Goal: Transaction & Acquisition: Purchase product/service

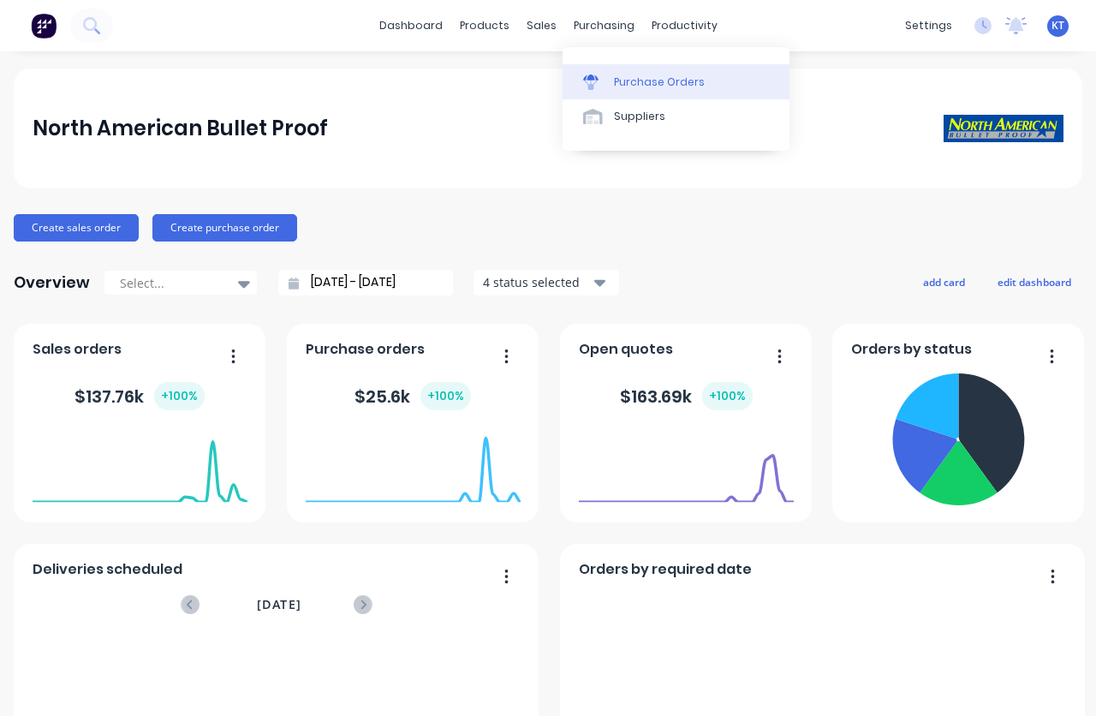
click at [607, 81] on div at bounding box center [596, 81] width 26 height 15
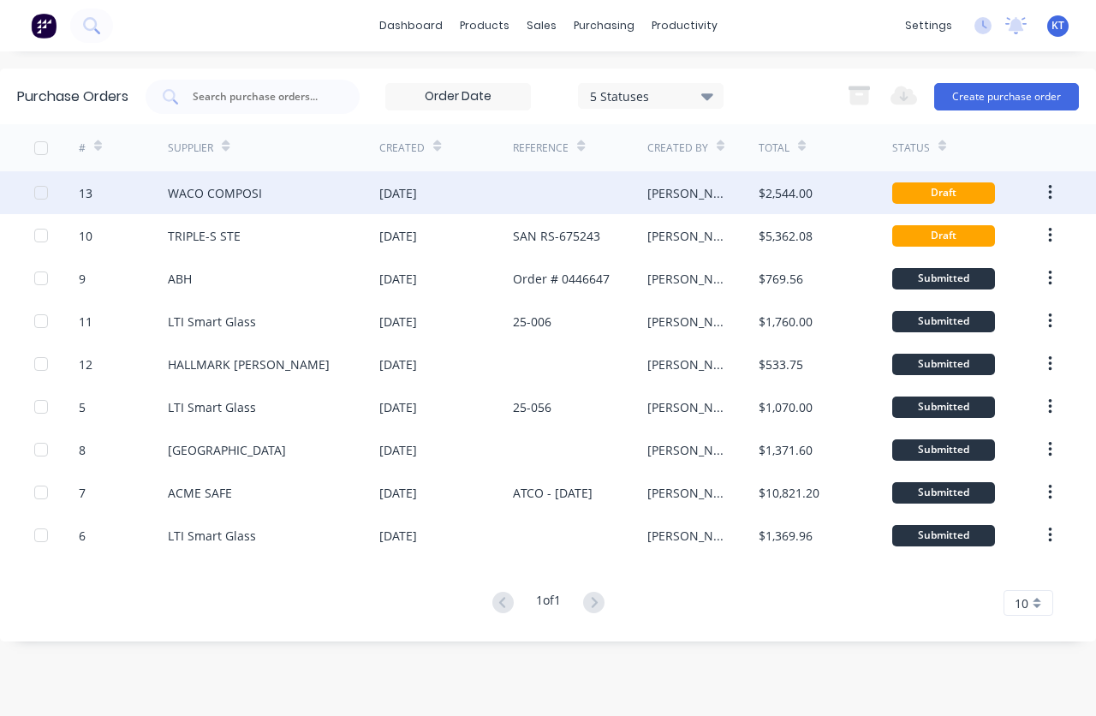
click at [256, 191] on div "WACO COMPOSI" at bounding box center [215, 193] width 94 height 18
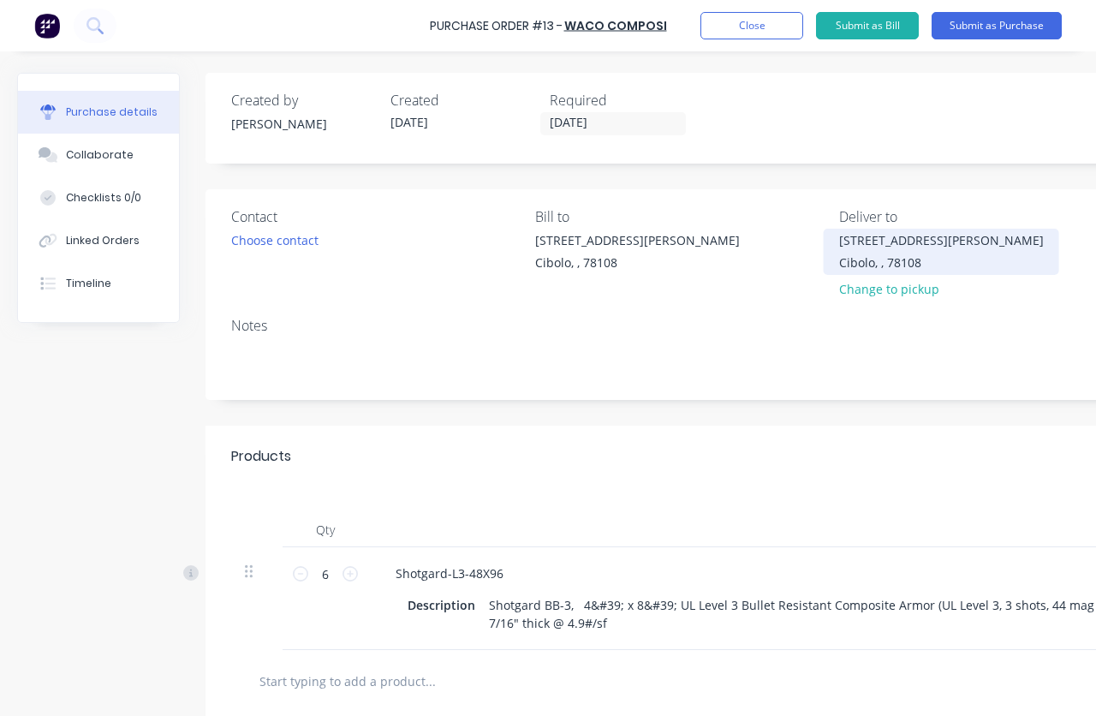
click at [924, 250] on div "[STREET_ADDRESS][PERSON_NAME]" at bounding box center [941, 251] width 205 height 40
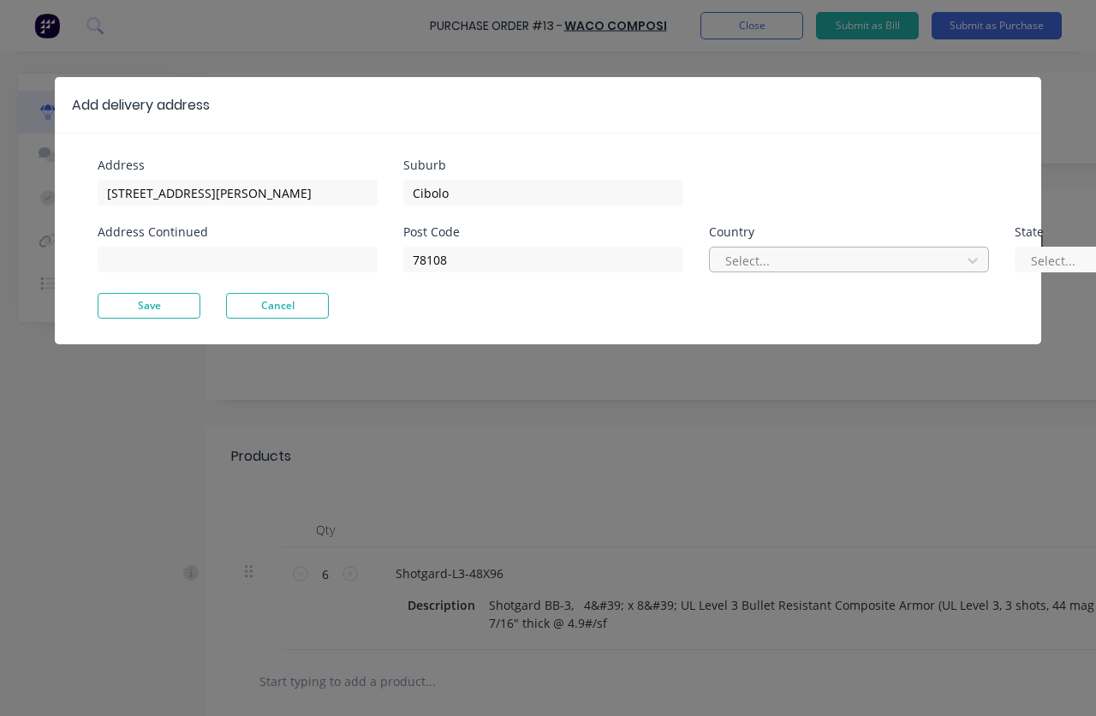
click at [750, 259] on div at bounding box center [838, 260] width 229 height 21
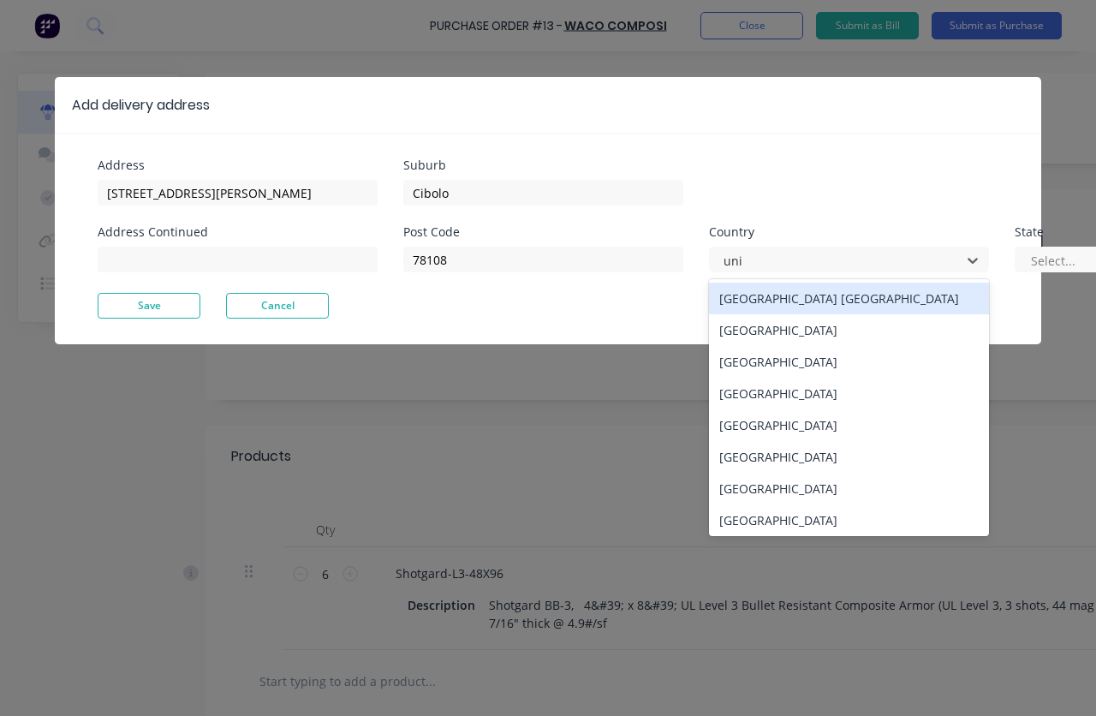
type input "unit"
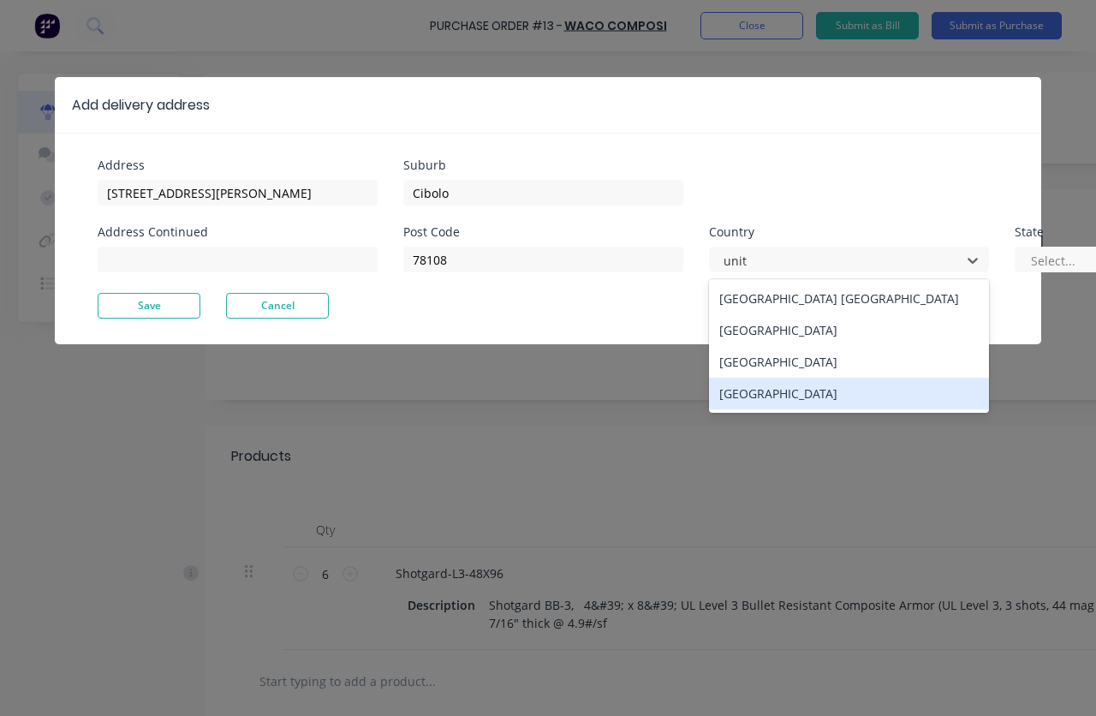
click at [797, 396] on div "[GEOGRAPHIC_DATA]" at bounding box center [849, 394] width 280 height 32
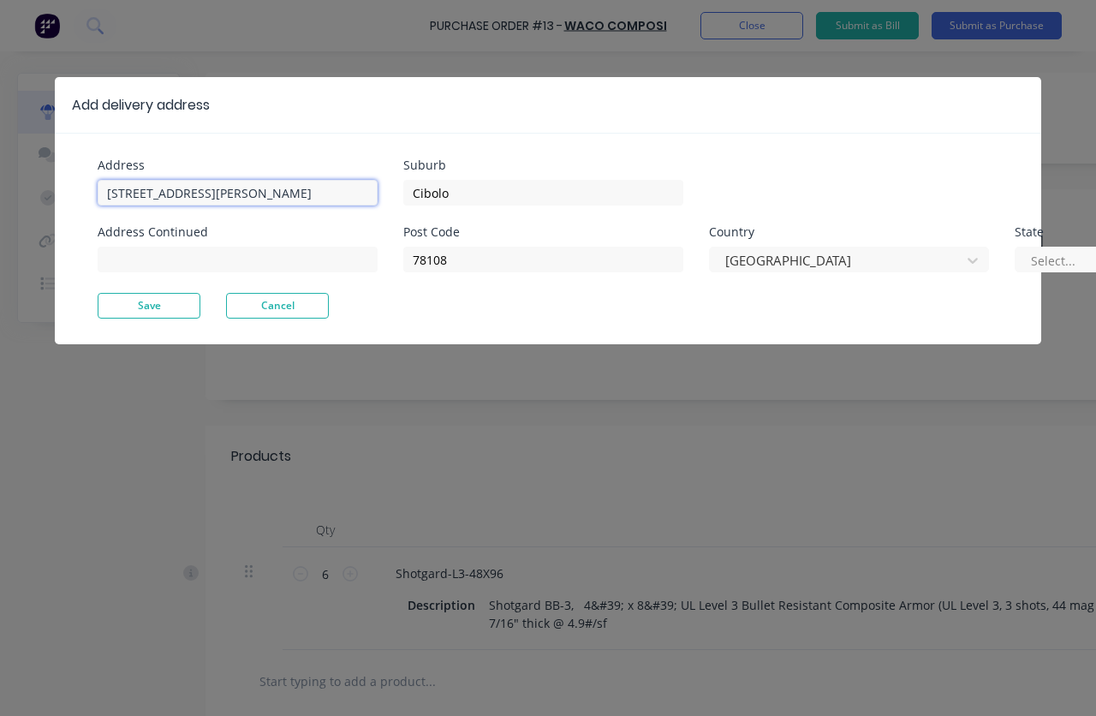
click at [248, 202] on input "[STREET_ADDRESS][PERSON_NAME]" at bounding box center [238, 193] width 280 height 26
type input "1144 [PERSON_NAME]"
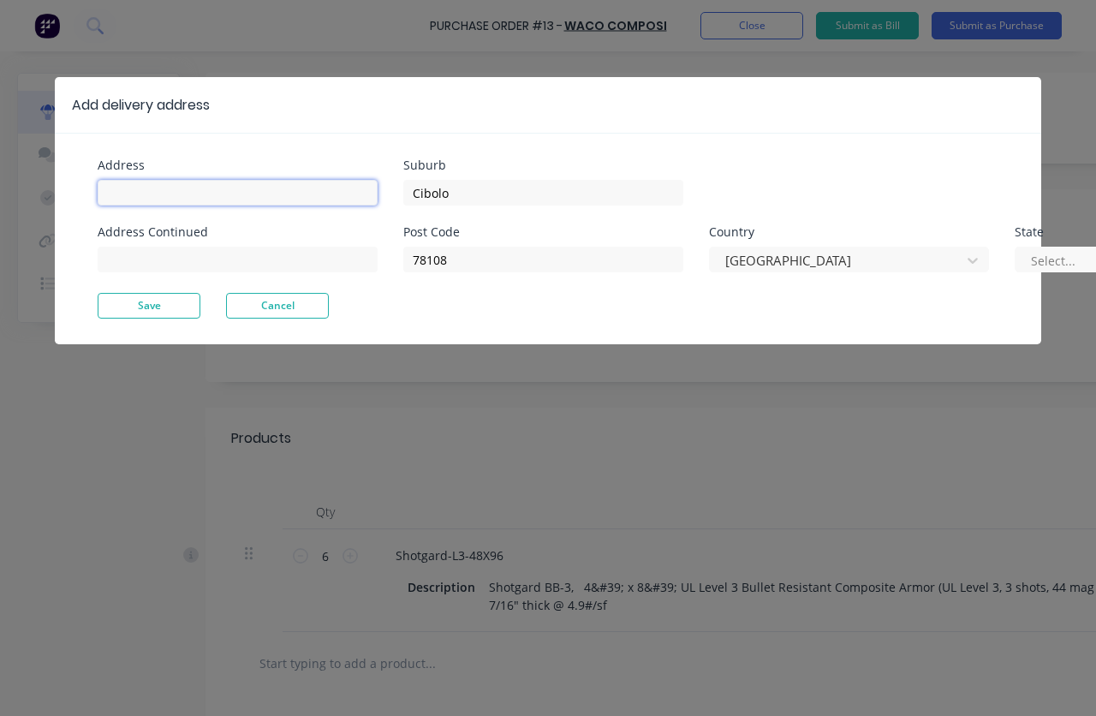
paste input "RI State Police South [PERSON_NAME]"
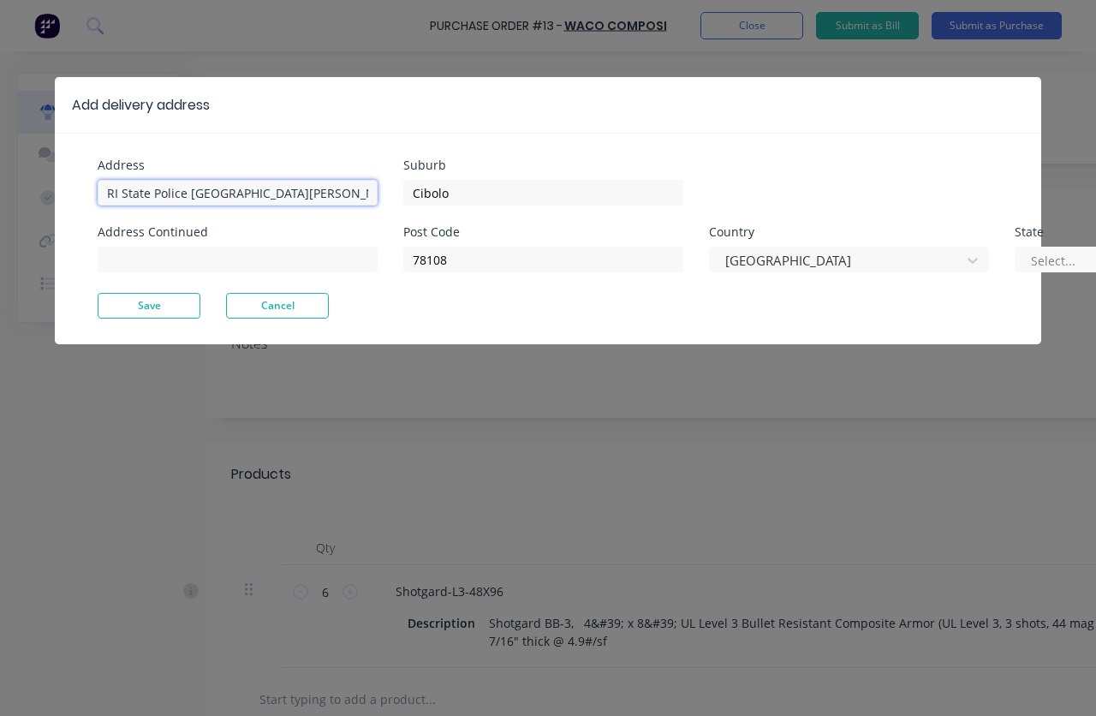
type input "RI State Police [GEOGRAPHIC_DATA][PERSON_NAME]"
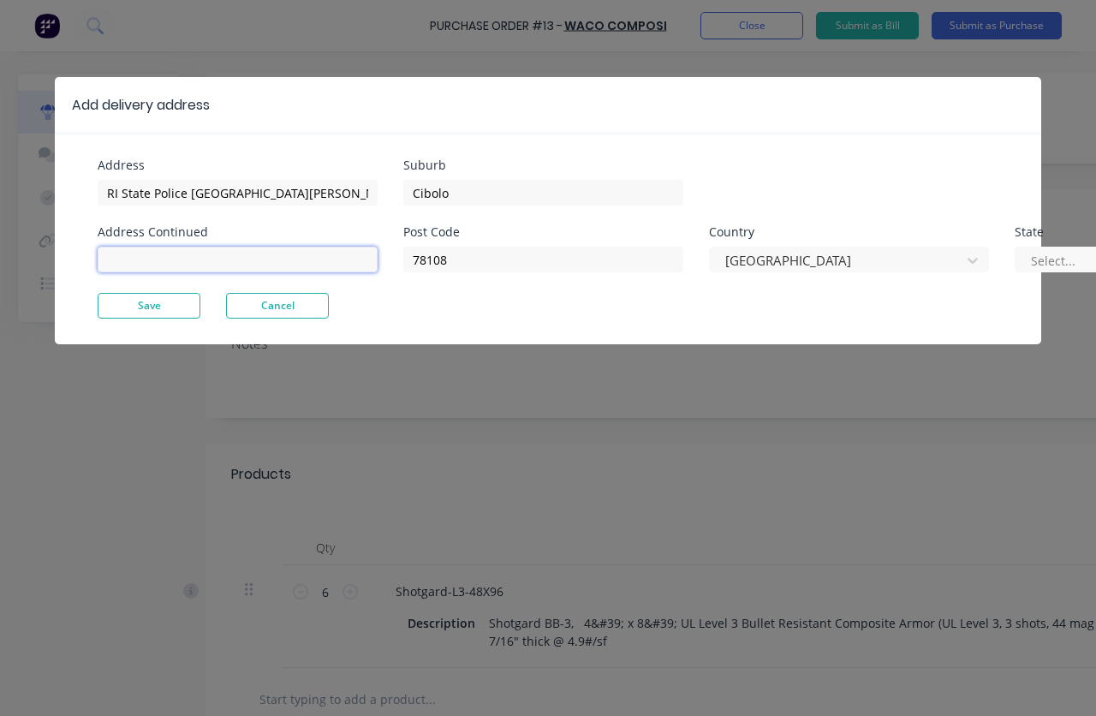
paste input "[GEOGRAPHIC_DATA]"
type input "[GEOGRAPHIC_DATA]"
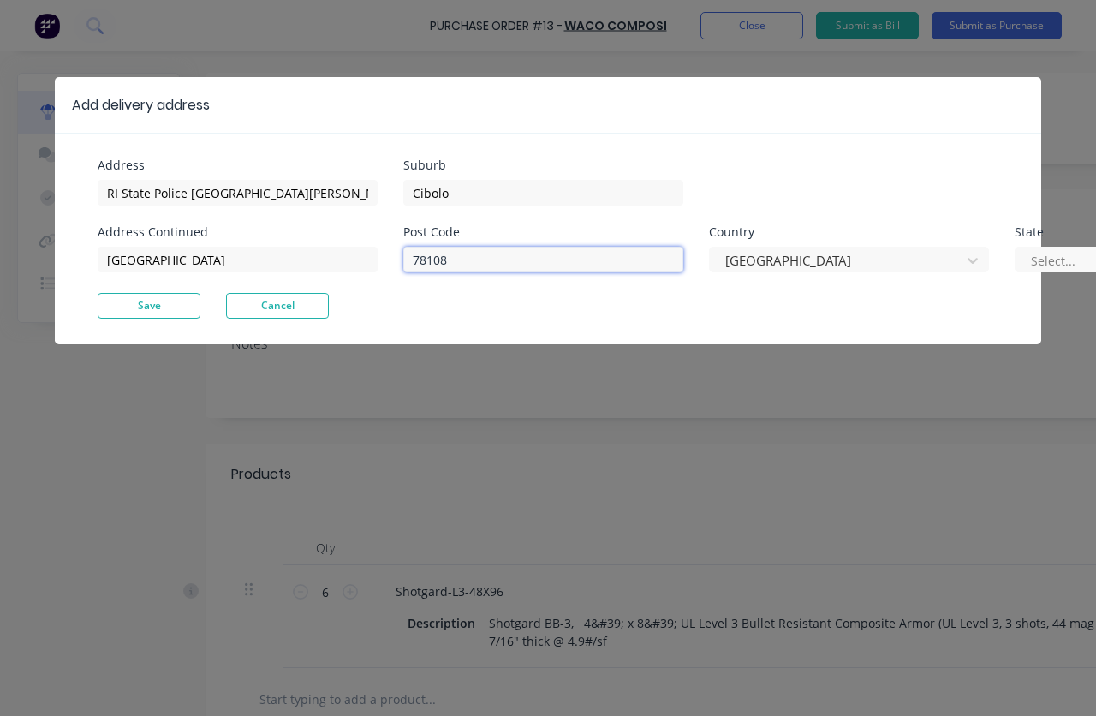
click at [467, 257] on input "78108" at bounding box center [543, 260] width 280 height 26
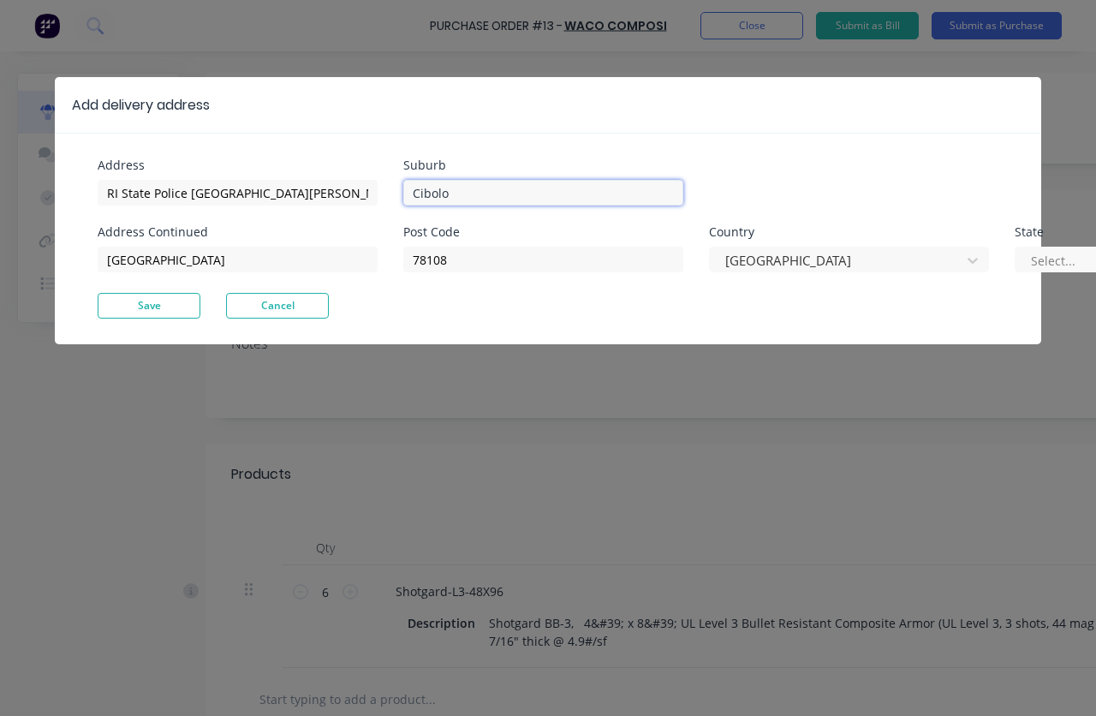
click at [483, 190] on input "Cibolo" at bounding box center [543, 193] width 280 height 26
paste input "[GEOGRAPHIC_DATA]"
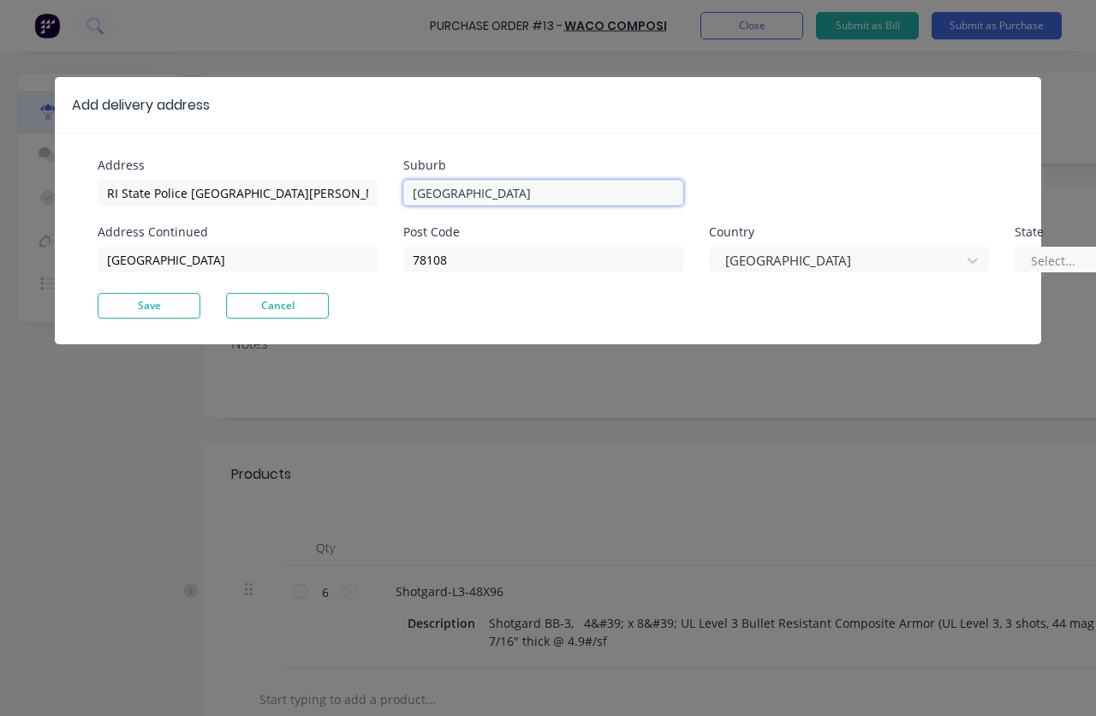
type input "[GEOGRAPHIC_DATA]"
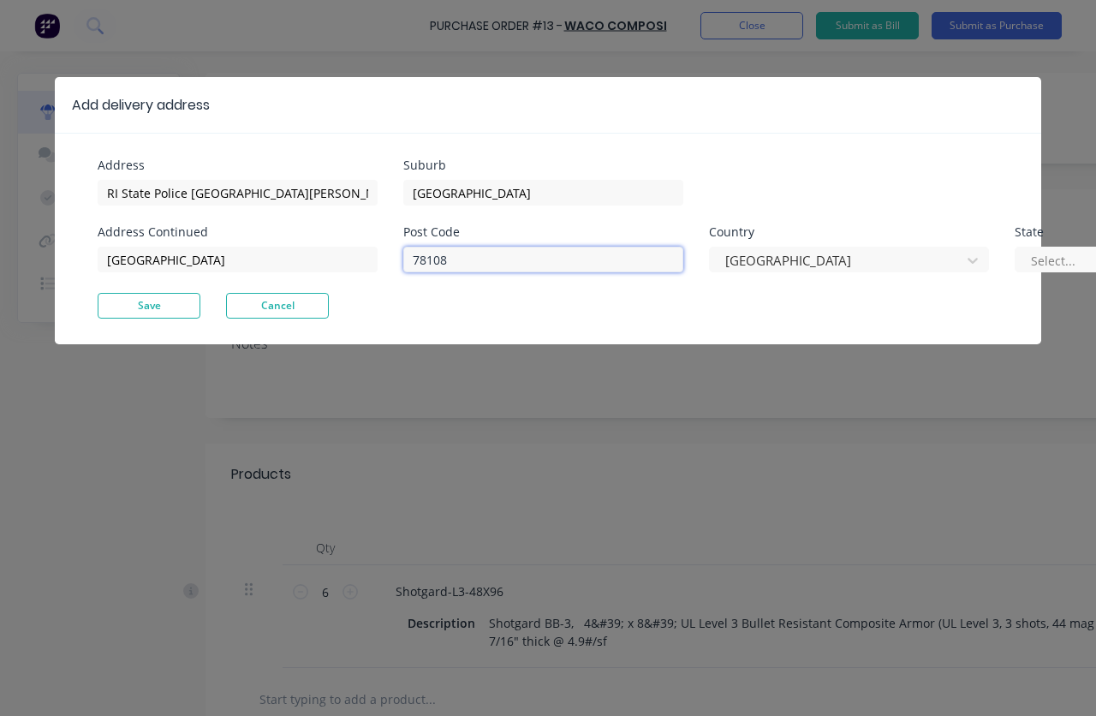
paste input "02817"
type input "02817"
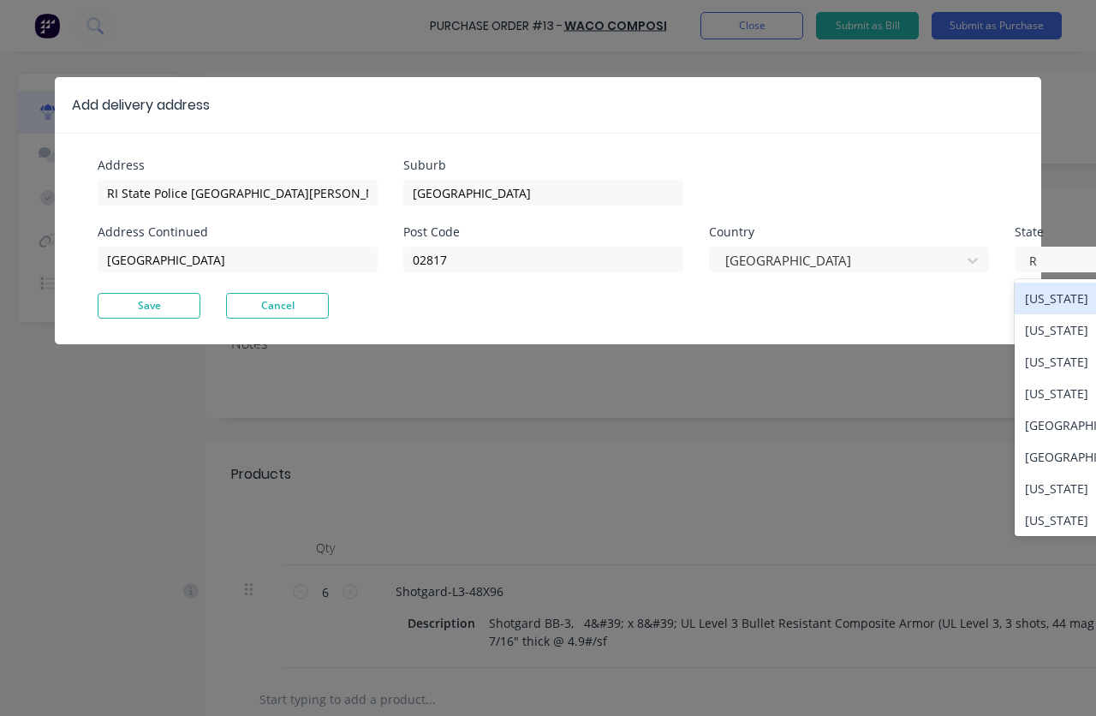
type input "Rh"
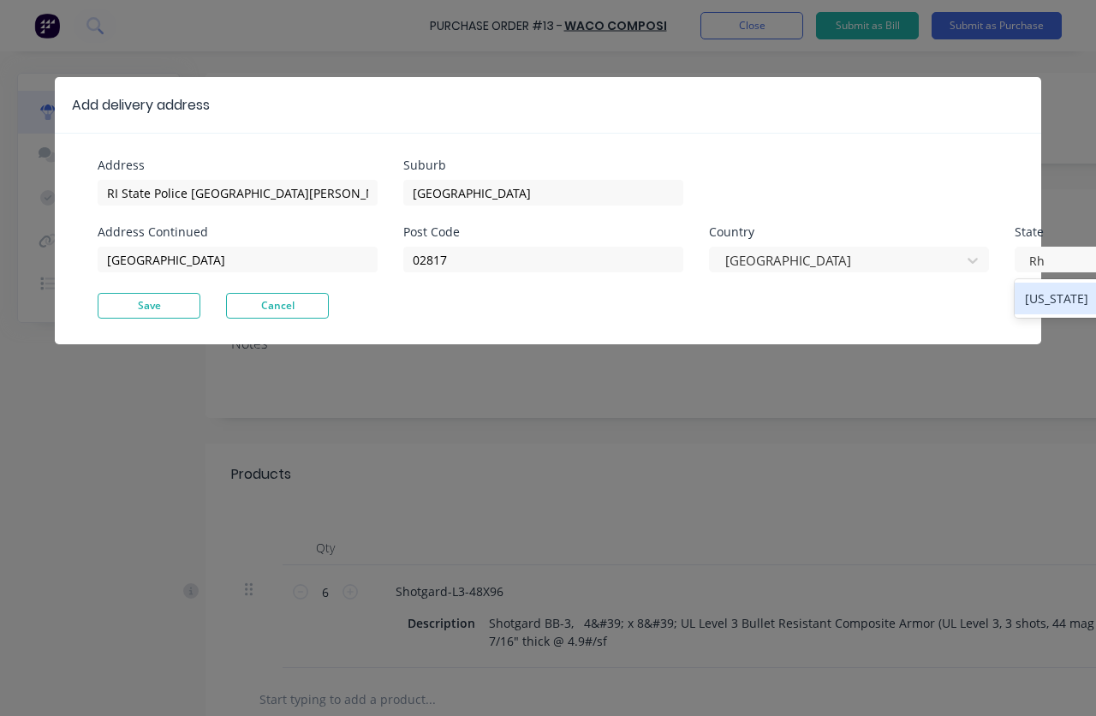
click at [170, 301] on button "Save" at bounding box center [149, 306] width 103 height 26
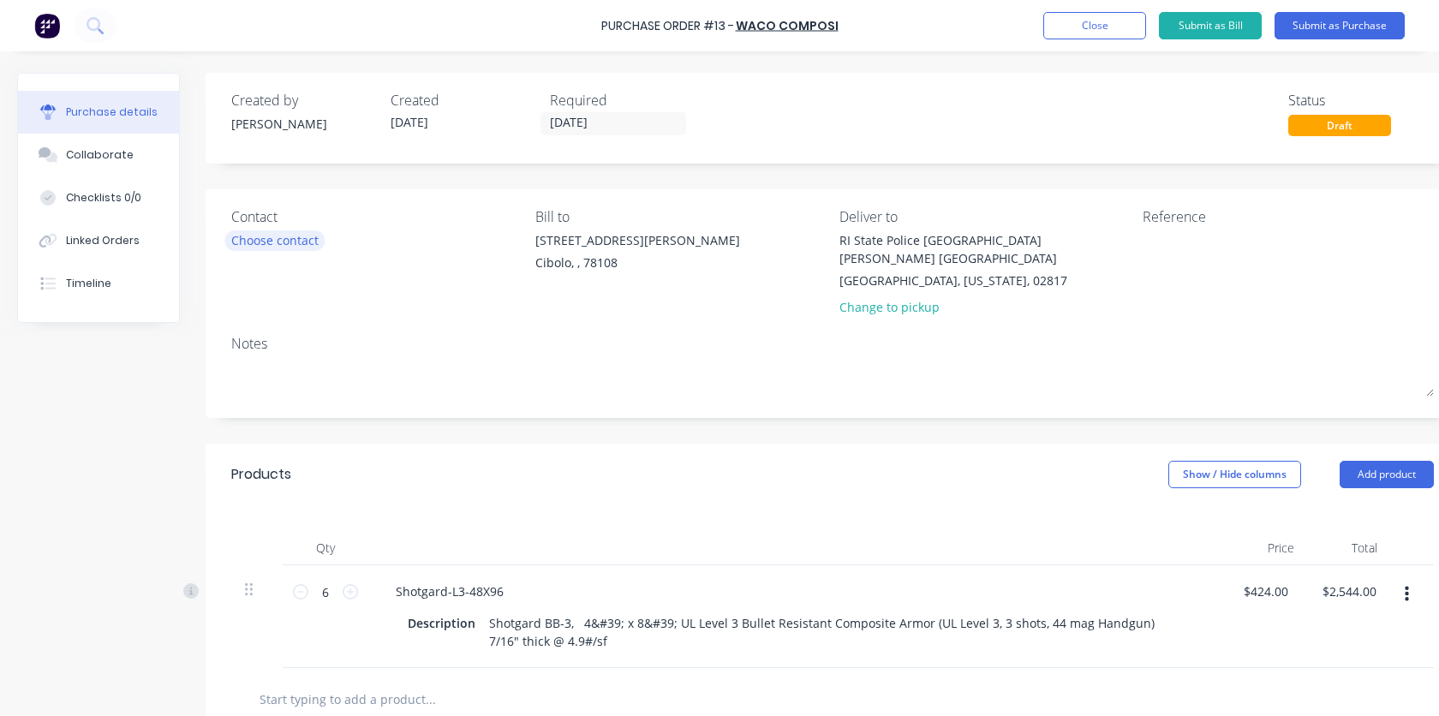
click at [301, 240] on div "Choose contact" at bounding box center [274, 240] width 87 height 18
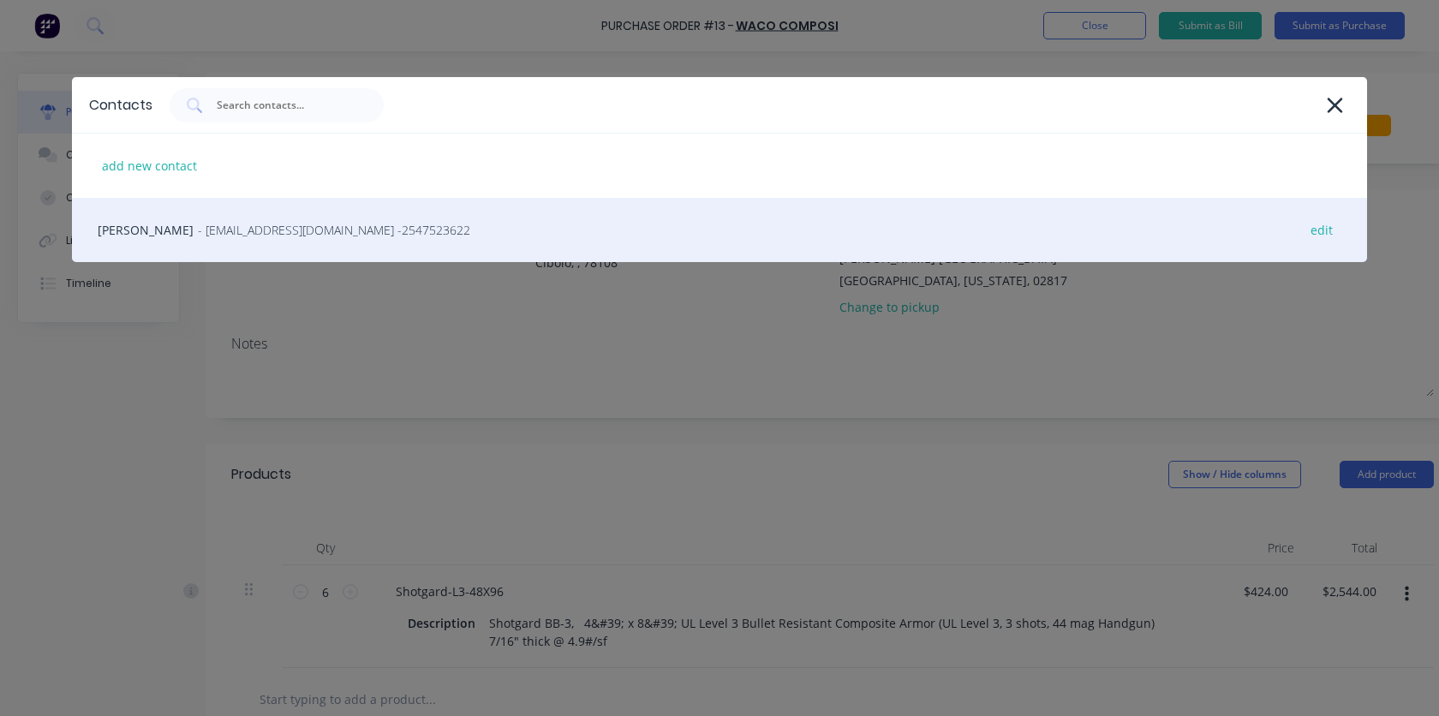
click at [238, 230] on gu-sc "- [EMAIL_ADDRESS][DOMAIN_NAME] - 2547523622 - [EMAIL_ADDRESS][DOMAIN_NAME] - 25…" at bounding box center [334, 230] width 272 height 16
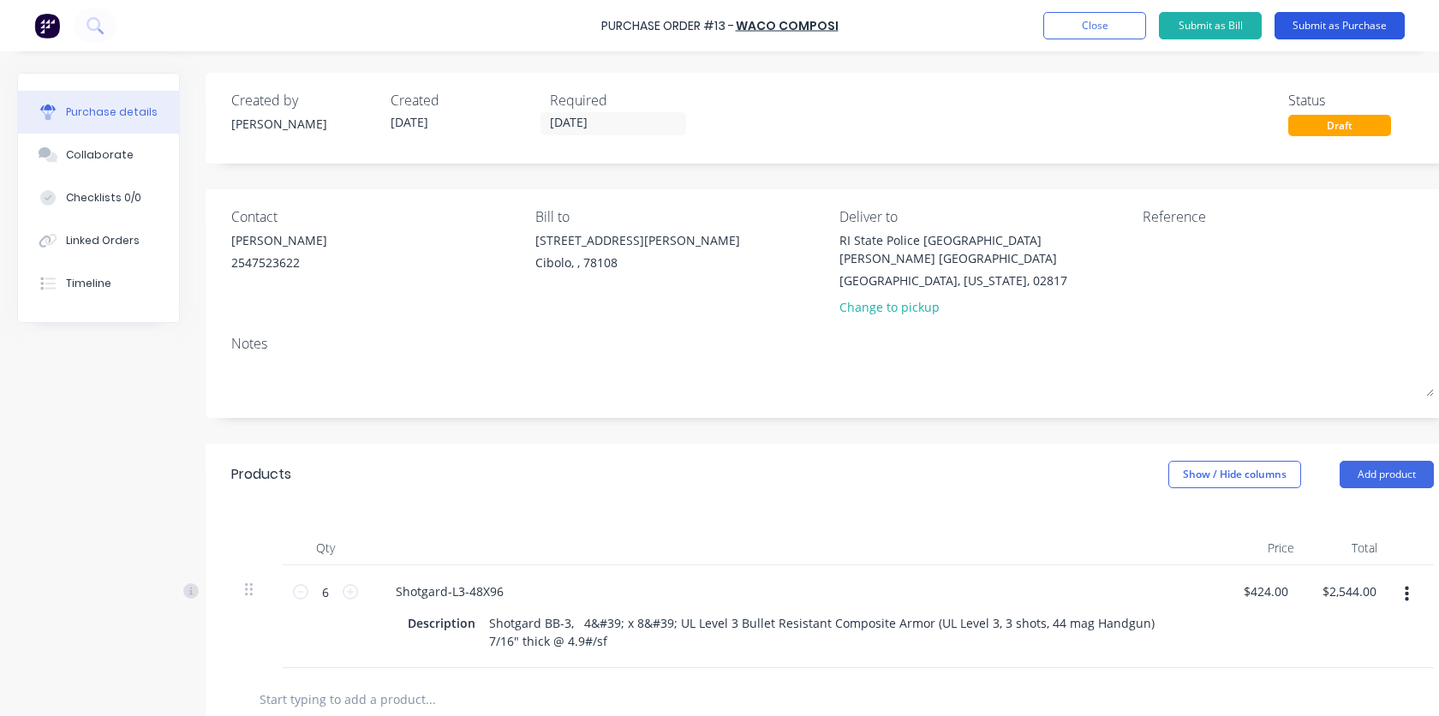
click at [1095, 36] on button "Submit as Purchase" at bounding box center [1339, 25] width 130 height 27
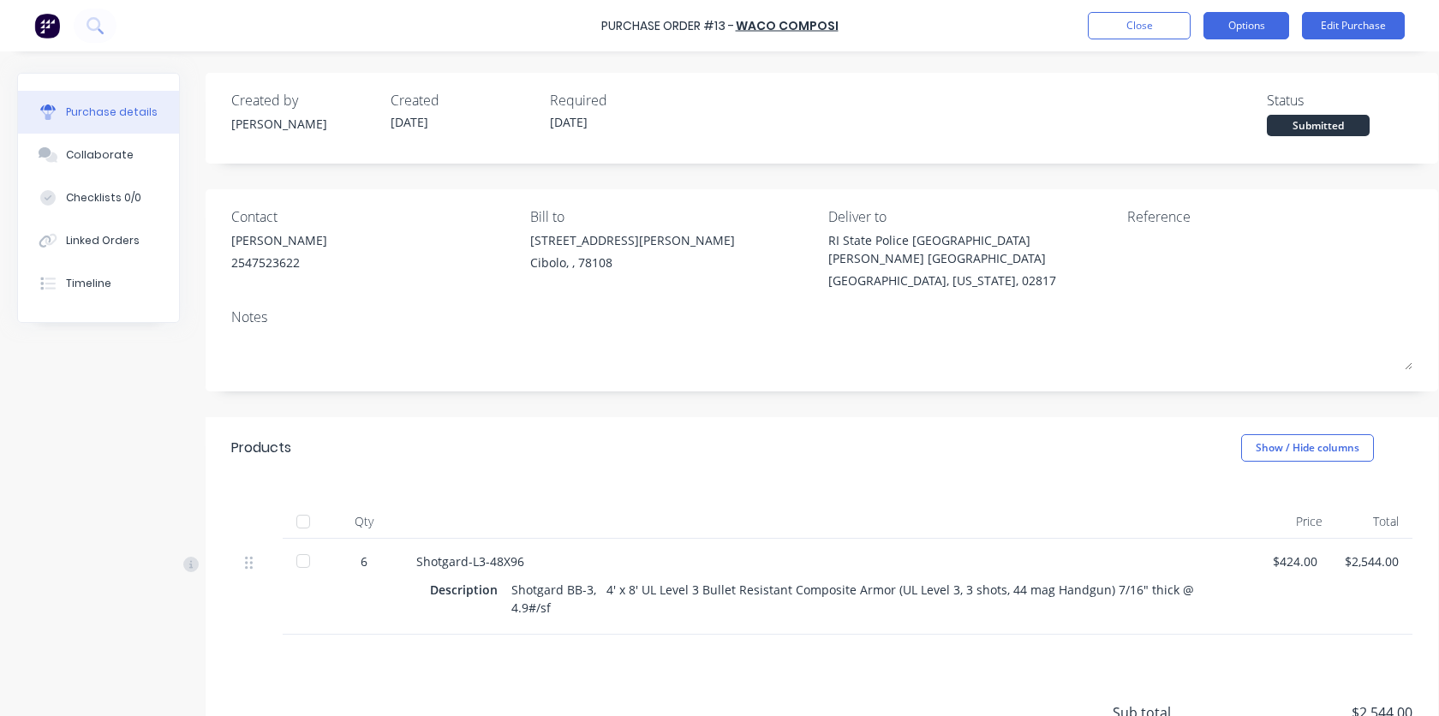
click at [1095, 25] on button "Options" at bounding box center [1246, 25] width 86 height 27
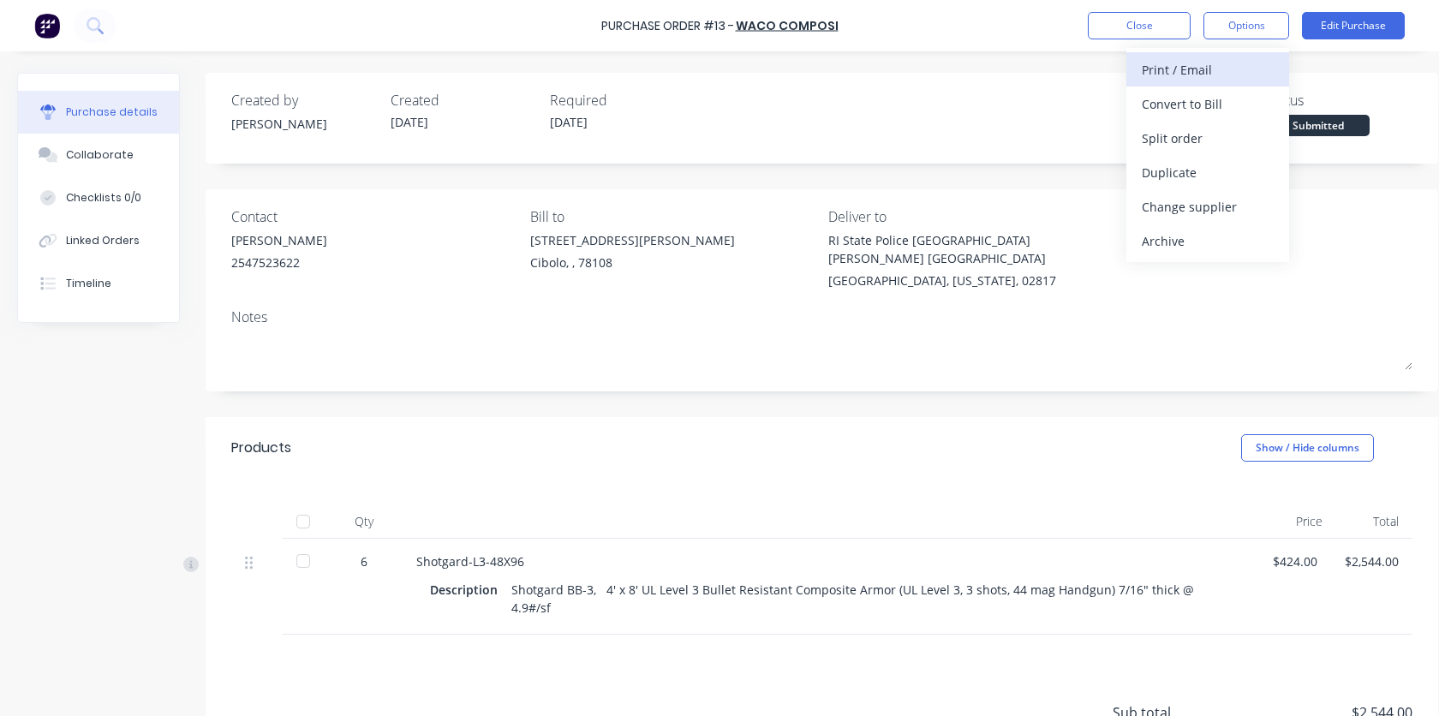
click at [1095, 72] on div "Print / Email" at bounding box center [1207, 69] width 132 height 25
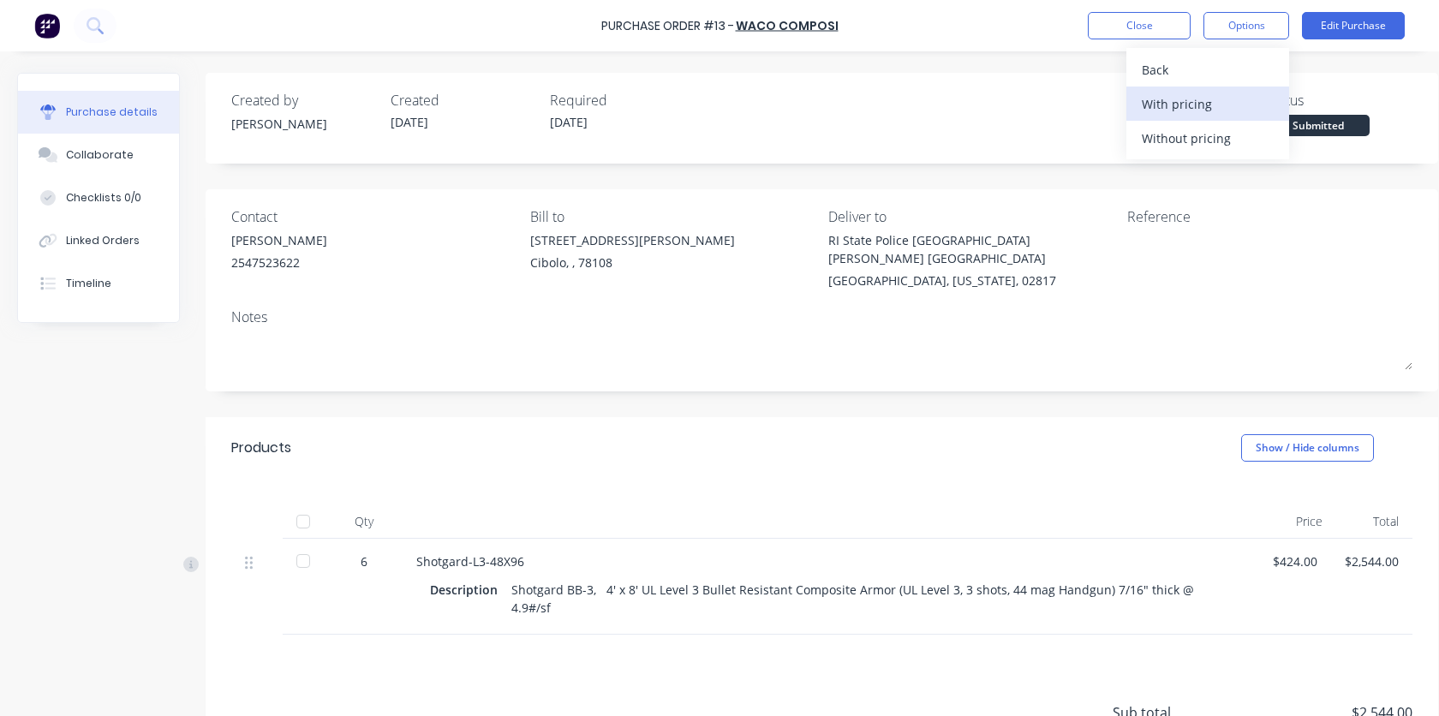
click at [1095, 111] on div "With pricing" at bounding box center [1207, 104] width 132 height 25
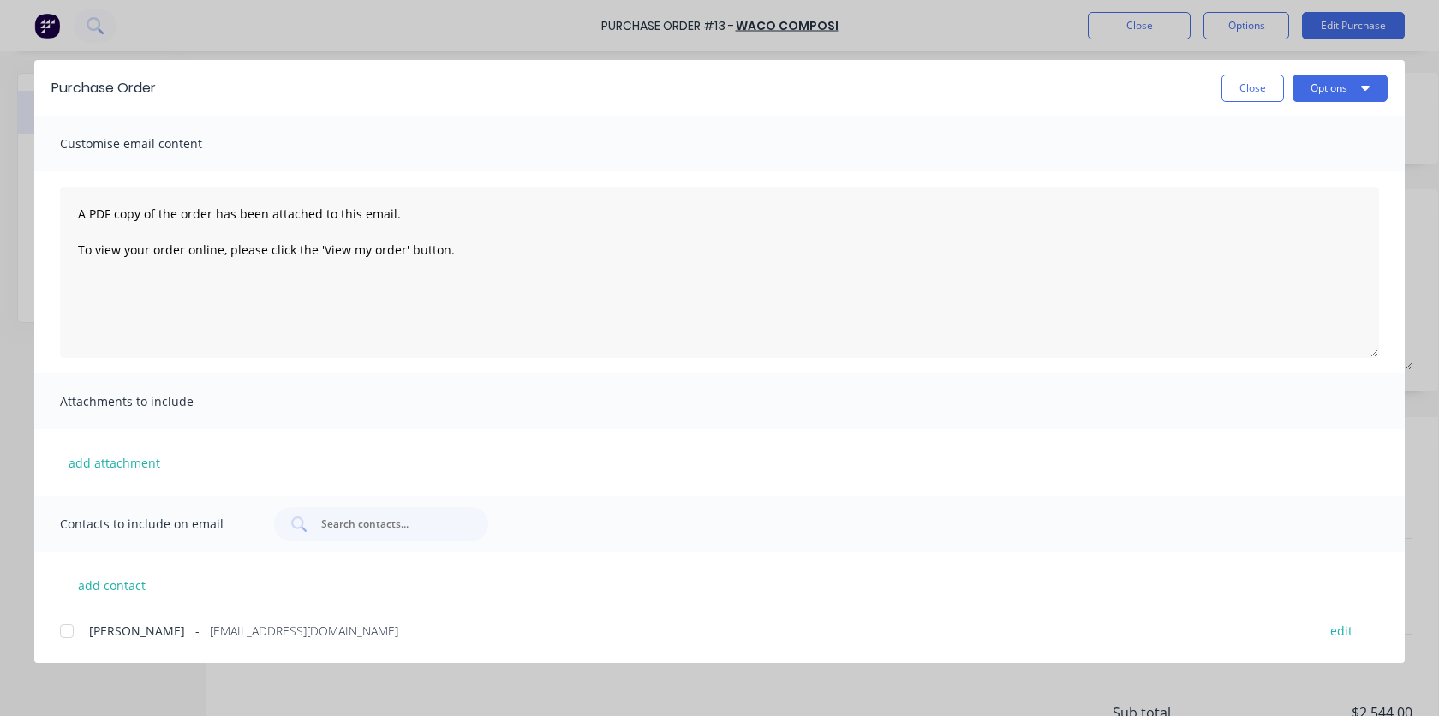
click at [131, 637] on span "[PERSON_NAME]" at bounding box center [137, 631] width 96 height 18
click at [1095, 88] on button "Options" at bounding box center [1339, 87] width 95 height 27
click at [1095, 197] on div "Email" at bounding box center [1306, 200] width 132 height 25
click at [1095, 92] on icon "button" at bounding box center [1365, 87] width 9 height 14
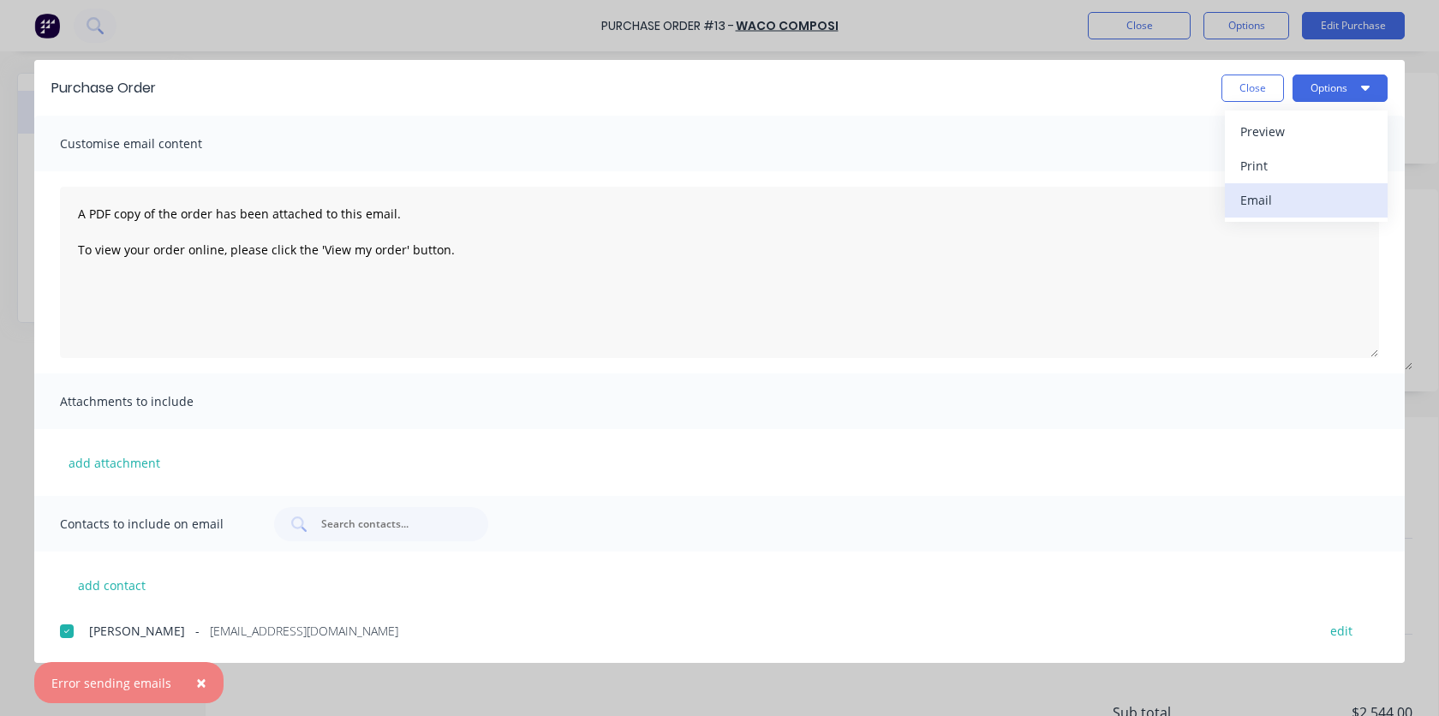
click at [1095, 196] on div "Email" at bounding box center [1306, 200] width 132 height 25
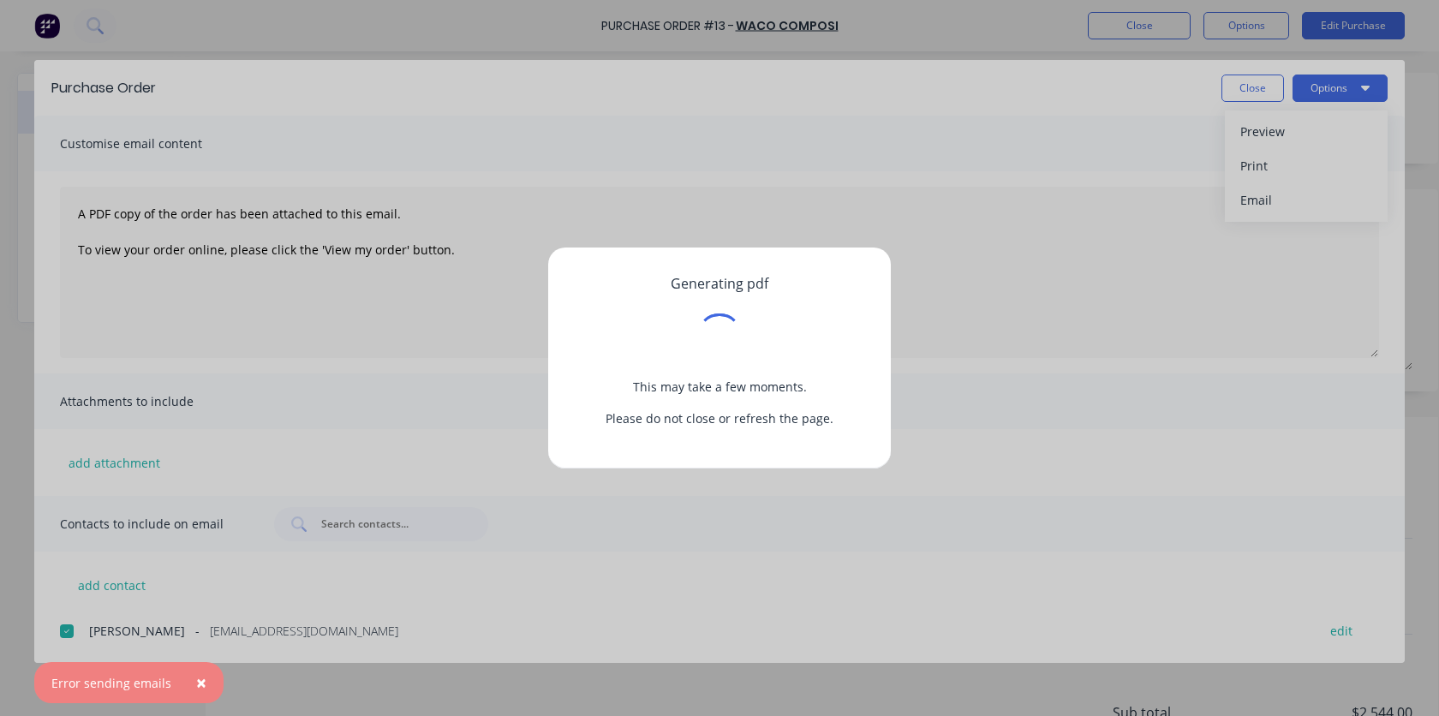
click at [1095, 248] on div "Generating pdf This may take a few moments. Please do not close or refresh the …" at bounding box center [719, 358] width 1439 height 716
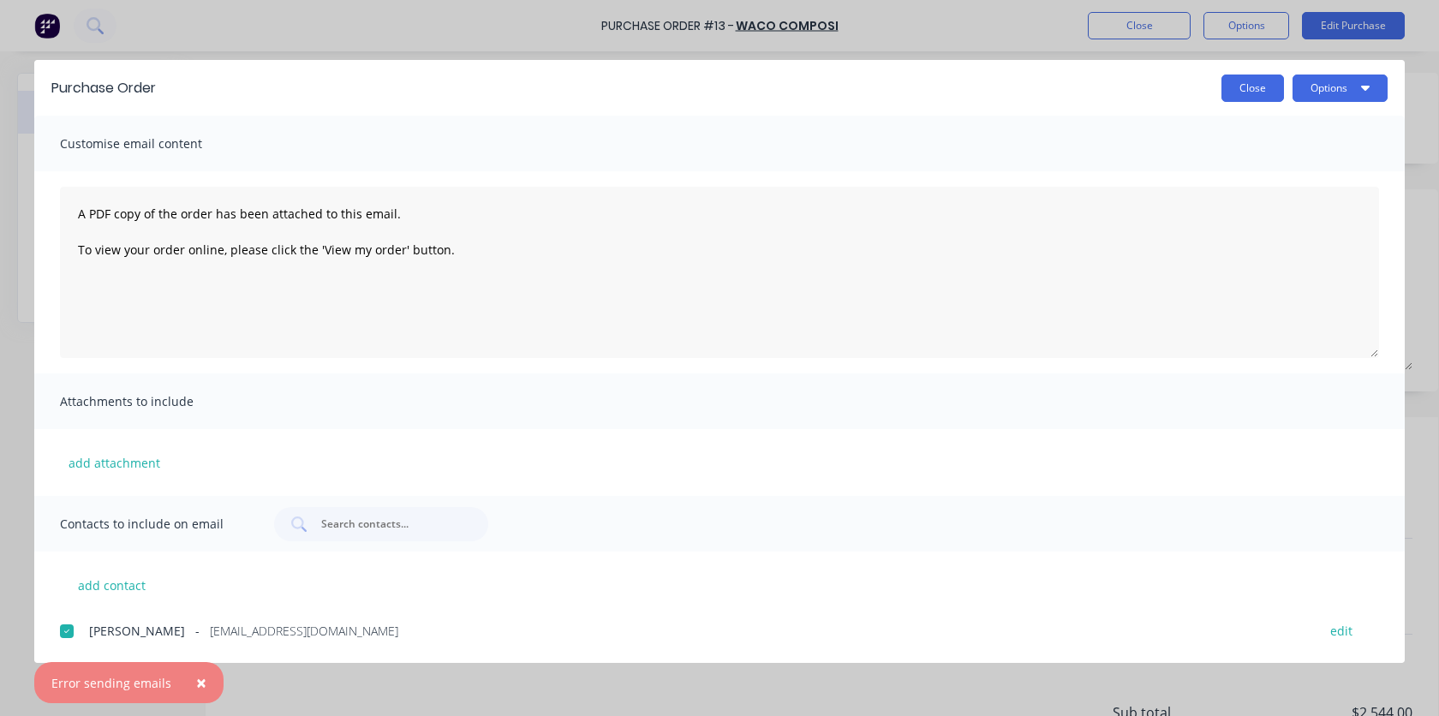
click at [1095, 90] on button "Close" at bounding box center [1252, 87] width 63 height 27
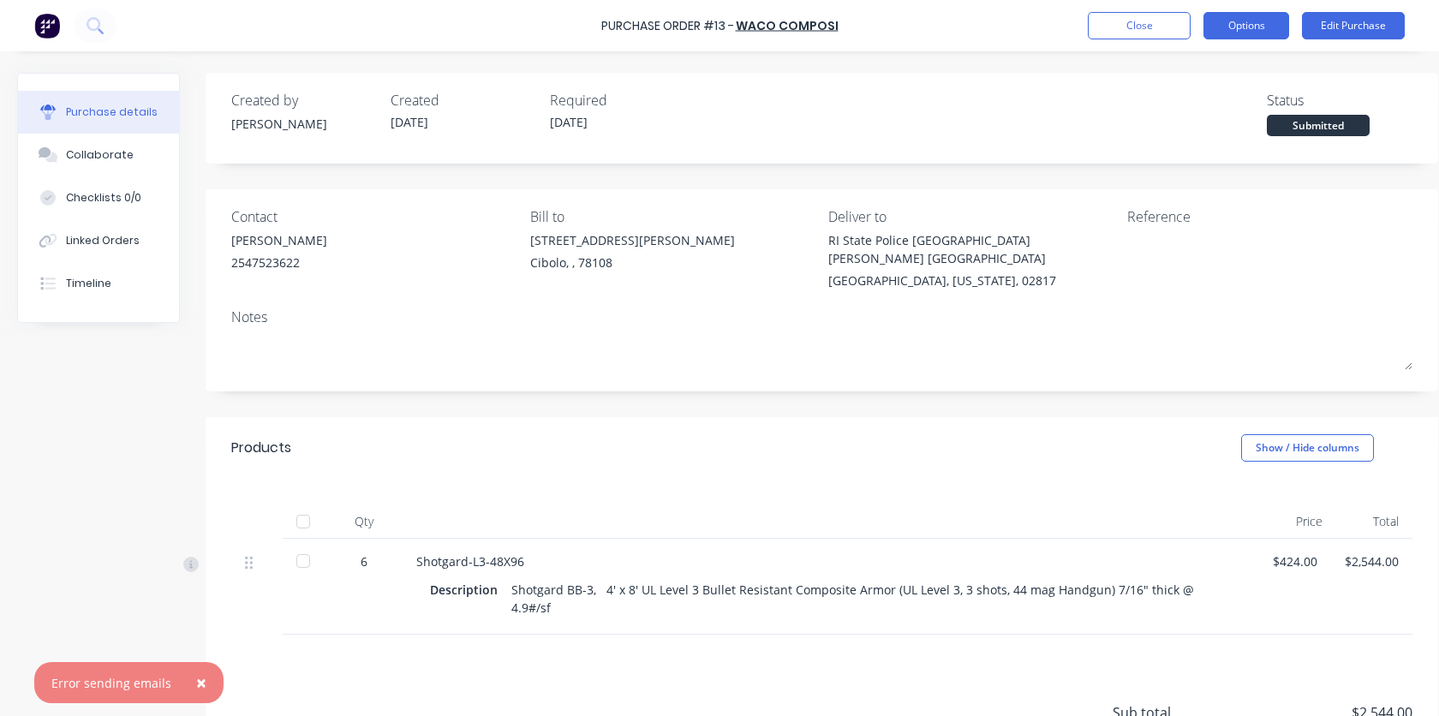
click at [1095, 32] on button "Options" at bounding box center [1246, 25] width 86 height 27
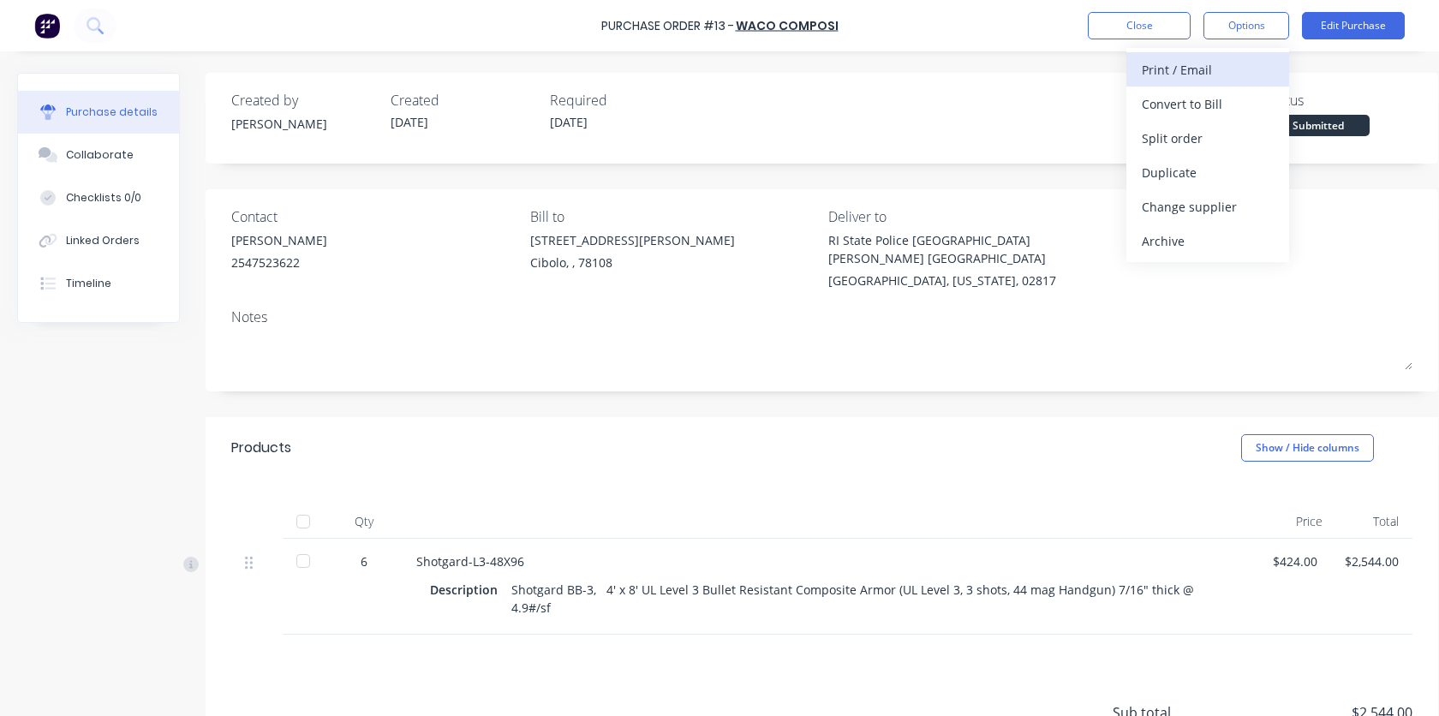
click at [1095, 74] on div "Print / Email" at bounding box center [1207, 69] width 132 height 25
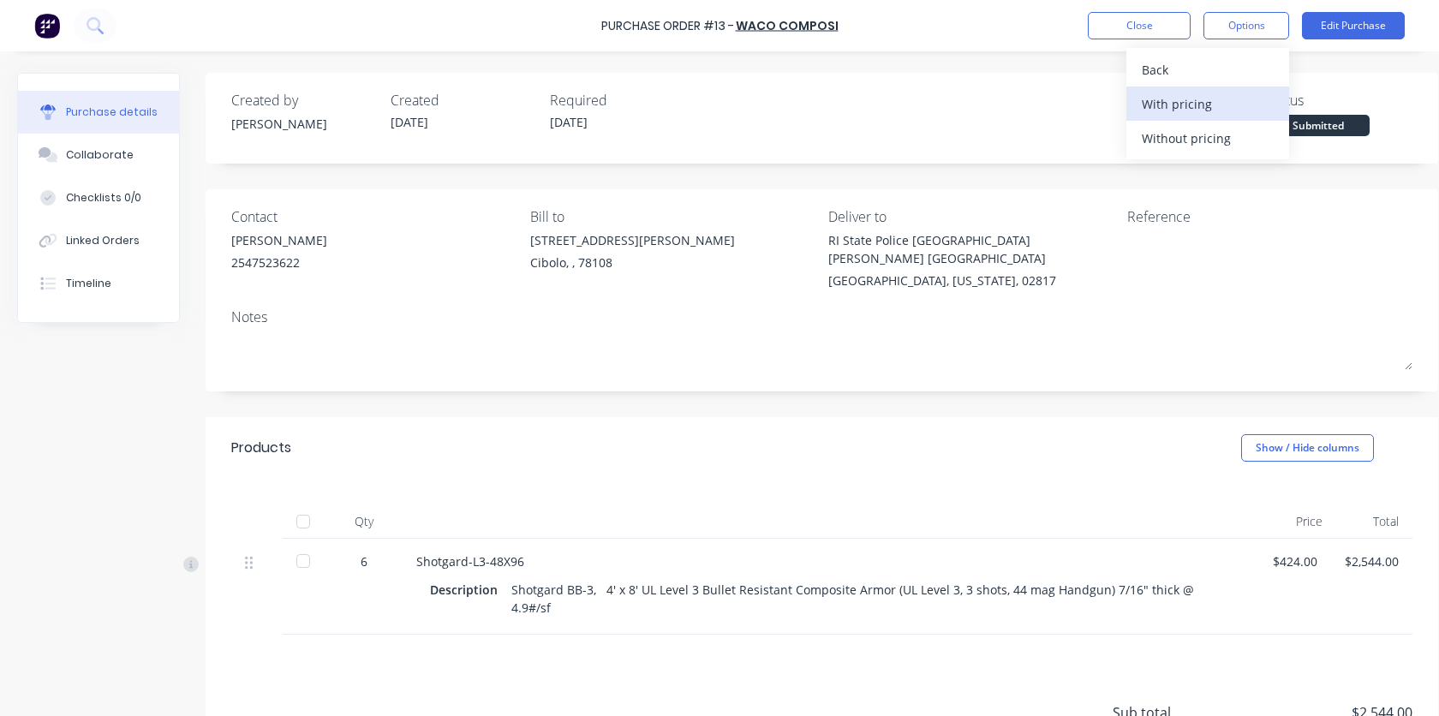
click at [1095, 109] on div "With pricing" at bounding box center [1207, 104] width 132 height 25
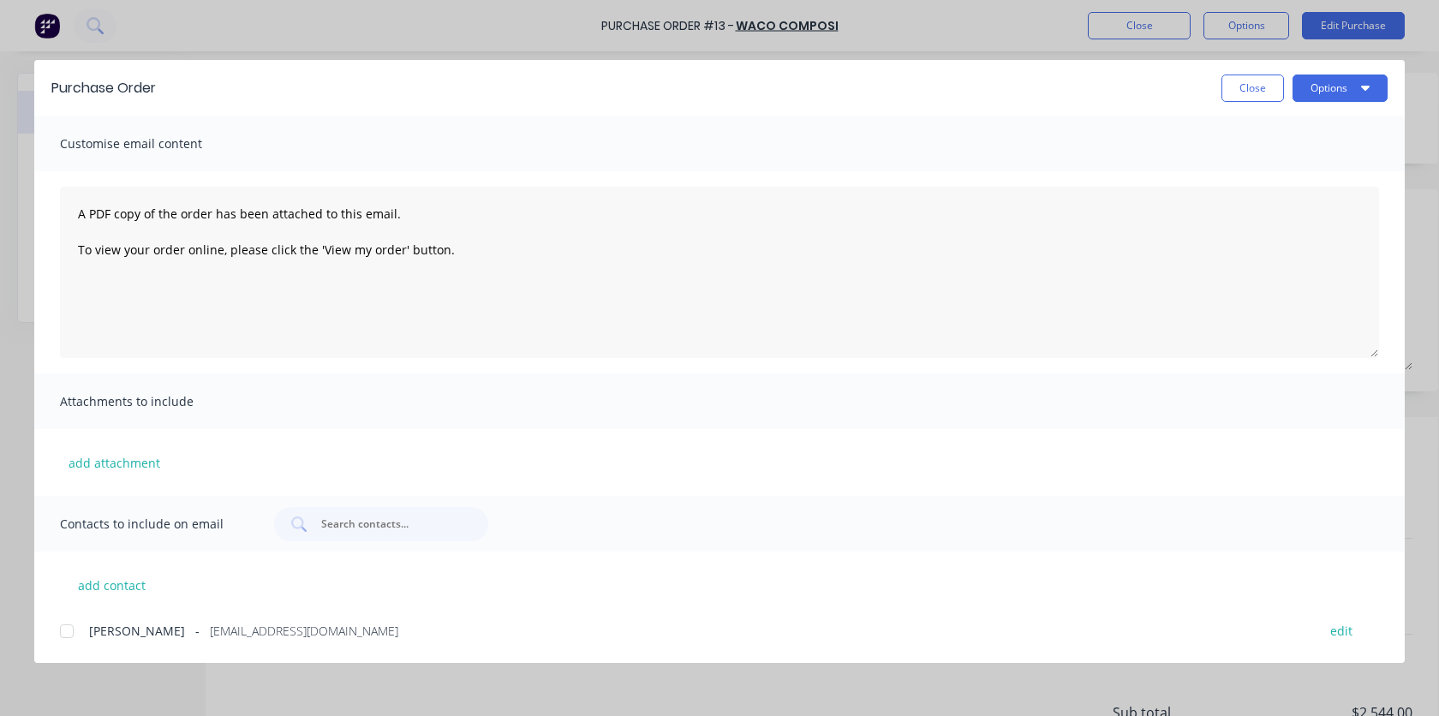
click at [263, 628] on span "[EMAIL_ADDRESS][DOMAIN_NAME]" at bounding box center [304, 631] width 188 height 18
click at [1095, 103] on div "Purchase Order Close Options" at bounding box center [719, 88] width 1370 height 56
click at [1095, 87] on button "Options" at bounding box center [1339, 87] width 95 height 27
click at [1095, 209] on div "Email" at bounding box center [1306, 200] width 132 height 25
click at [1011, 34] on div "Purchase Order Close Options Customise email content A PDF copy of the order ha…" at bounding box center [719, 358] width 1439 height 716
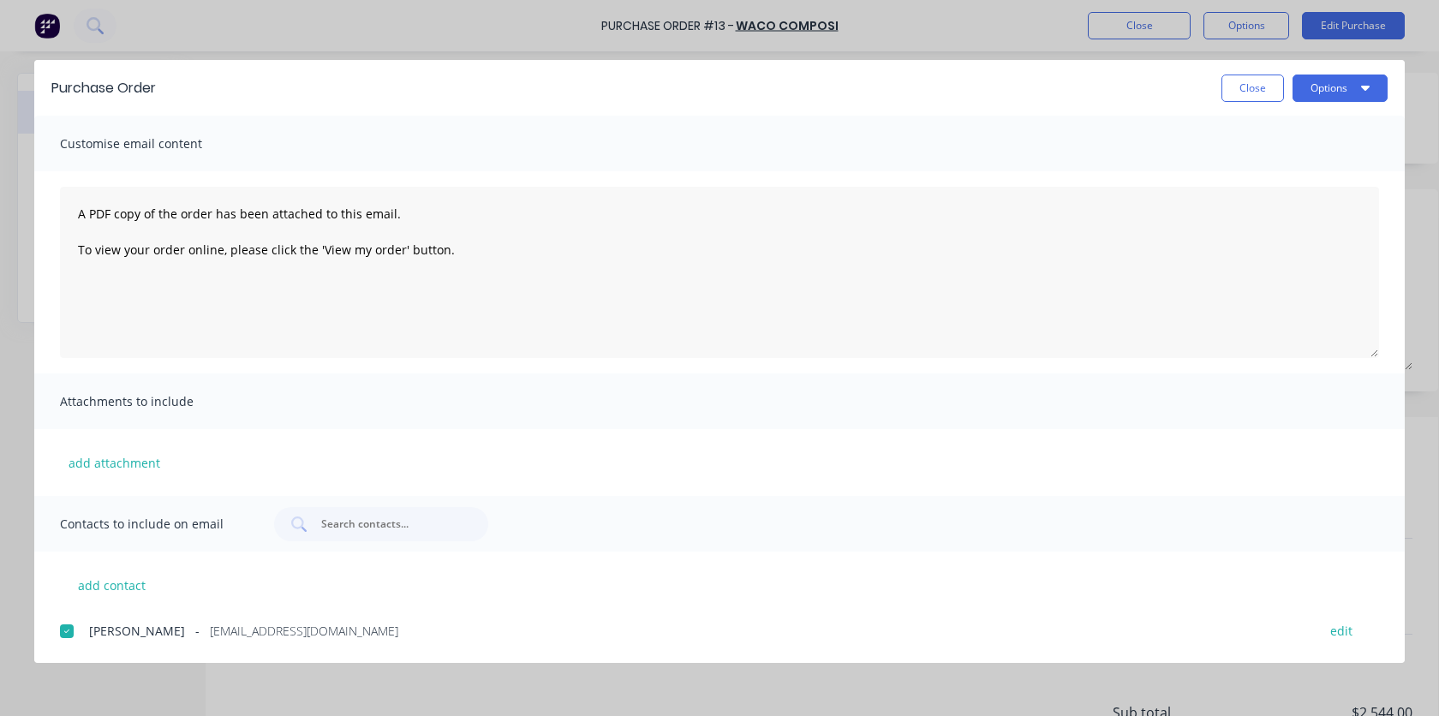
click at [1038, 22] on div "Purchase Order Close Options Customise email content A PDF copy of the order ha…" at bounding box center [719, 358] width 1439 height 716
click at [1095, 86] on button "Close" at bounding box center [1252, 87] width 63 height 27
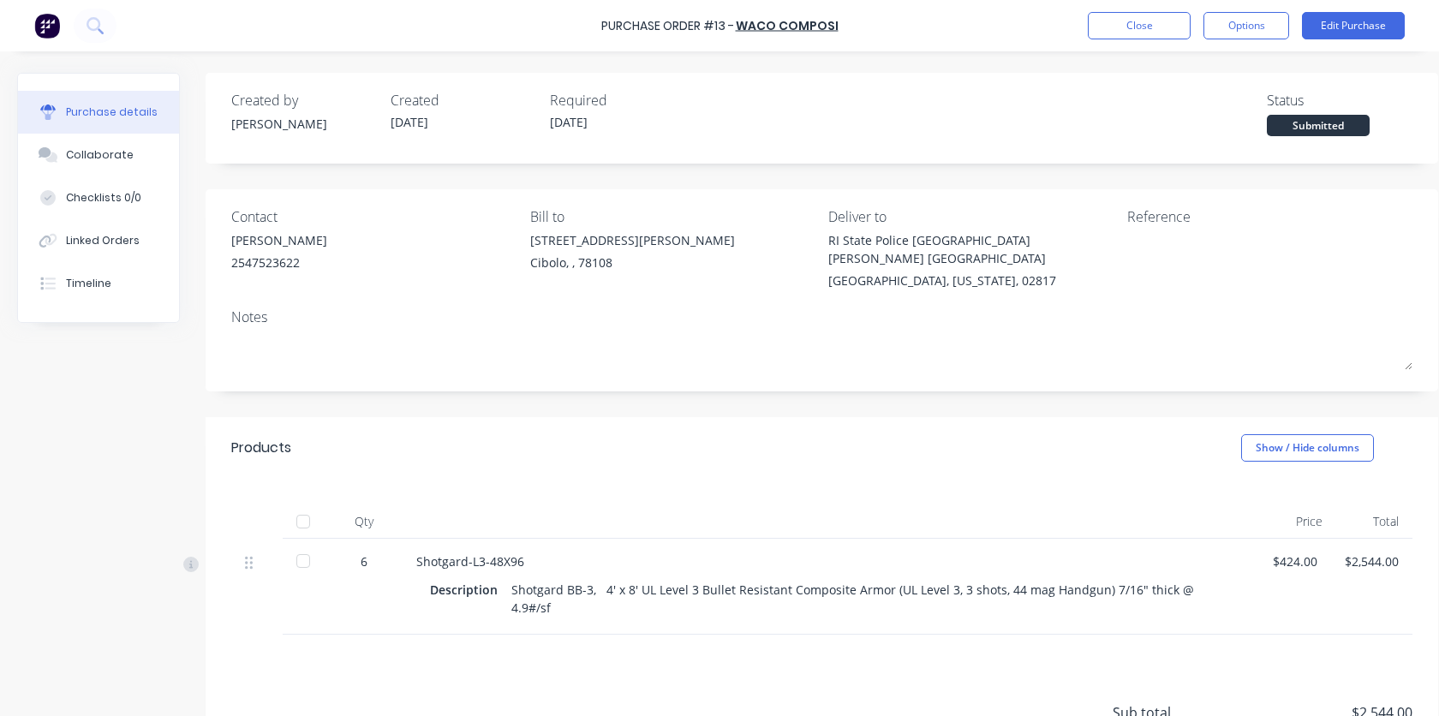
click at [1065, 110] on div "Created by [PERSON_NAME] Created [DATE] Required [DATE] Status Submitted" at bounding box center [821, 113] width 1181 height 46
click at [1095, 26] on button "Options" at bounding box center [1246, 25] width 86 height 27
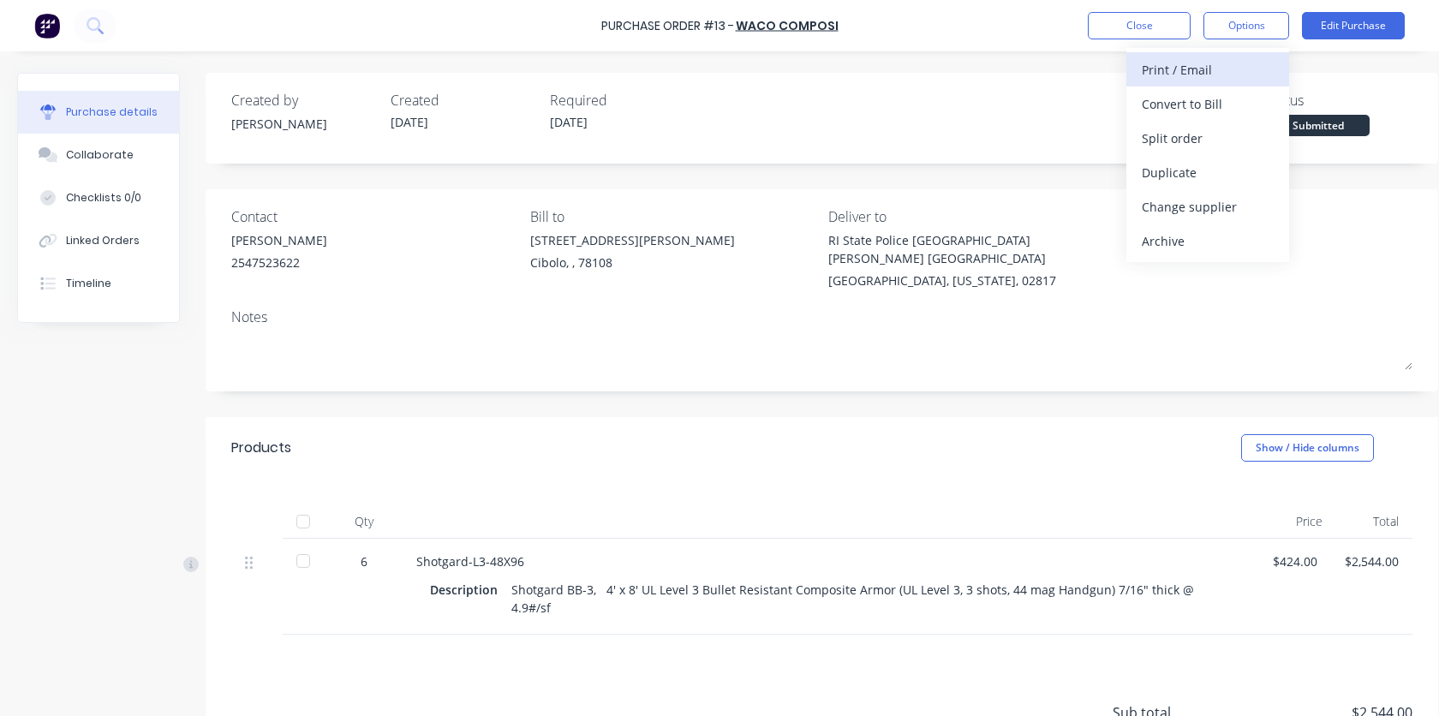
click at [1095, 69] on div "Print / Email" at bounding box center [1207, 69] width 132 height 25
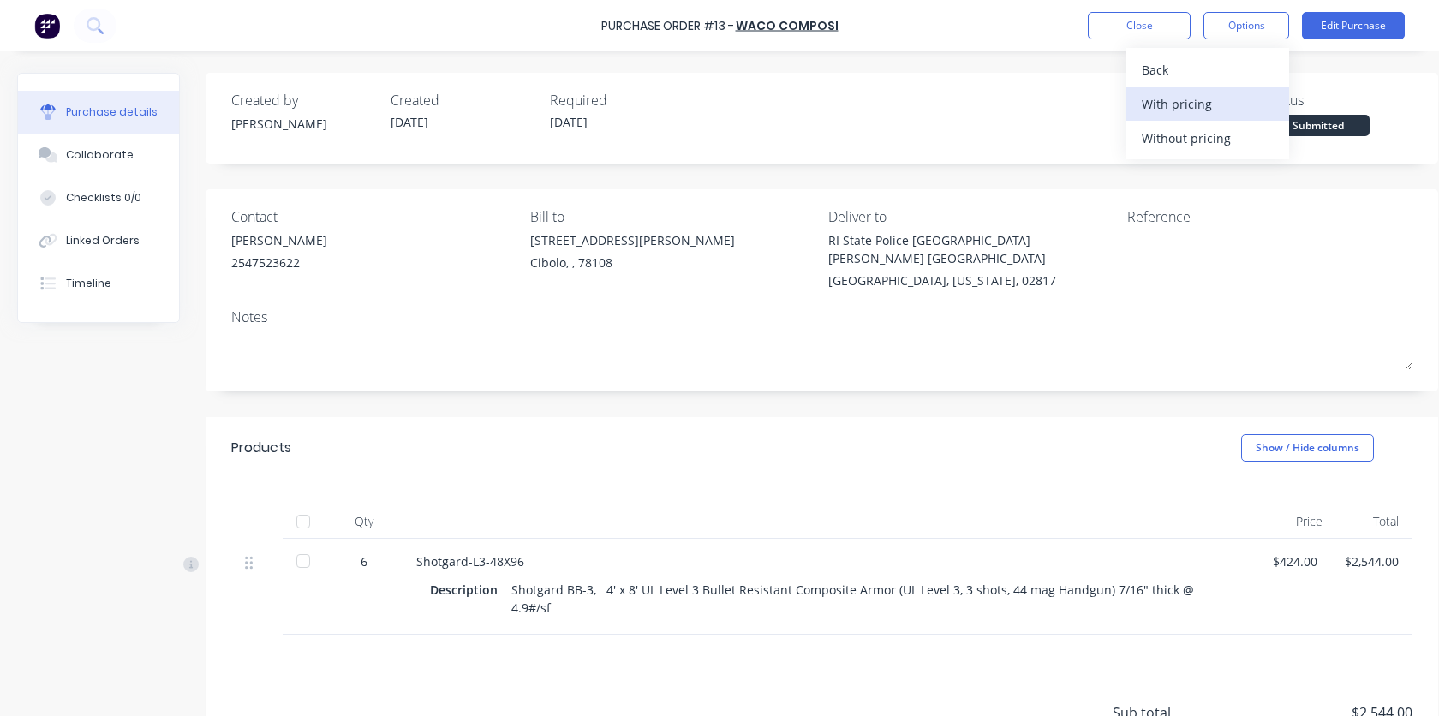
click at [1095, 111] on div "With pricing" at bounding box center [1207, 104] width 132 height 25
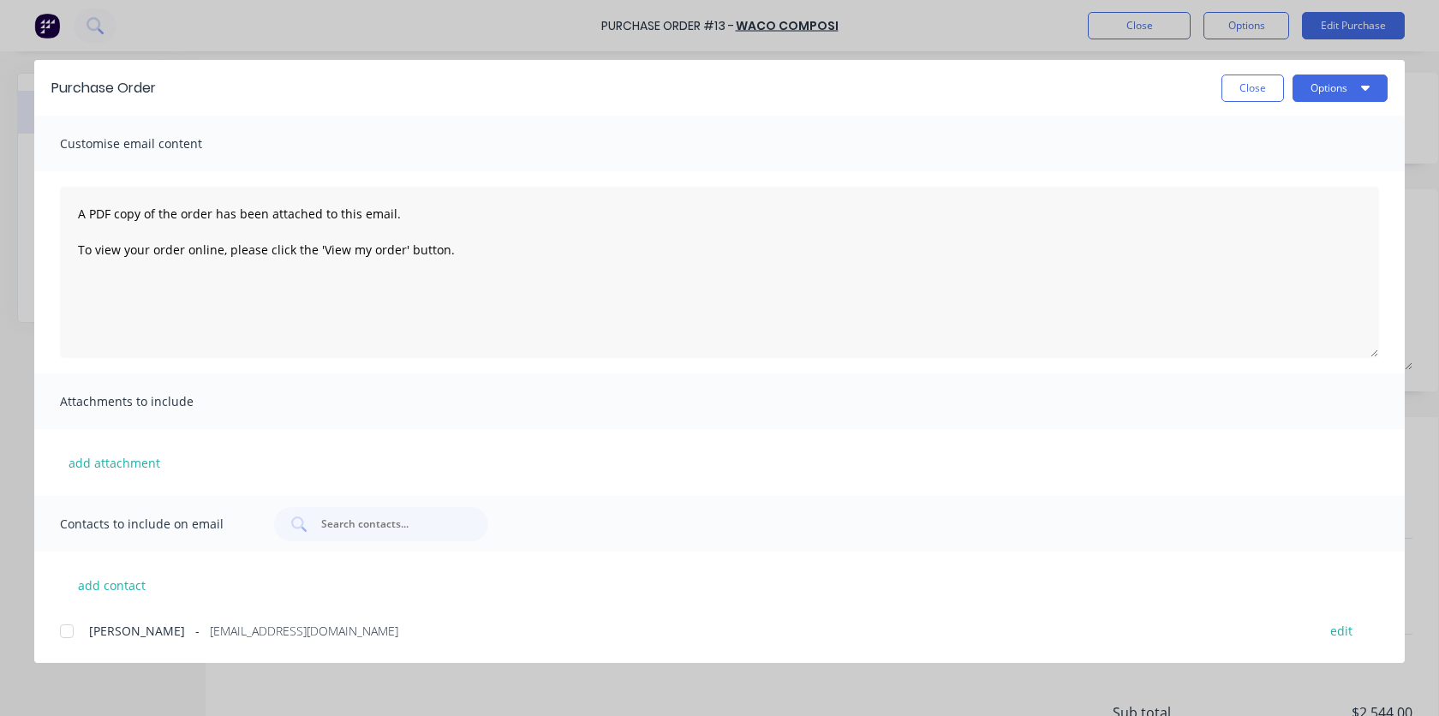
click at [70, 634] on div at bounding box center [67, 631] width 34 height 34
click at [1095, 92] on button "Options" at bounding box center [1339, 87] width 95 height 27
click at [1095, 197] on div "Email" at bounding box center [1306, 200] width 132 height 25
click at [903, 618] on div "[PERSON_NAME] - [EMAIL_ADDRESS][DOMAIN_NAME] edit" at bounding box center [732, 629] width 1344 height 23
click at [1095, 93] on button "Close" at bounding box center [1252, 87] width 63 height 27
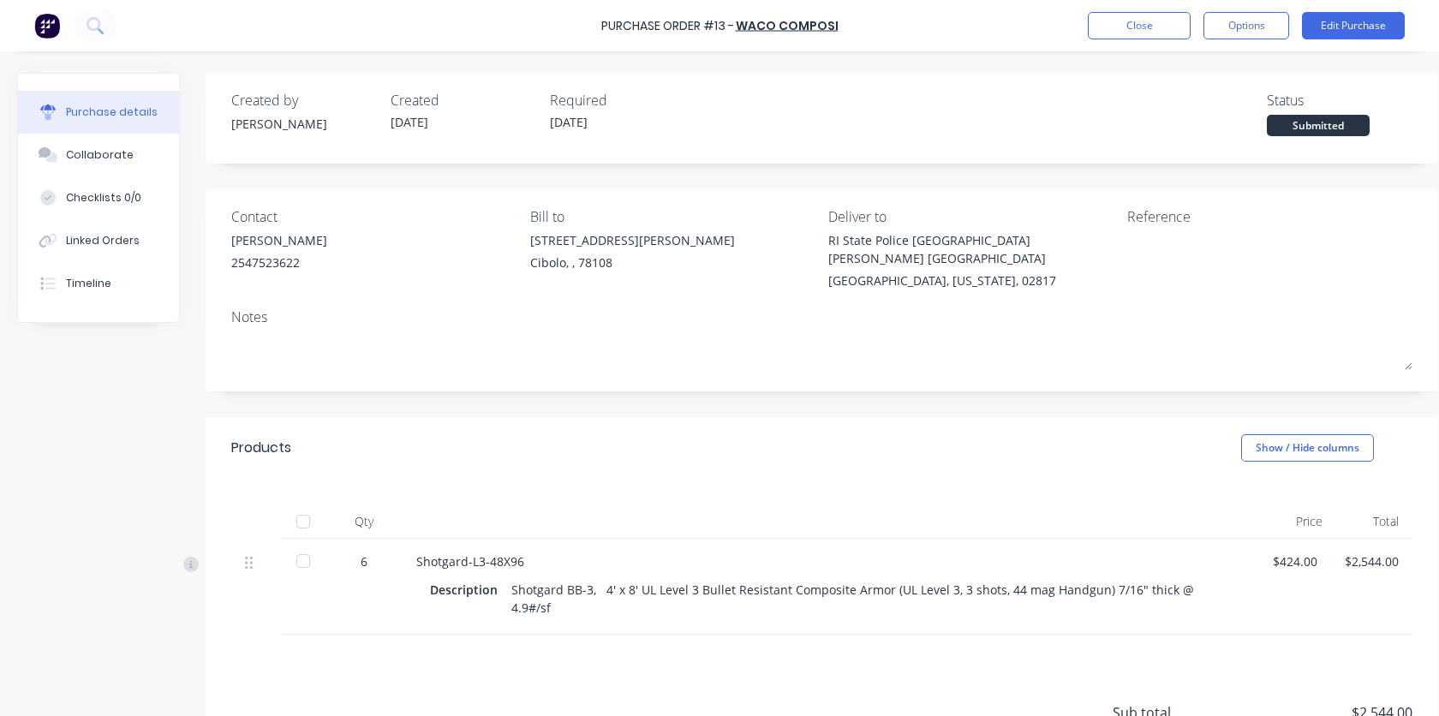
click at [1069, 171] on div "Created by [PERSON_NAME] Created [DATE] Required [DATE] Status Submitted Contac…" at bounding box center [822, 467] width 1232 height 789
click at [1095, 28] on button "Options" at bounding box center [1246, 25] width 86 height 27
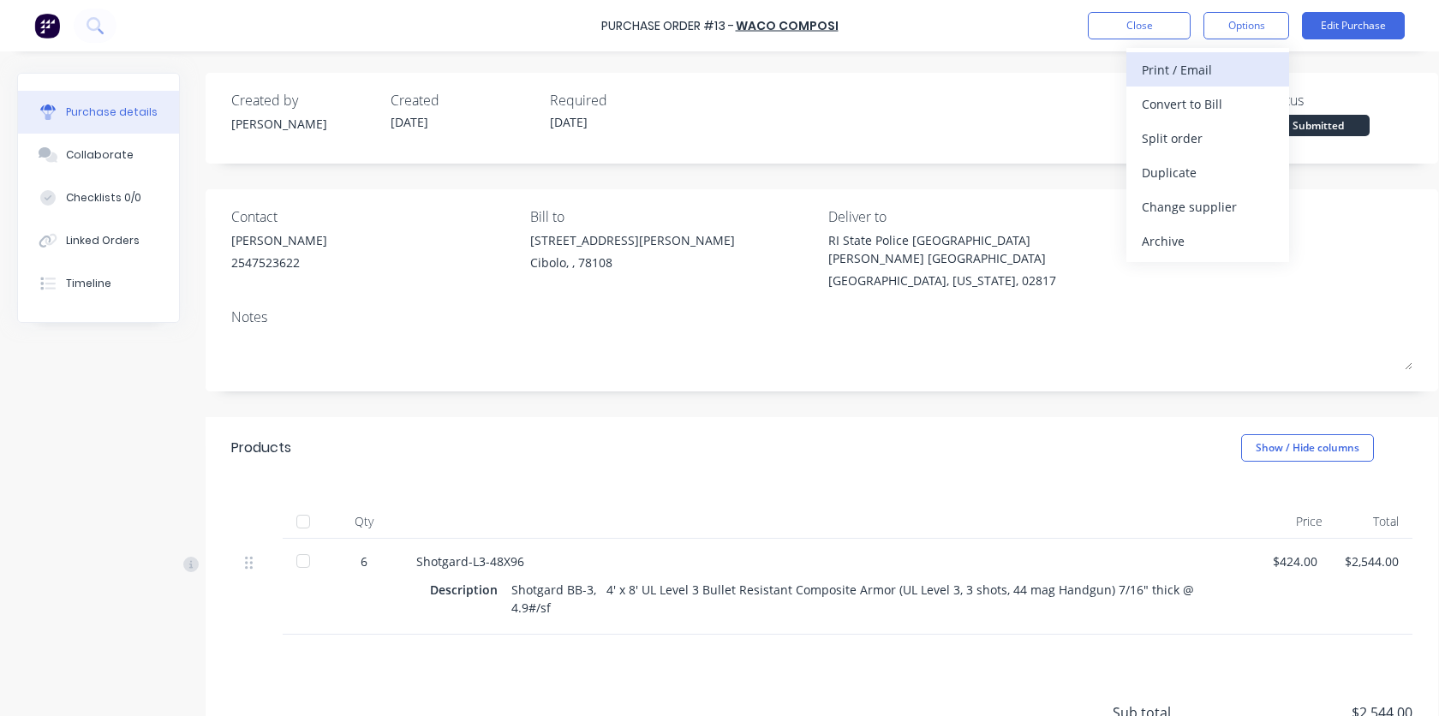
click at [1095, 75] on div "Print / Email" at bounding box center [1207, 69] width 132 height 25
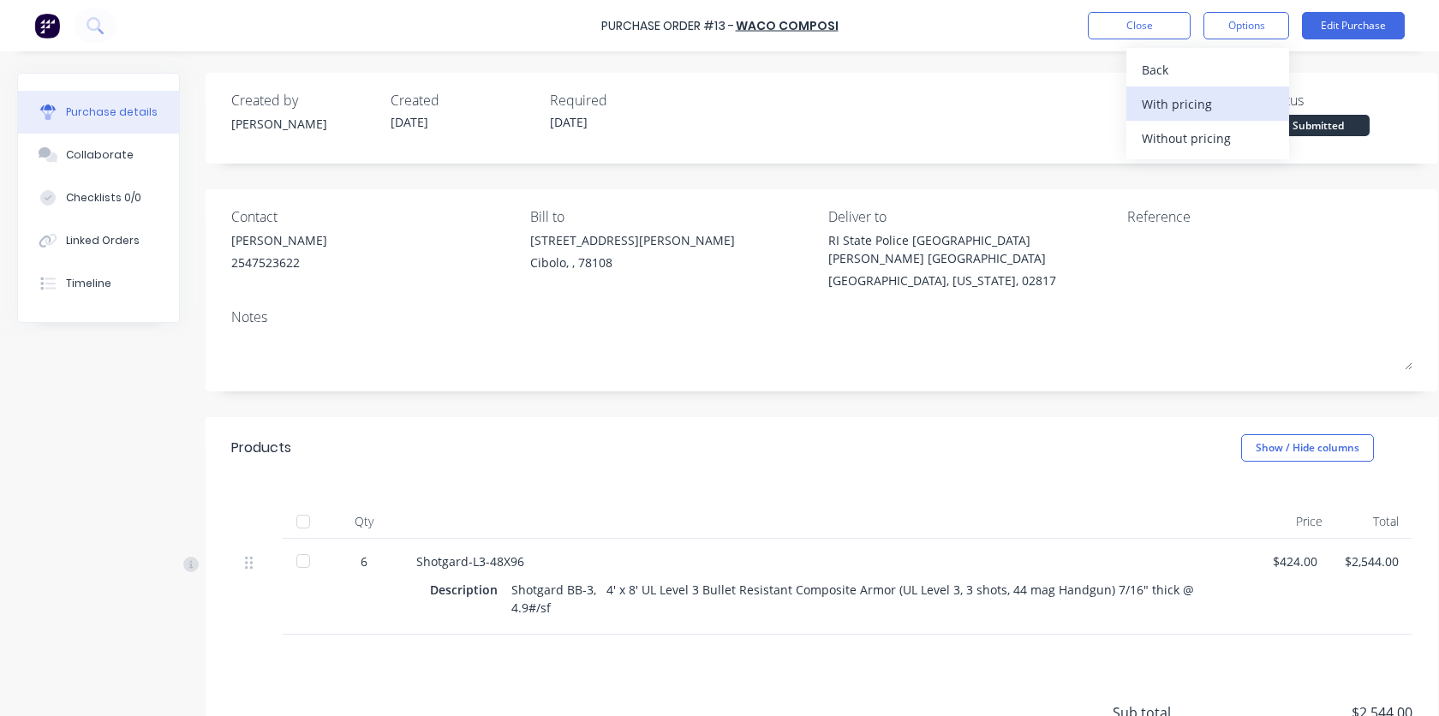
click at [1095, 109] on div "With pricing" at bounding box center [1207, 104] width 132 height 25
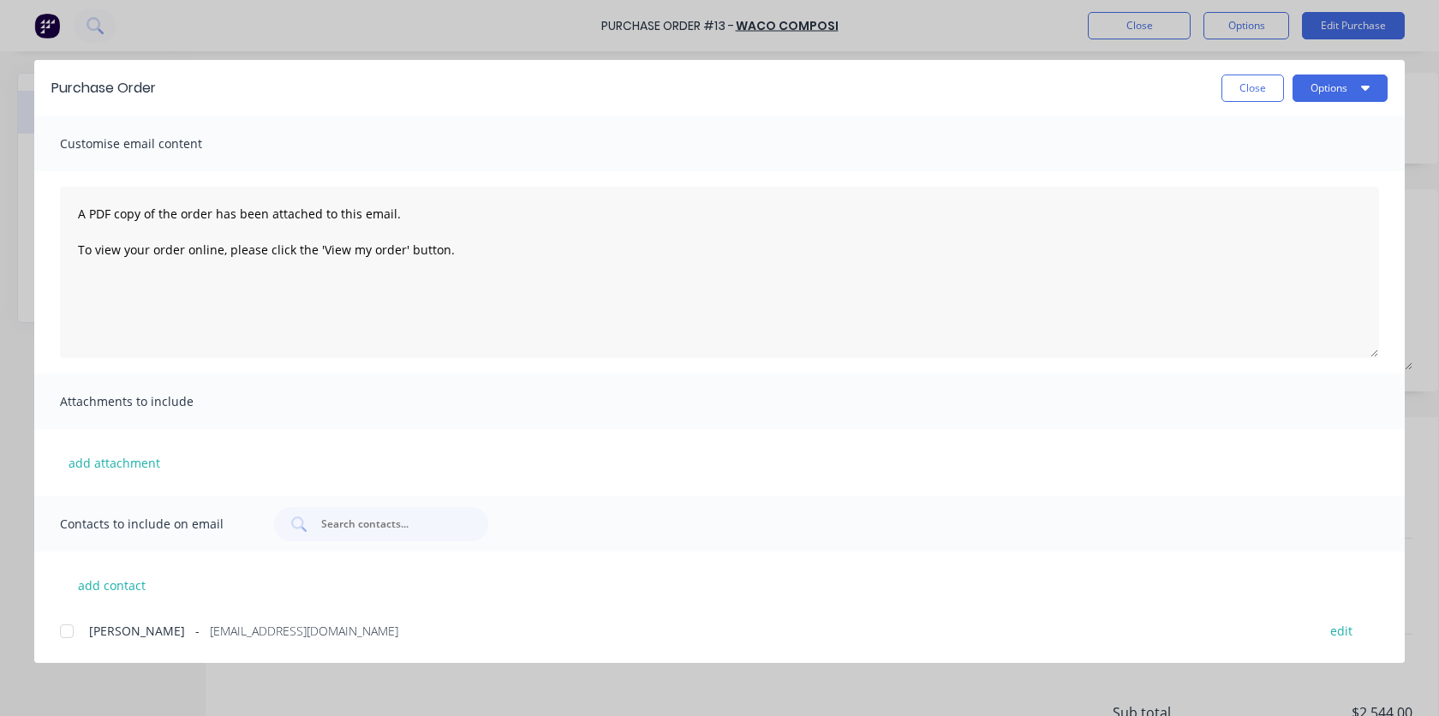
click at [114, 626] on span "[PERSON_NAME]" at bounding box center [137, 631] width 96 height 18
click at [1095, 88] on button "Options" at bounding box center [1339, 87] width 95 height 27
click at [1095, 176] on div "Print" at bounding box center [1306, 165] width 132 height 25
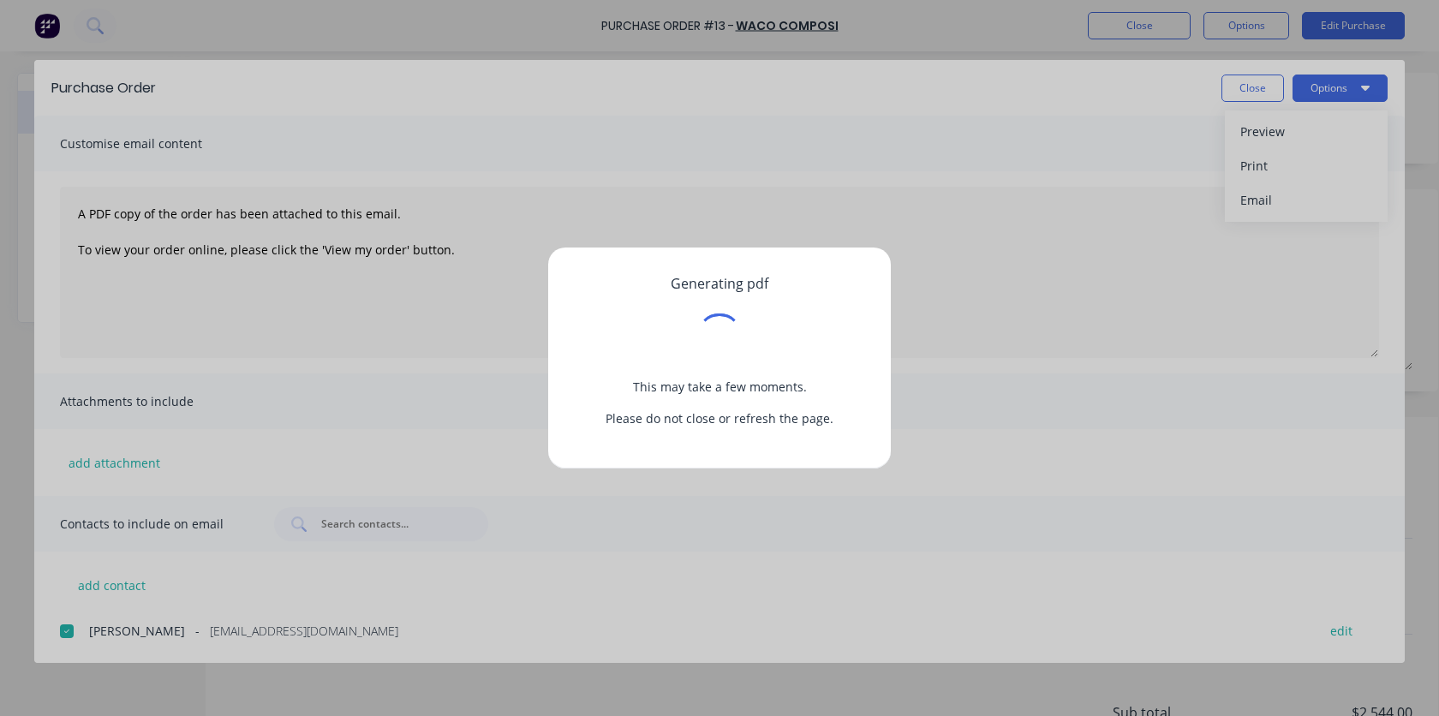
click at [1060, 492] on div "Generating pdf This may take a few moments. Please do not close or refresh the …" at bounding box center [719, 358] width 1439 height 716
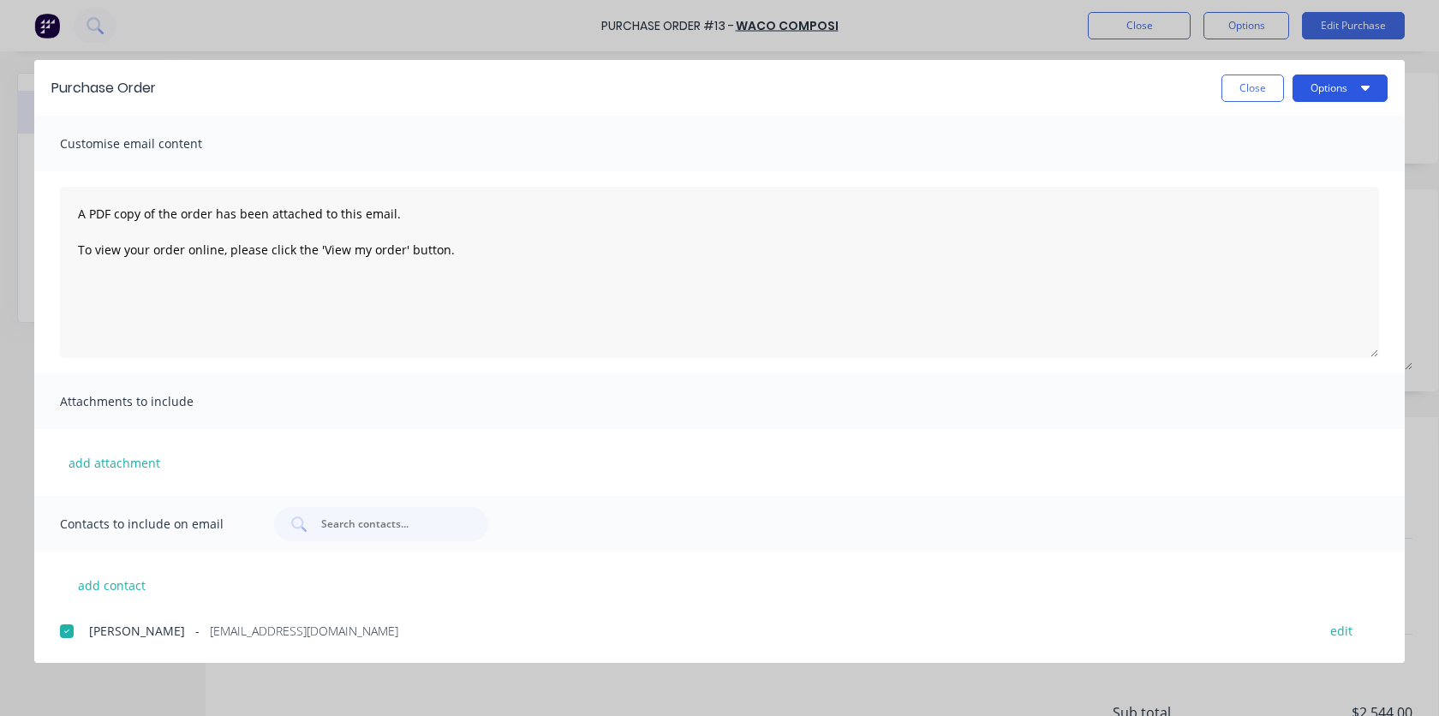
click at [1095, 88] on button "Options" at bounding box center [1339, 87] width 95 height 27
click at [1095, 198] on div "Email" at bounding box center [1306, 200] width 132 height 25
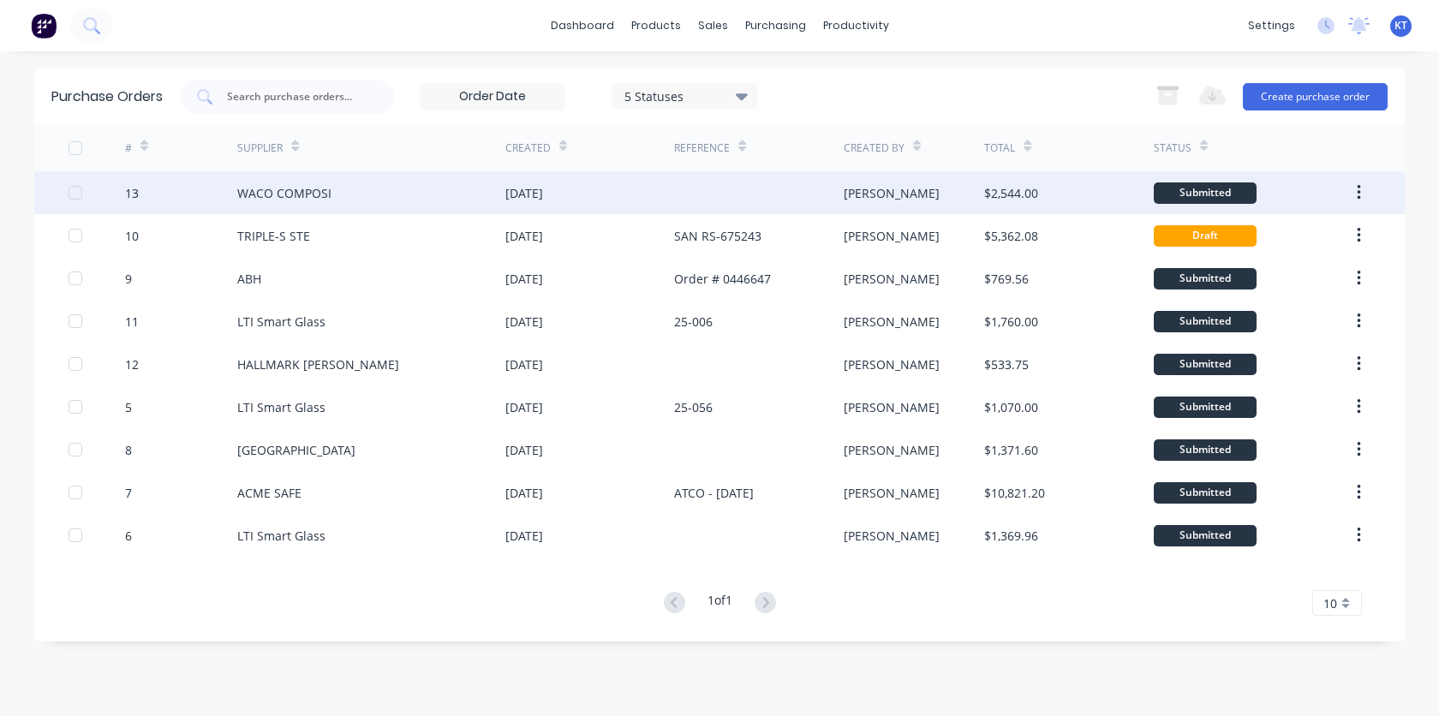
click at [514, 198] on div "[DATE]" at bounding box center [524, 193] width 38 height 18
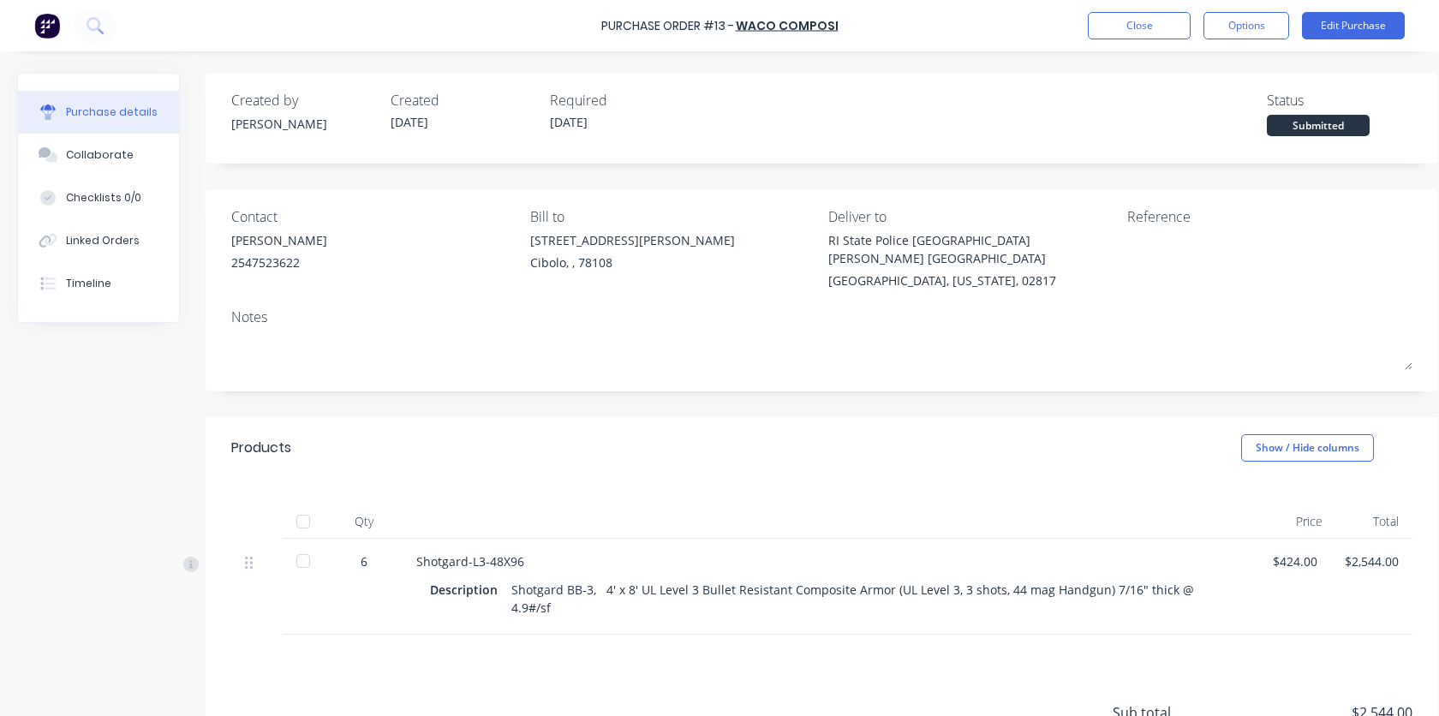
click at [1048, 133] on div "Created by [PERSON_NAME] Created [DATE] Required [DATE] Status Submitted" at bounding box center [821, 113] width 1181 height 46
click at [1095, 25] on button "Options" at bounding box center [1246, 25] width 86 height 27
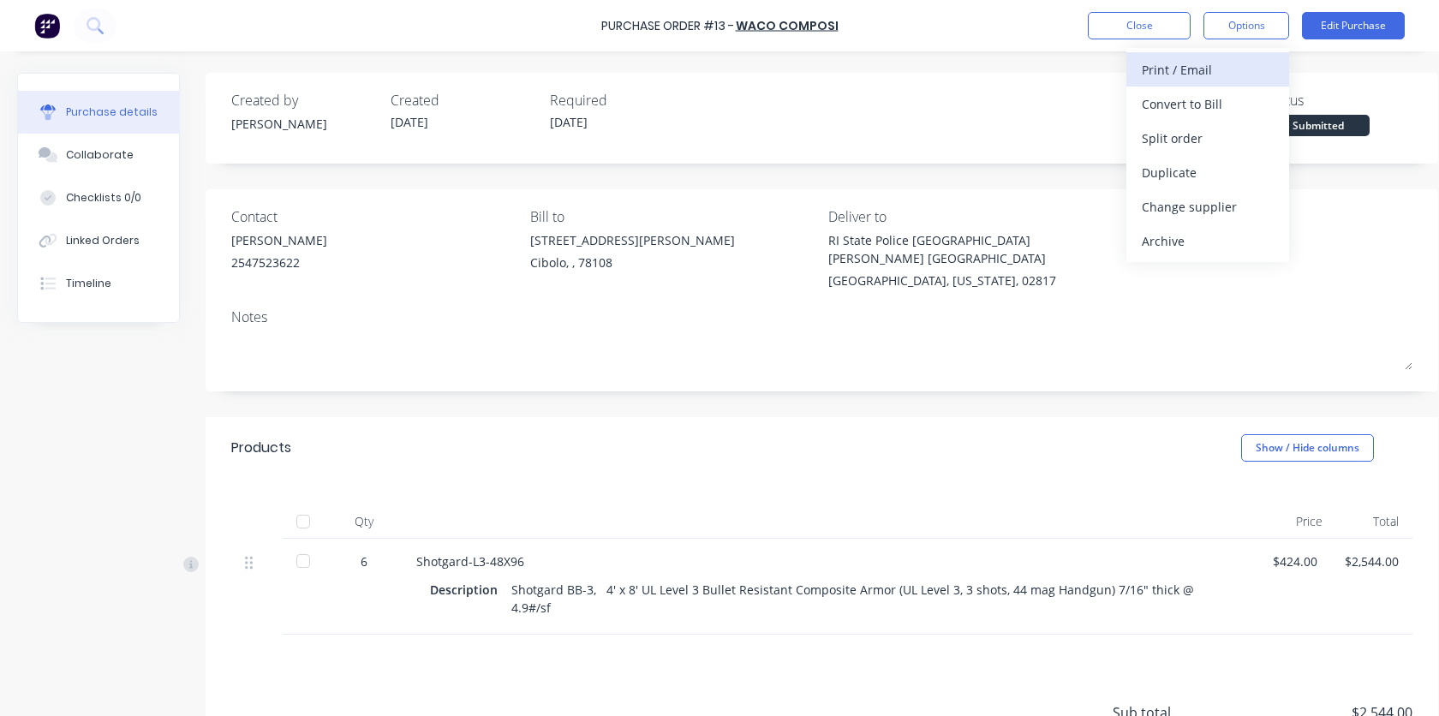
click at [1095, 74] on div "Print / Email" at bounding box center [1207, 69] width 132 height 25
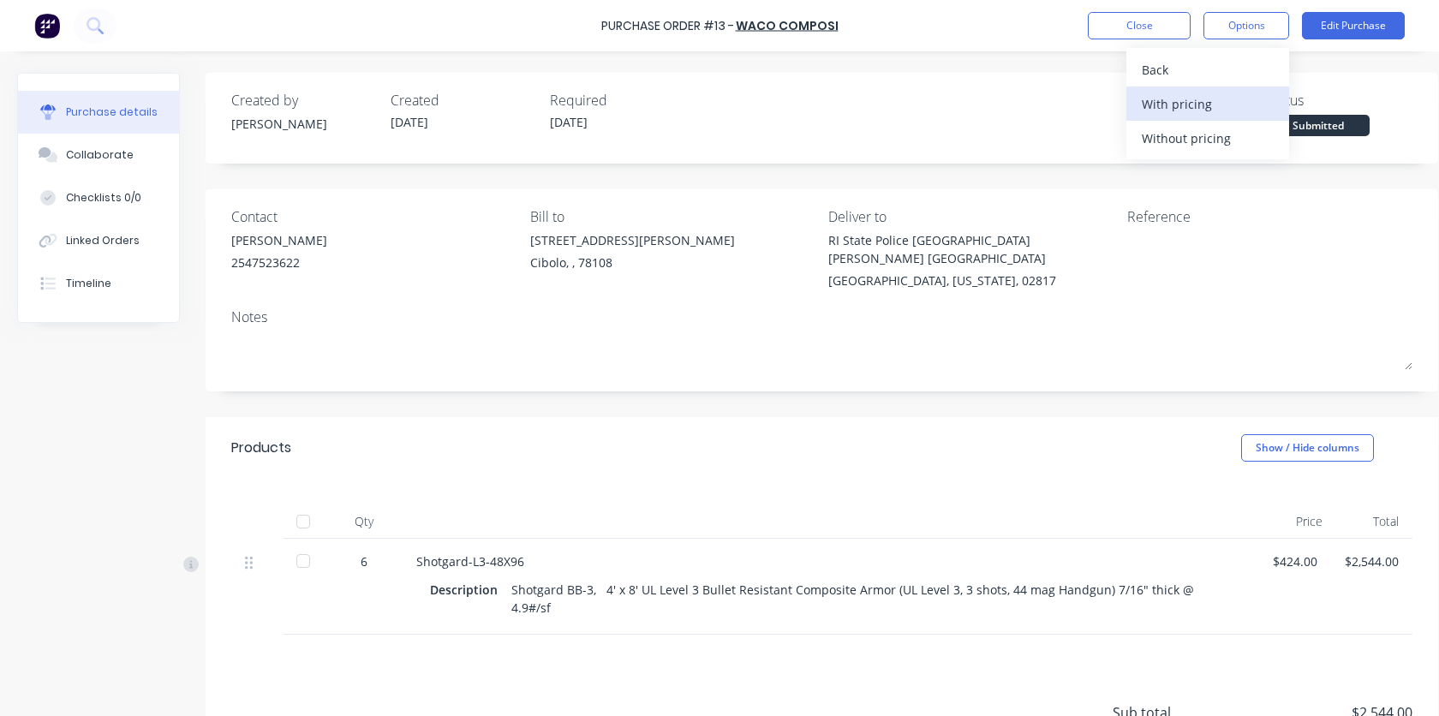
click at [1095, 100] on div "With pricing" at bounding box center [1207, 104] width 132 height 25
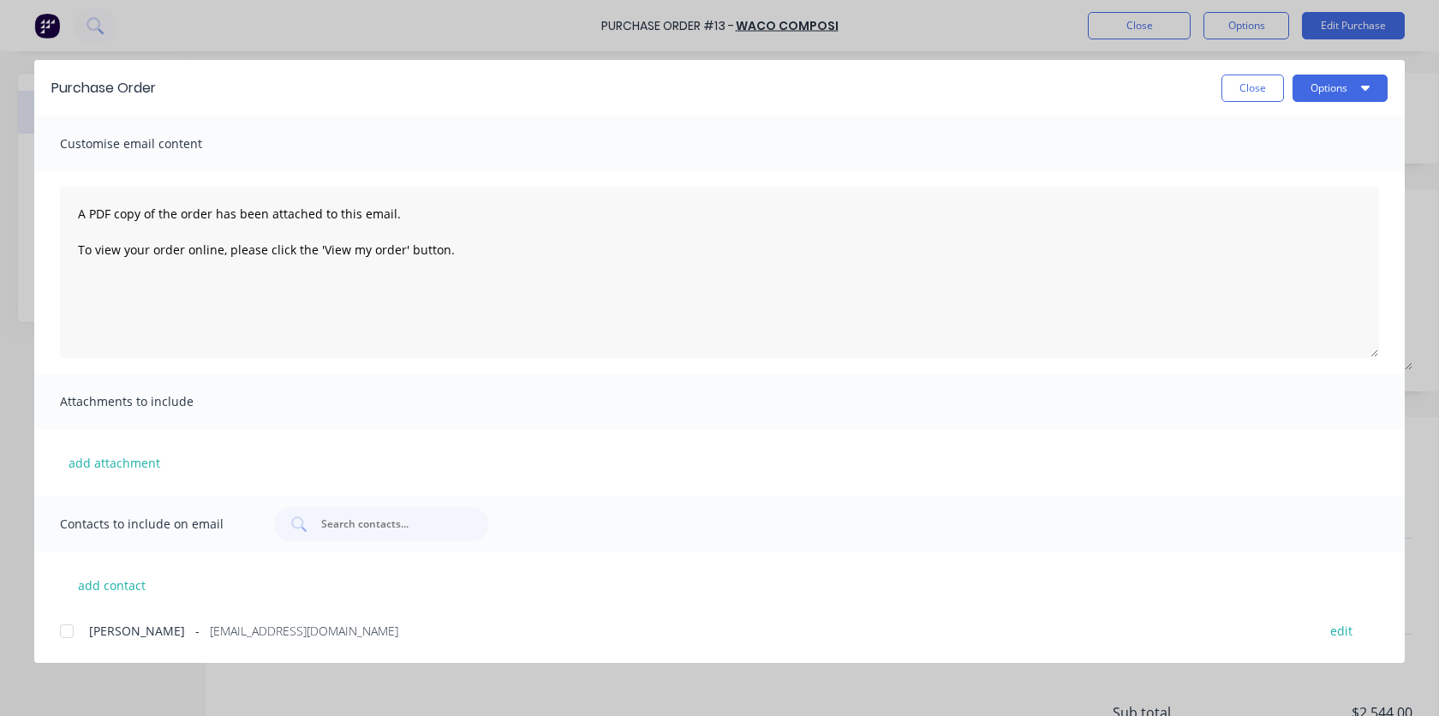
click at [95, 629] on span "[PERSON_NAME]" at bounding box center [137, 631] width 96 height 18
click at [1095, 98] on button "Options" at bounding box center [1339, 87] width 95 height 27
click at [1095, 198] on div "Email" at bounding box center [1306, 200] width 132 height 25
click at [1095, 91] on button "Close" at bounding box center [1252, 87] width 63 height 27
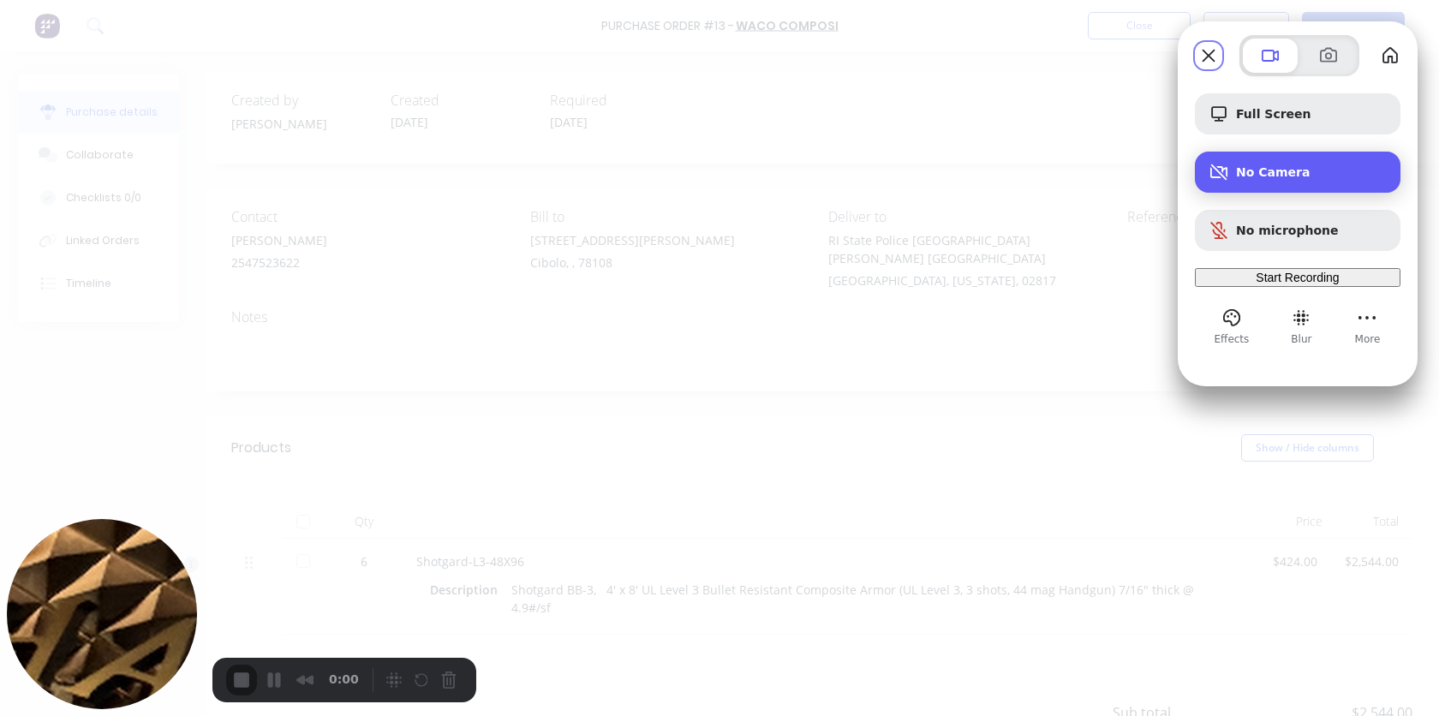
click at [1095, 180] on div "No Camera" at bounding box center [1298, 172] width 206 height 41
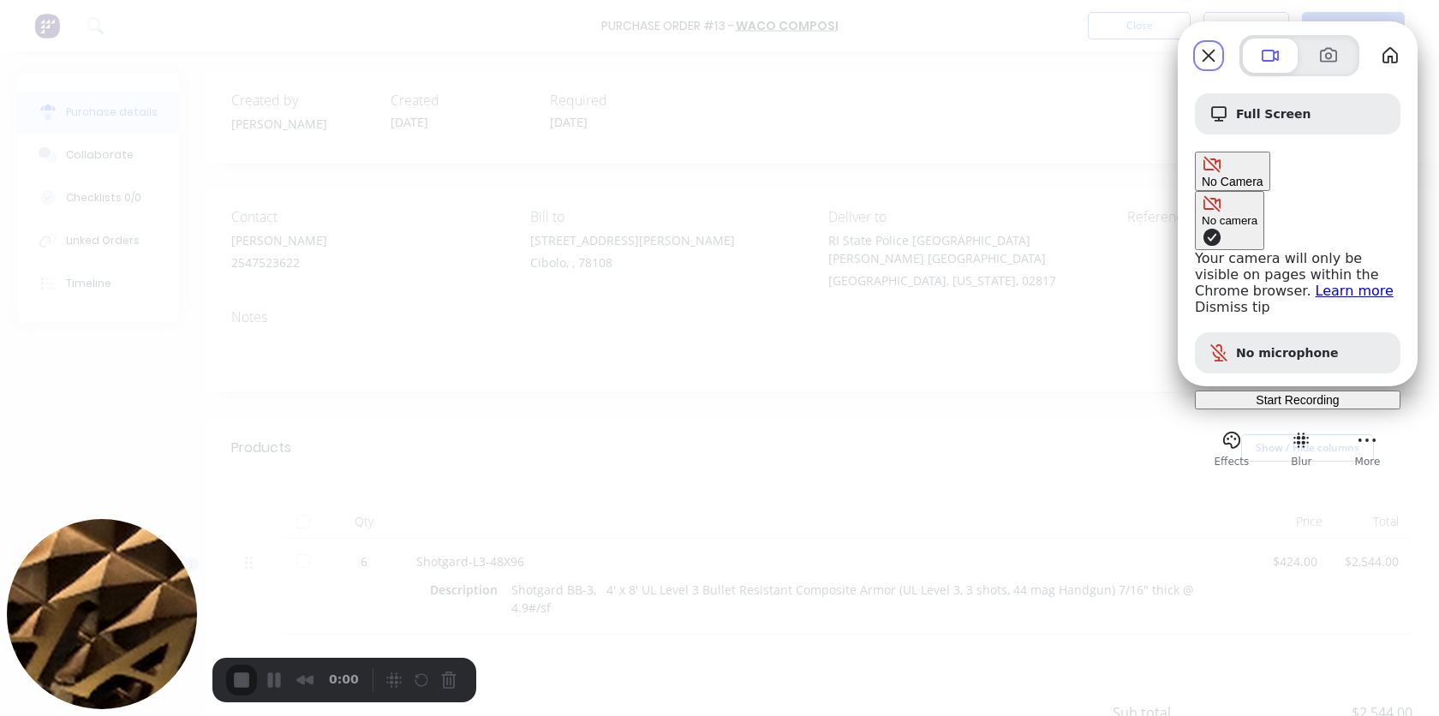
click at [1095, 191] on button "No camera" at bounding box center [1229, 220] width 69 height 59
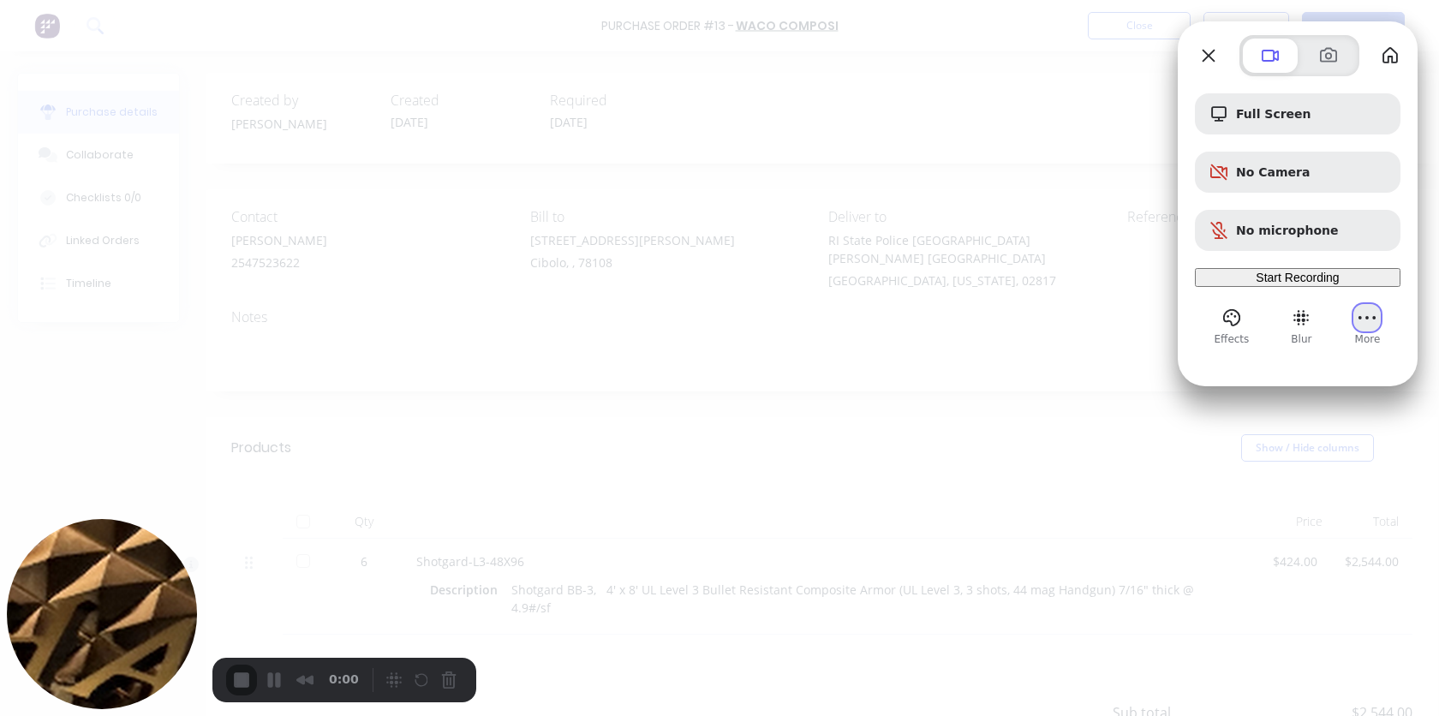
click at [1095, 331] on button "More" at bounding box center [1366, 317] width 27 height 27
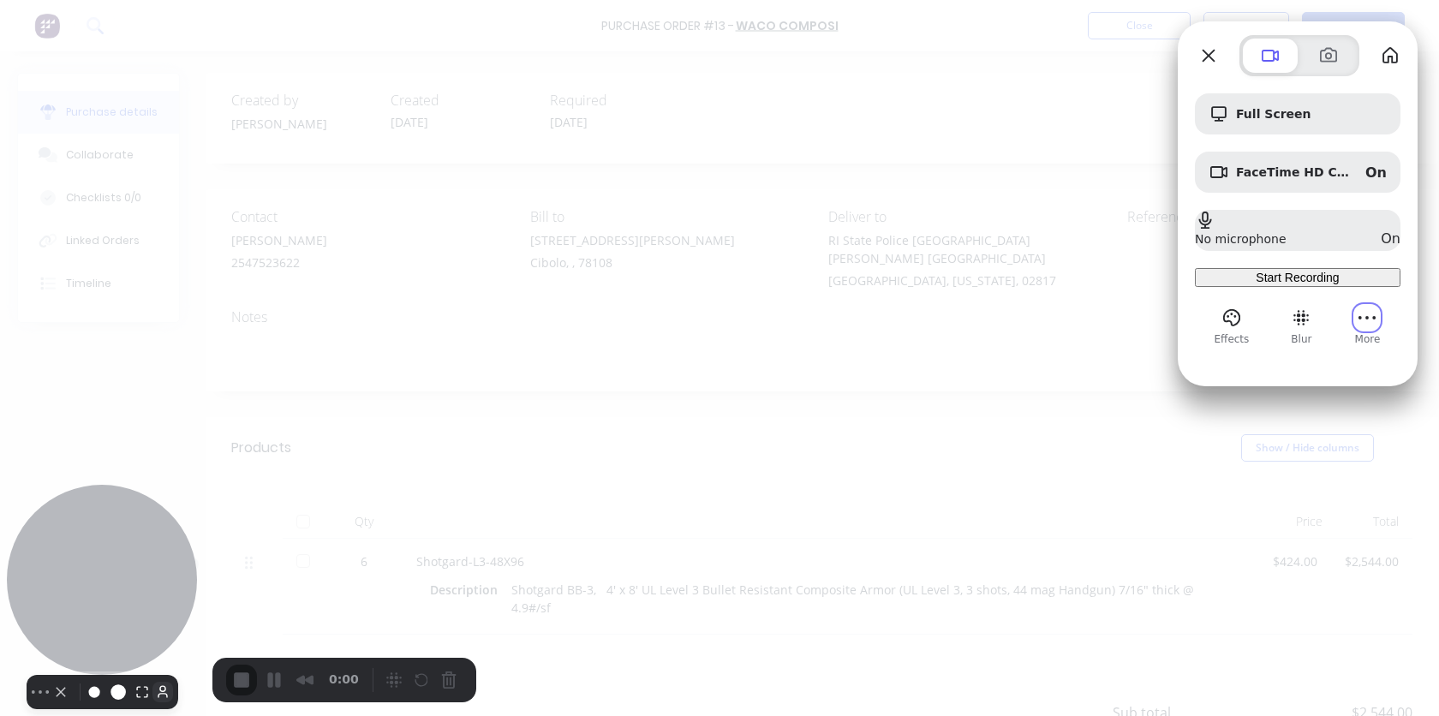
click at [152, 682] on button "Toggle Avatar" at bounding box center [162, 692] width 21 height 21
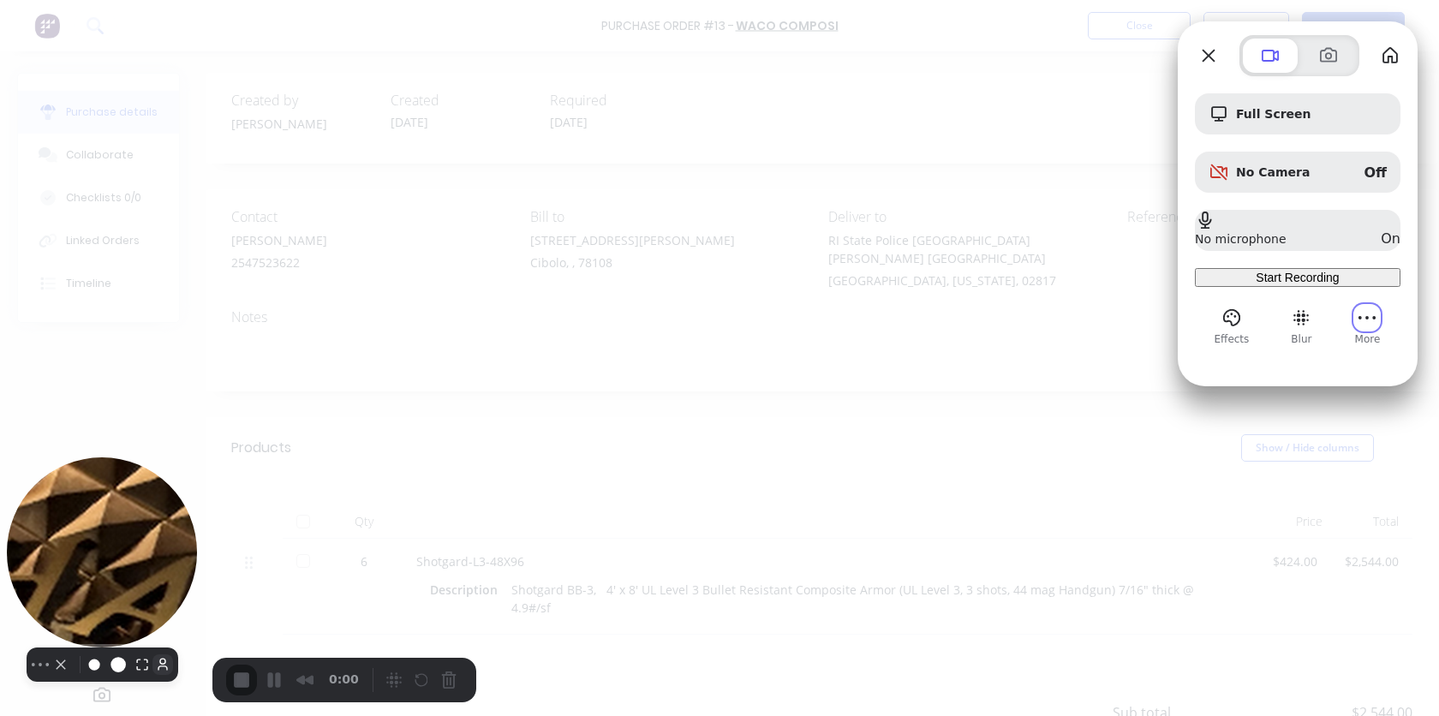
click at [152, 675] on button "Toggle Avatar" at bounding box center [162, 664] width 21 height 21
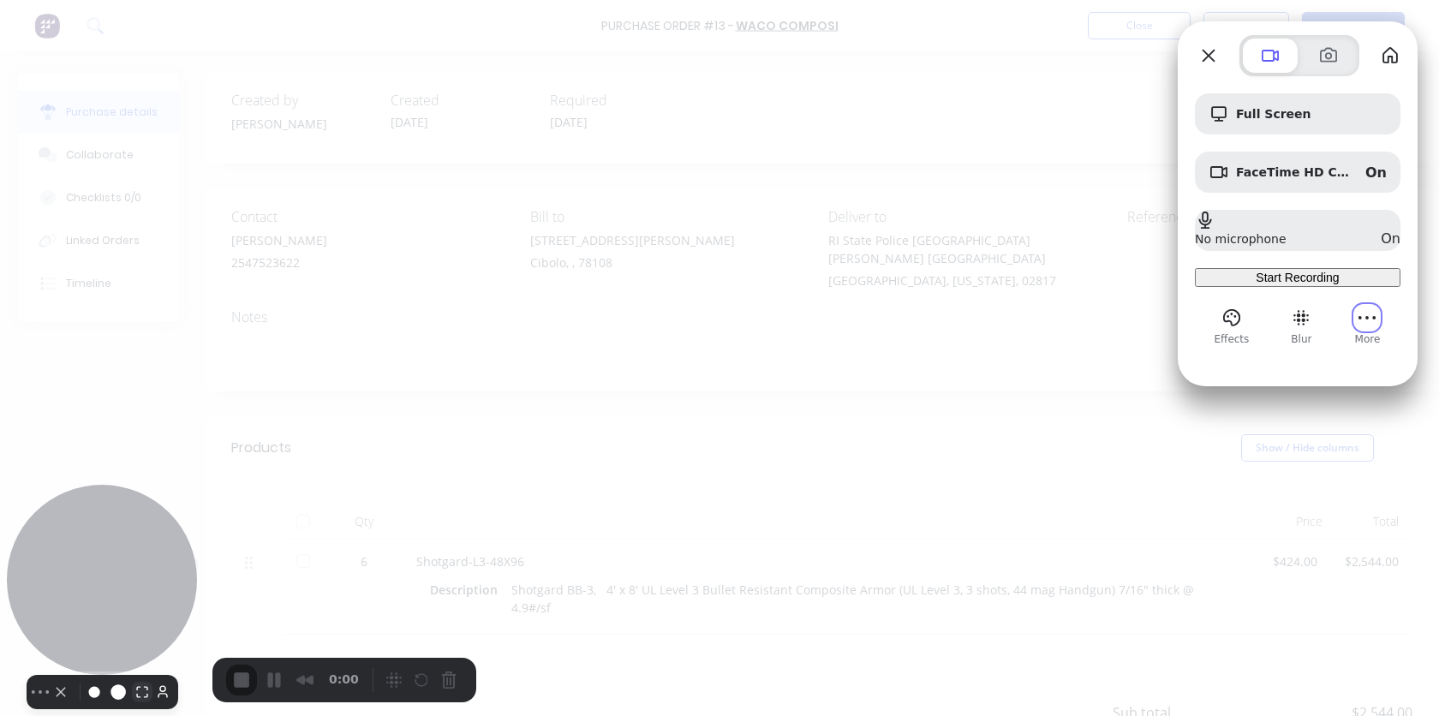
click at [137, 682] on button "Resize large" at bounding box center [142, 692] width 21 height 21
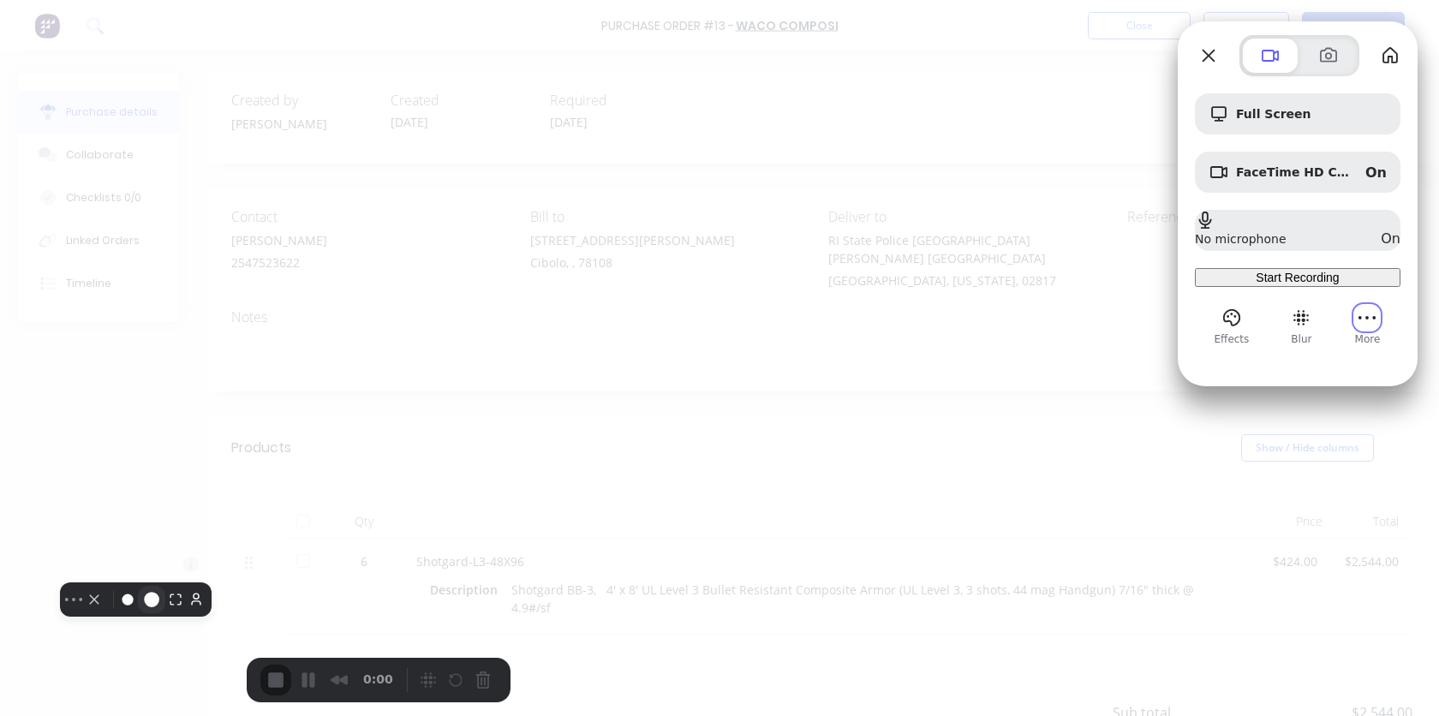
click at [165, 613] on button "Resize medium" at bounding box center [151, 599] width 27 height 27
click at [99, 610] on button "Camera off" at bounding box center [94, 599] width 21 height 21
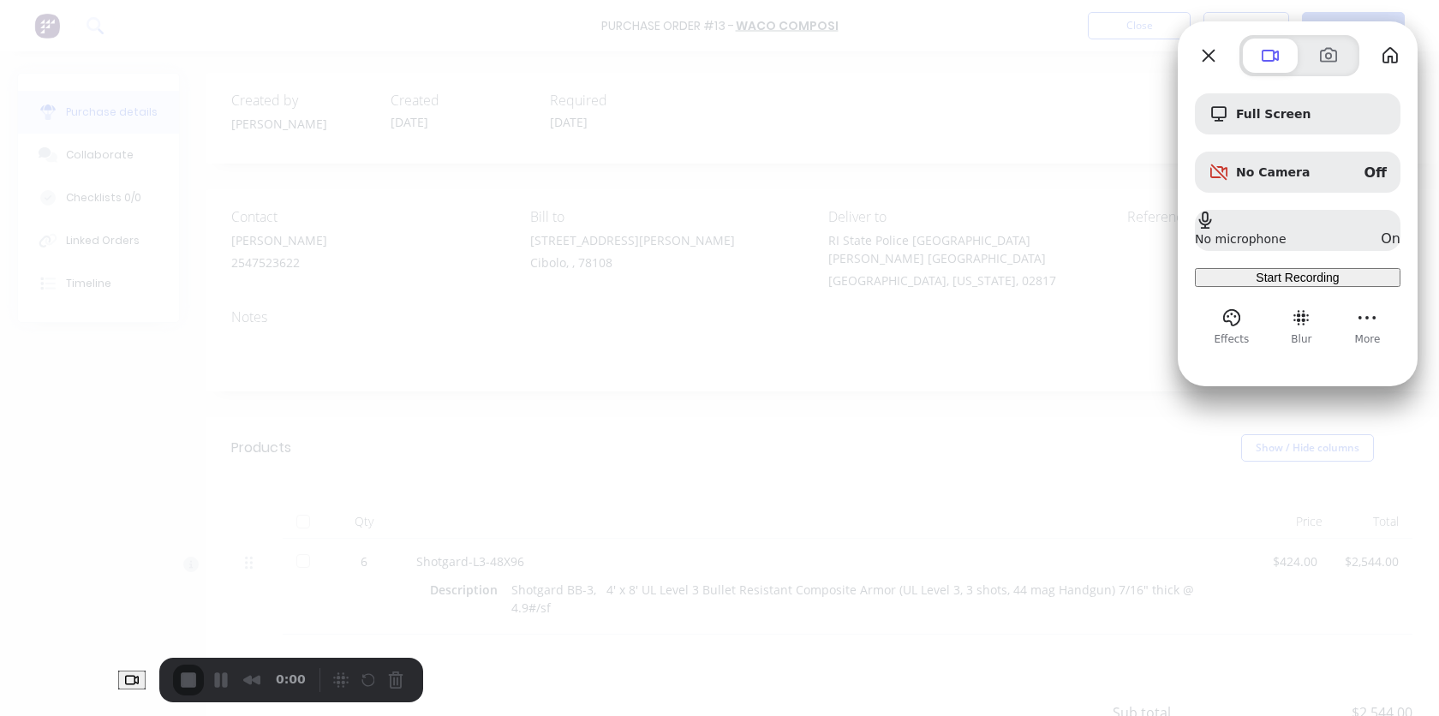
click at [829, 413] on div at bounding box center [719, 358] width 1439 height 716
click at [1095, 284] on span "Start Recording" at bounding box center [1296, 278] width 83 height 14
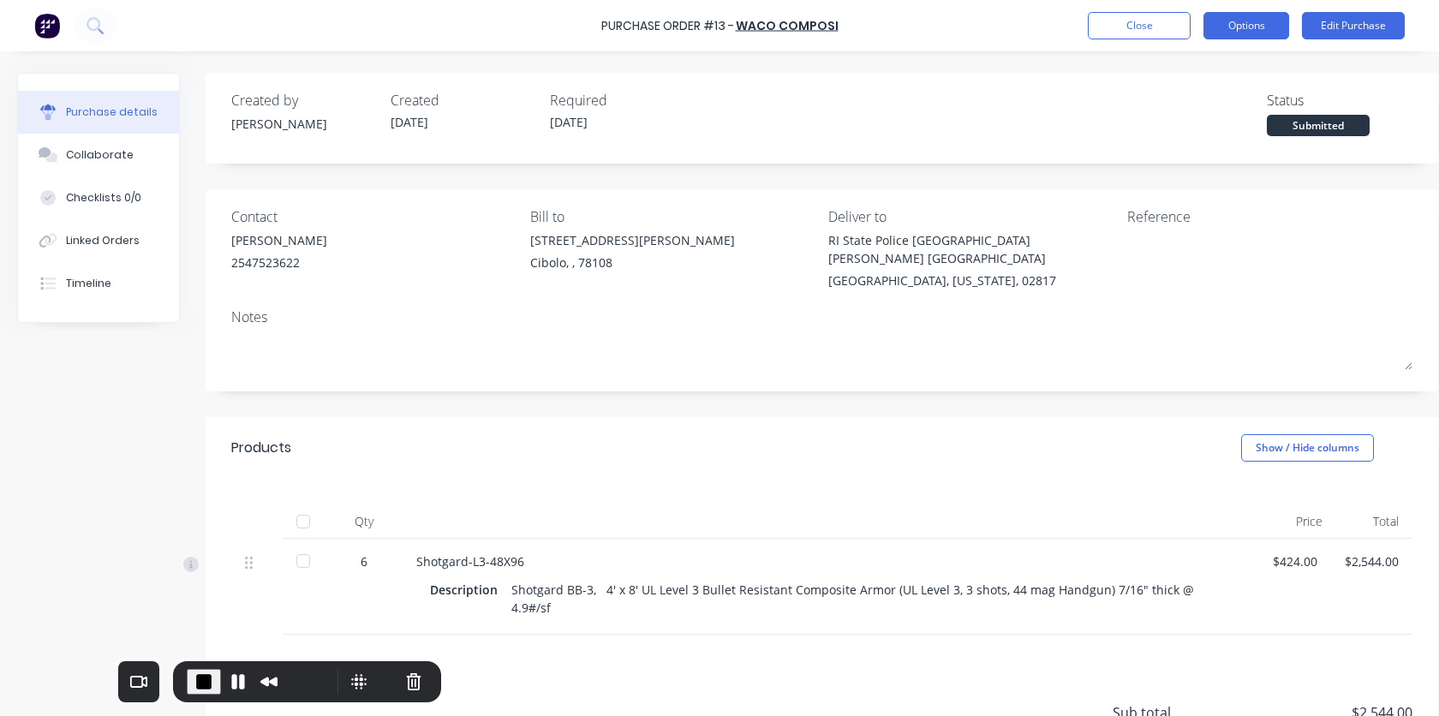
click at [1095, 23] on button "Options" at bounding box center [1246, 25] width 86 height 27
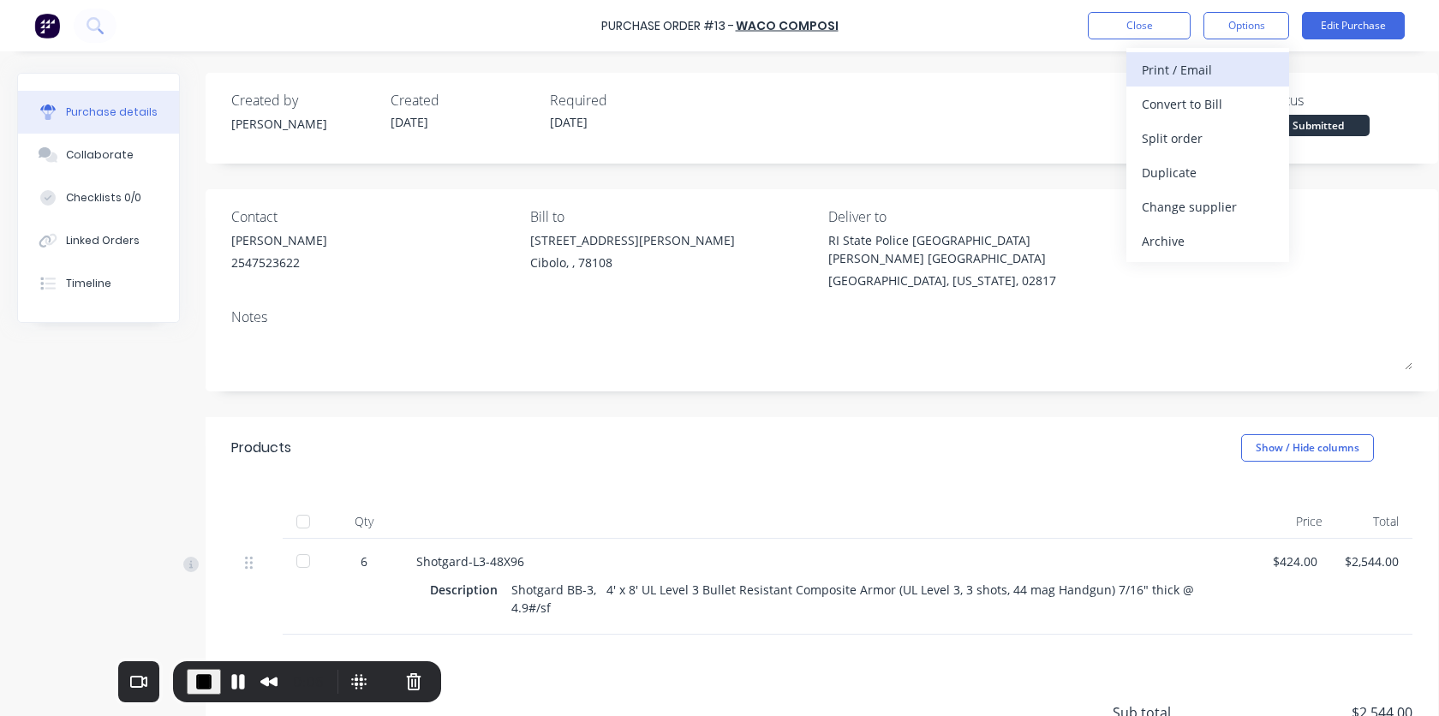
click at [1095, 76] on div "Print / Email" at bounding box center [1207, 69] width 132 height 25
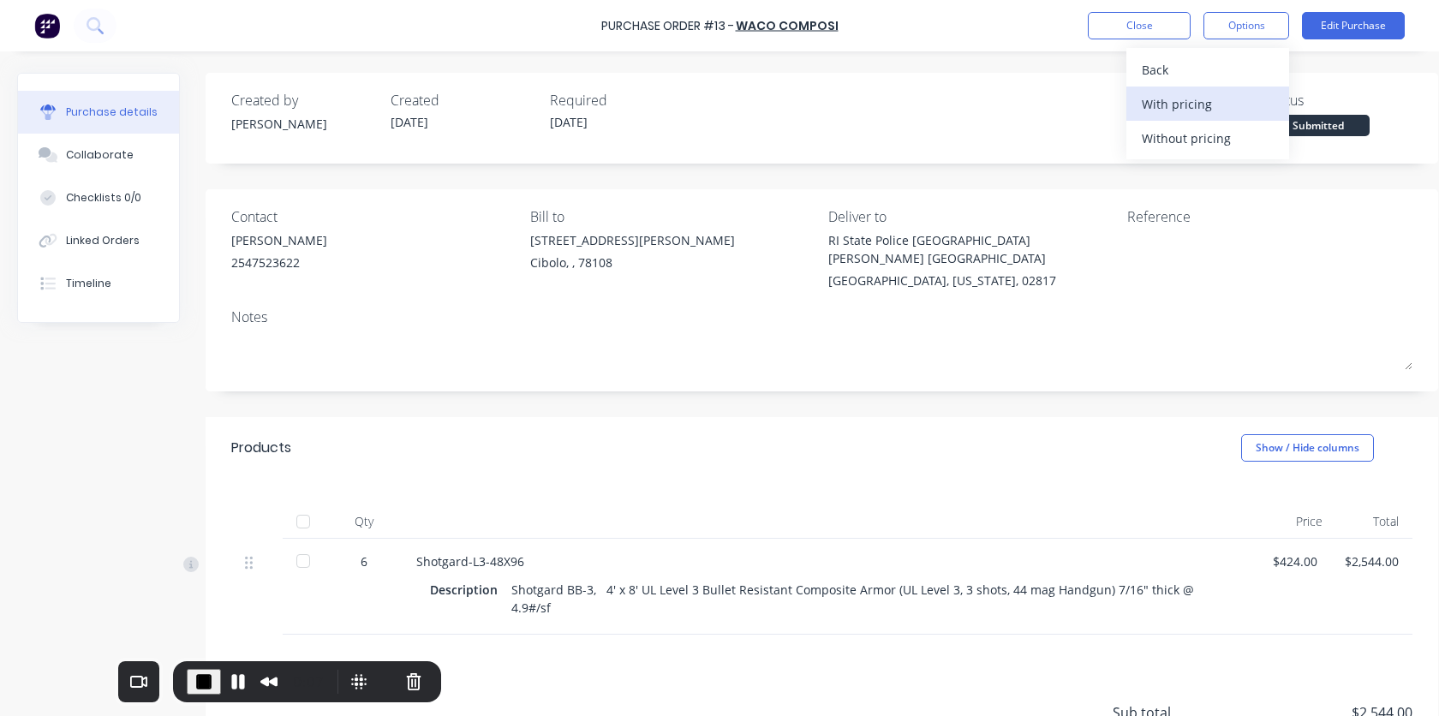
click at [1095, 101] on div "With pricing" at bounding box center [1207, 104] width 132 height 25
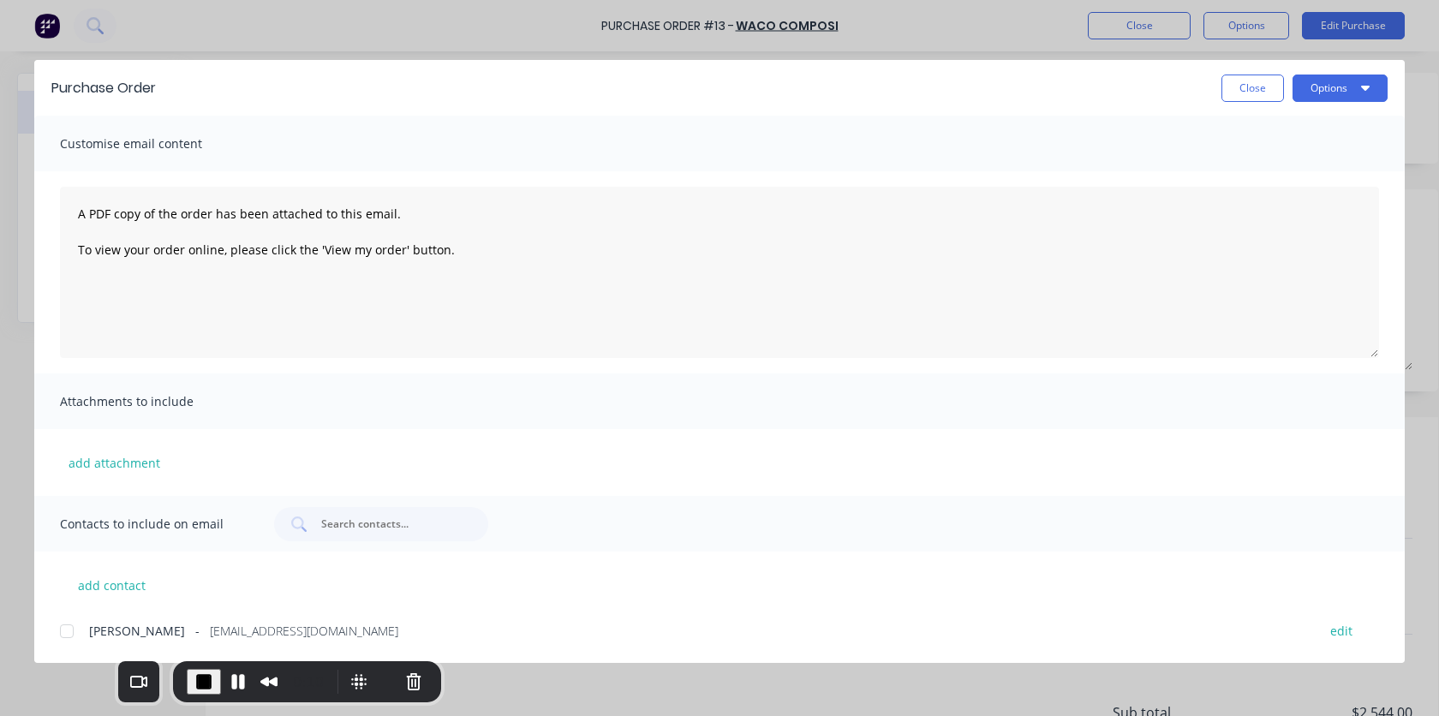
click at [65, 633] on div at bounding box center [67, 631] width 34 height 34
click at [1095, 90] on button "Options" at bounding box center [1339, 87] width 95 height 27
click at [1095, 205] on div "Email" at bounding box center [1306, 200] width 132 height 25
click at [194, 681] on span "End Recording" at bounding box center [204, 681] width 21 height 21
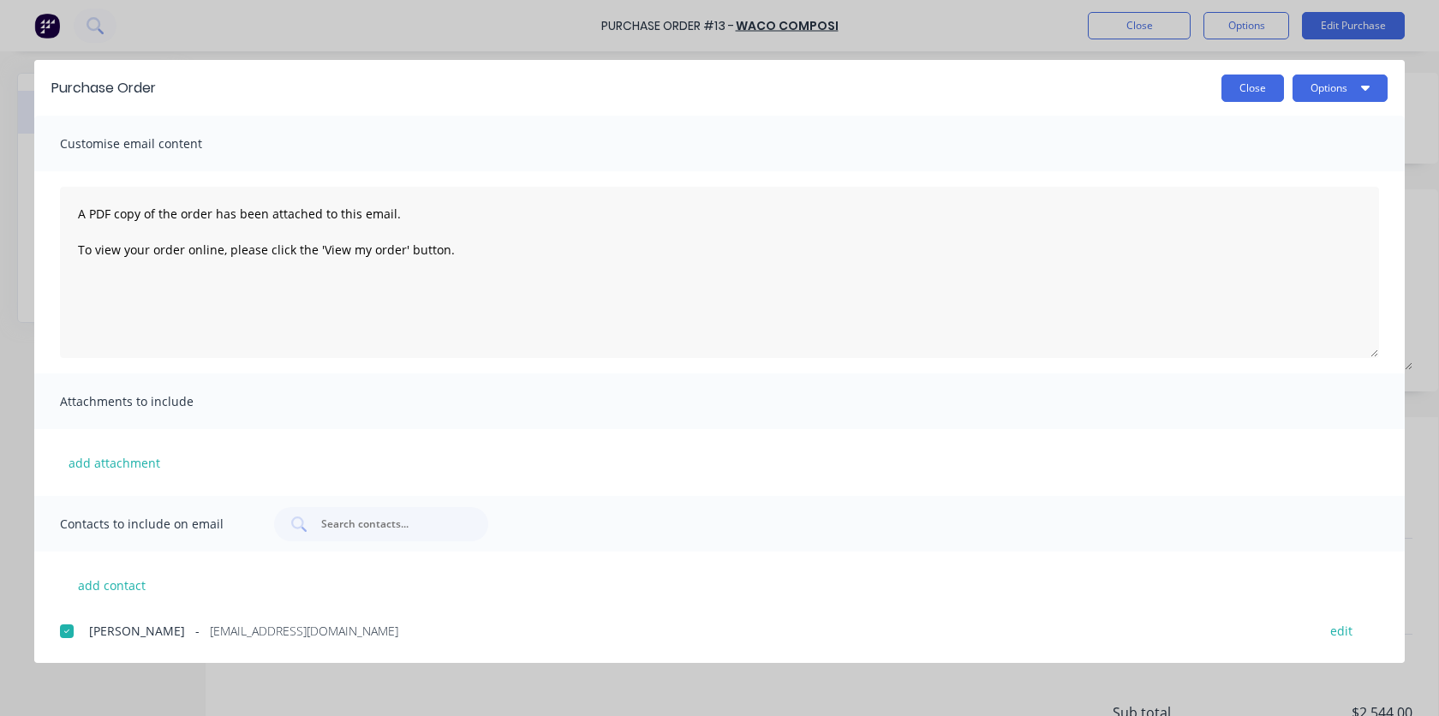
click at [1095, 84] on button "Close" at bounding box center [1252, 87] width 63 height 27
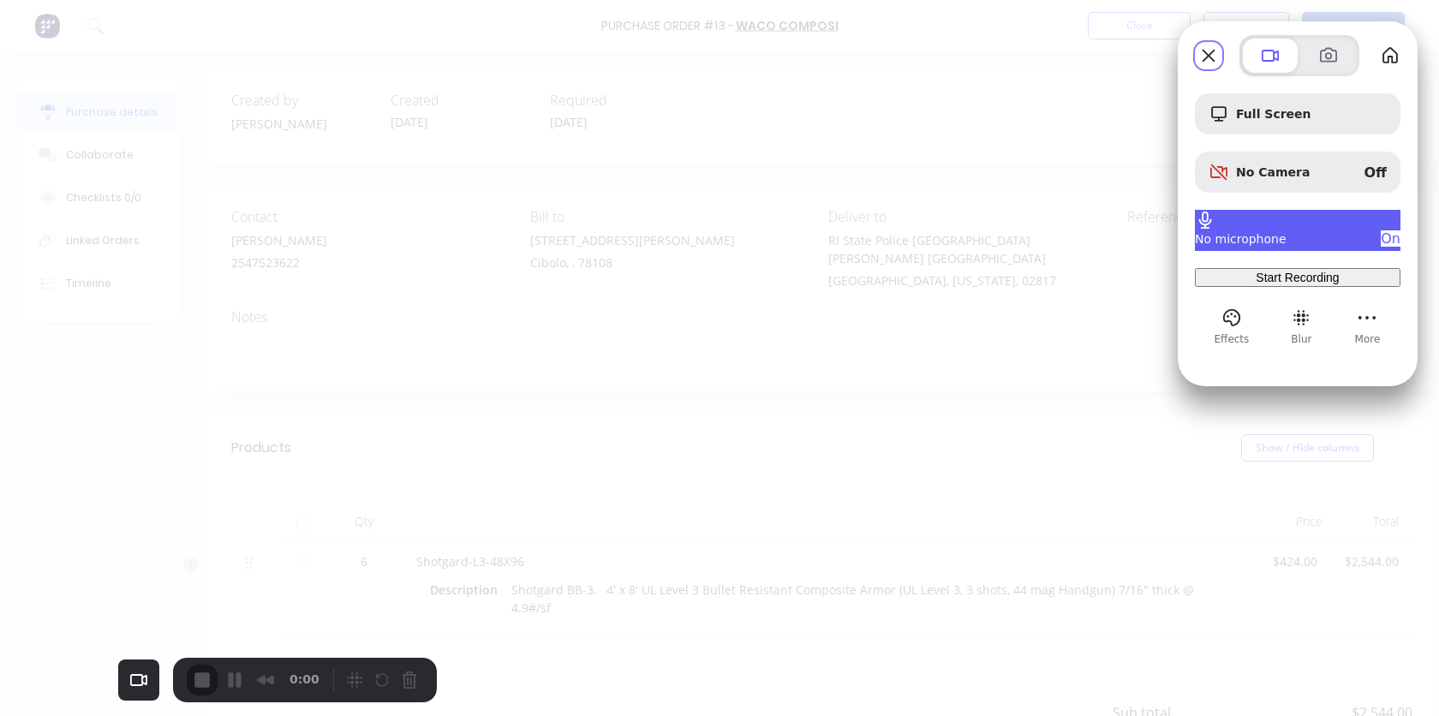
click at [1095, 230] on div "On" at bounding box center [1390, 238] width 20 height 16
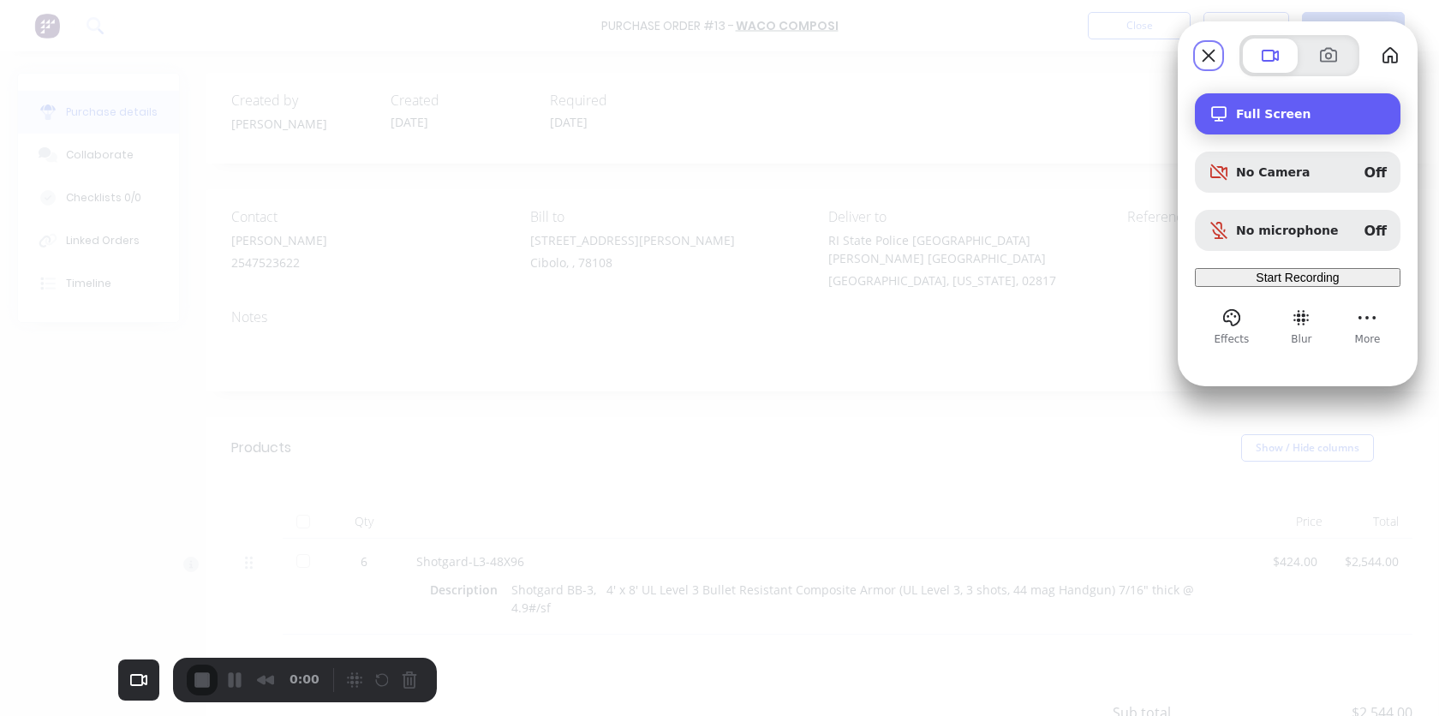
click at [1095, 115] on span "Full Screen" at bounding box center [1311, 114] width 151 height 14
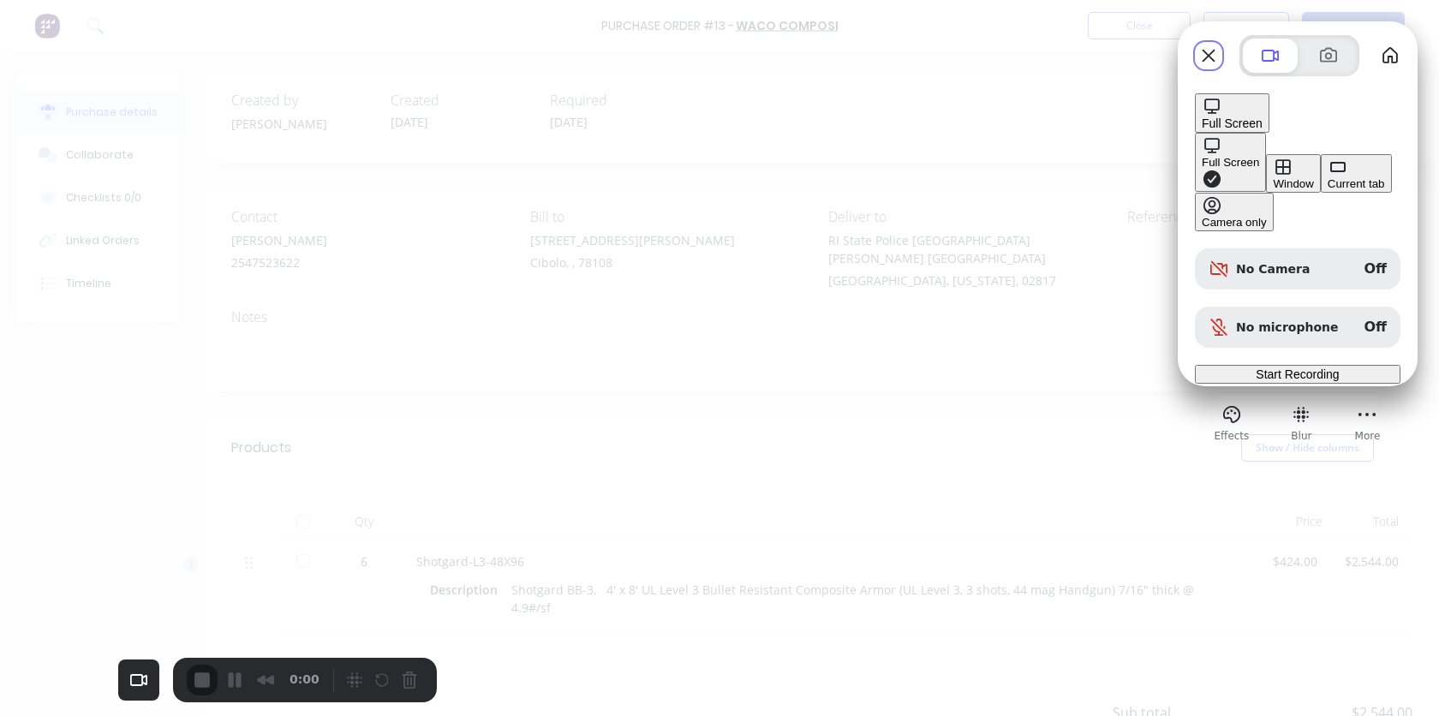
click at [1095, 186] on button "Current tab" at bounding box center [1355, 173] width 71 height 39
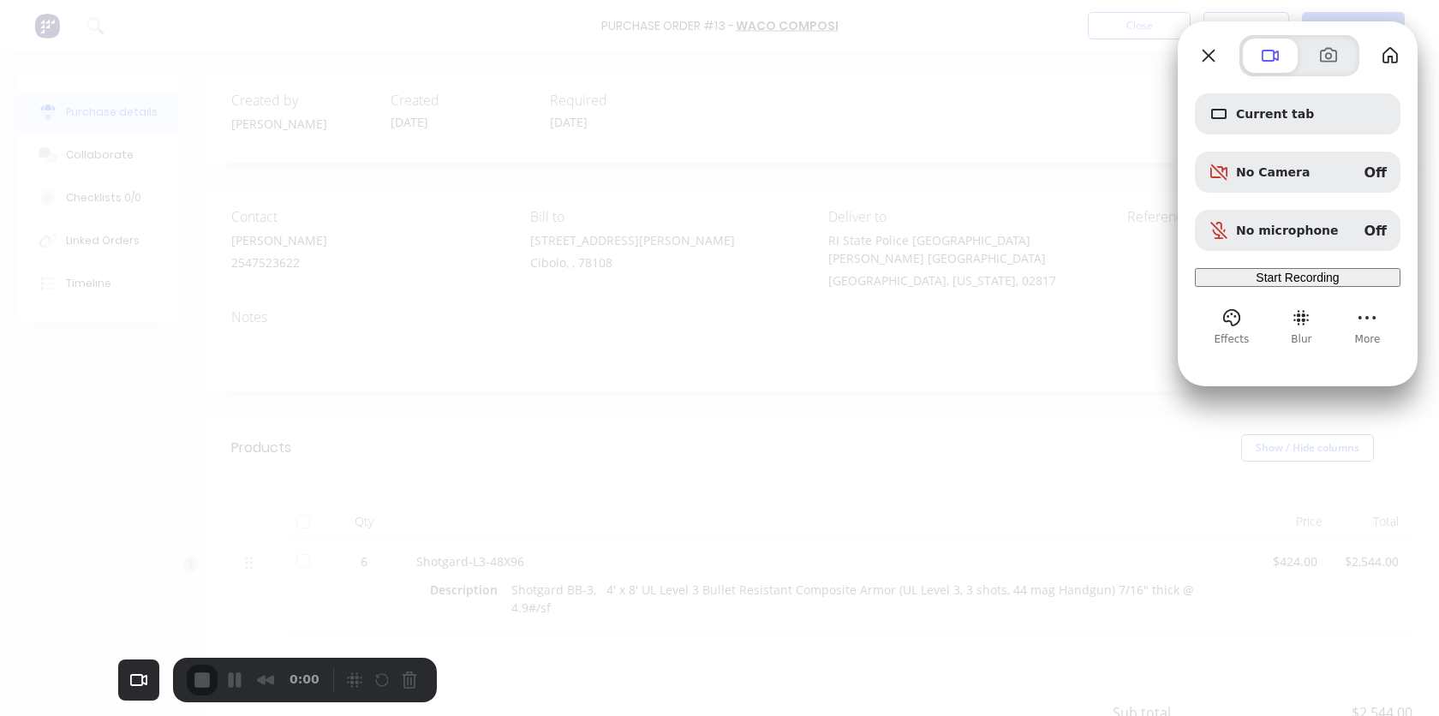
click at [1095, 284] on span "Start Recording" at bounding box center [1296, 278] width 83 height 14
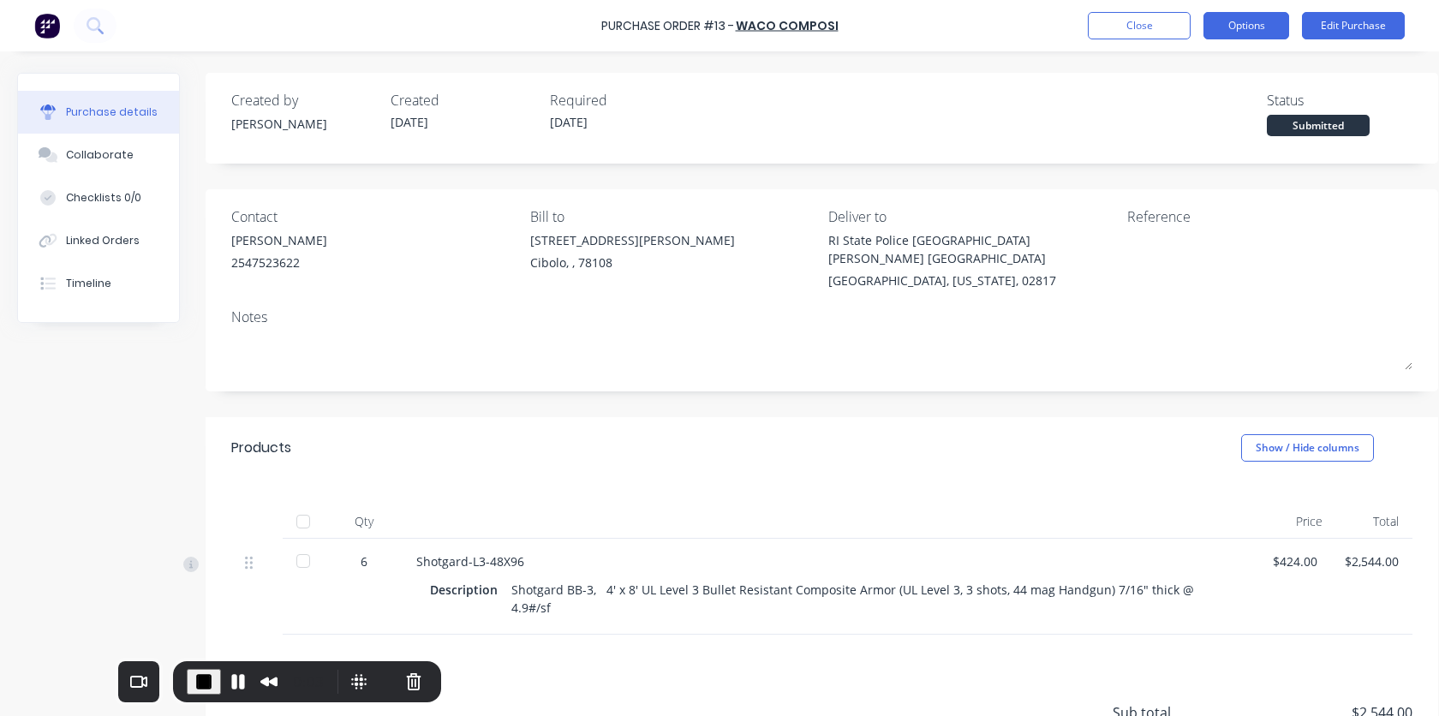
click at [1095, 28] on button "Options" at bounding box center [1246, 25] width 86 height 27
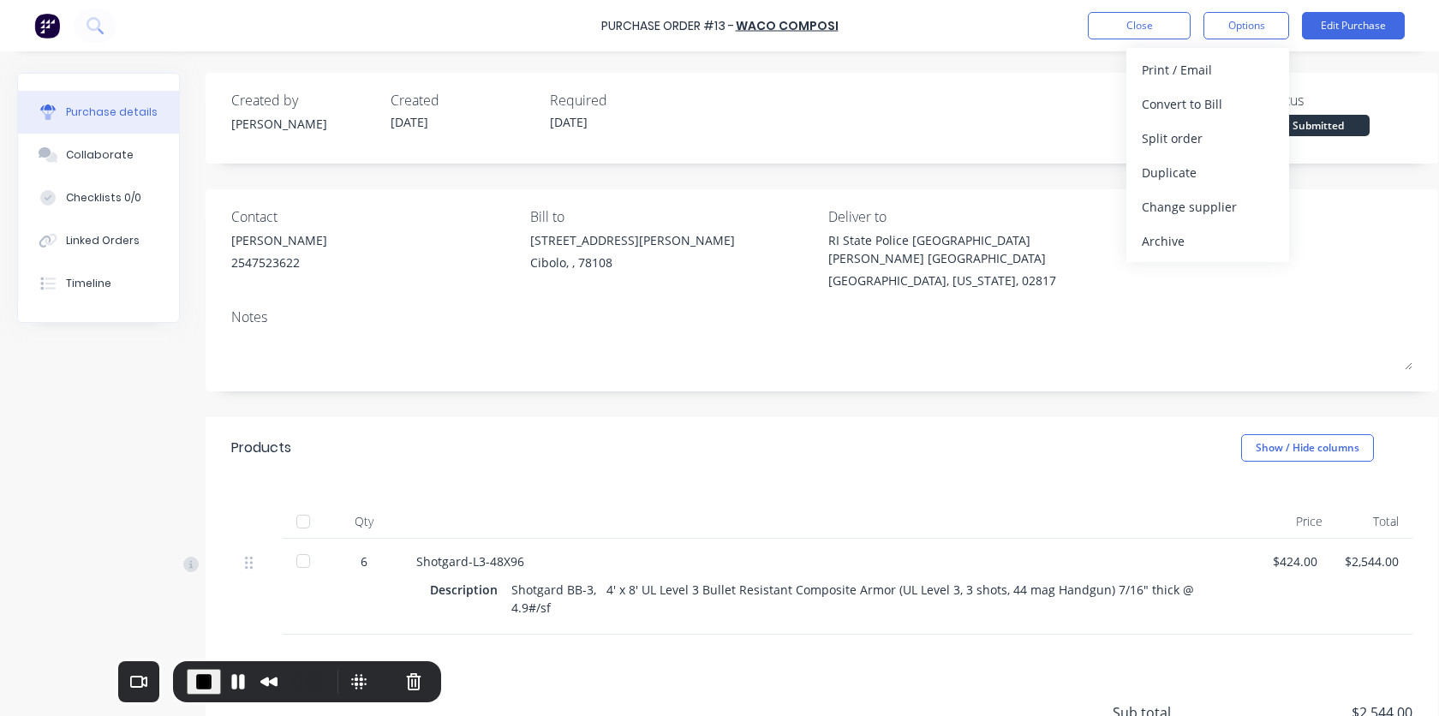
click at [910, 307] on div "Notes" at bounding box center [821, 317] width 1181 height 21
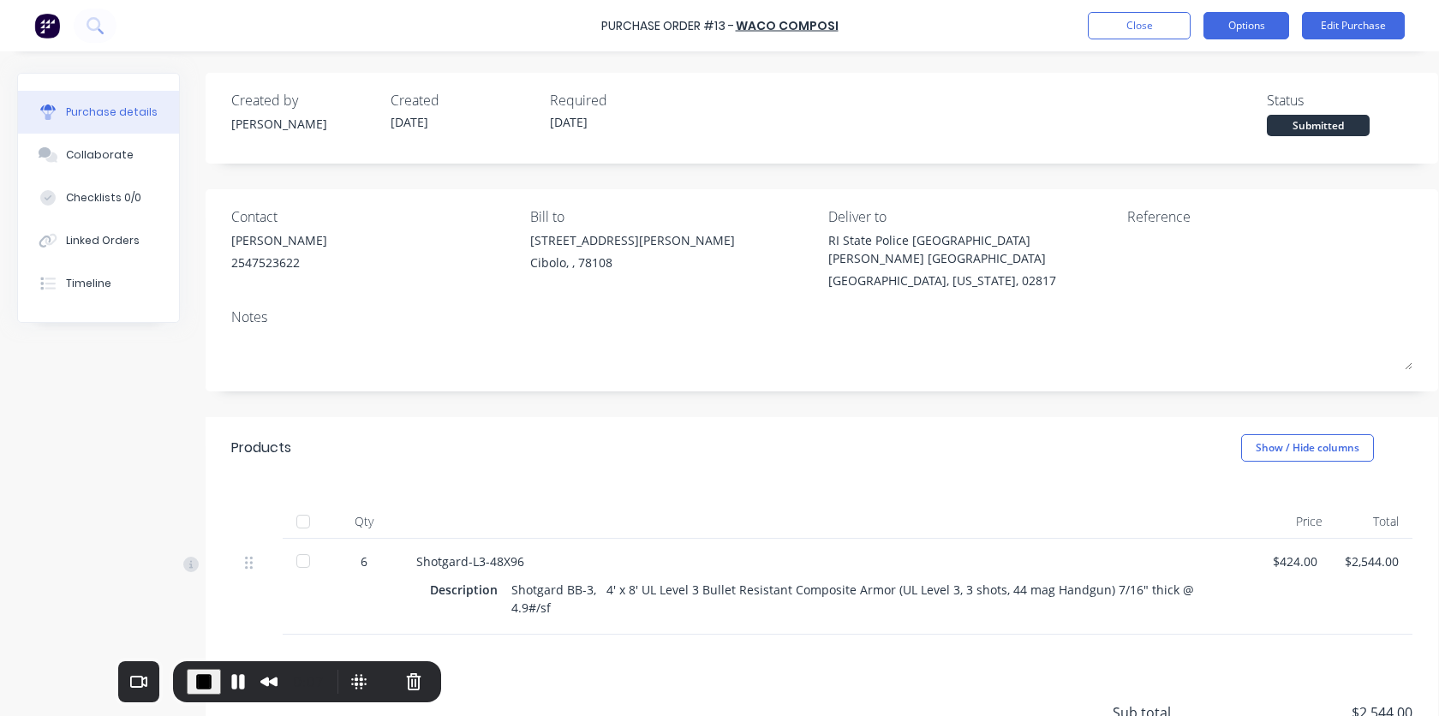
click at [1095, 21] on button "Options" at bounding box center [1246, 25] width 86 height 27
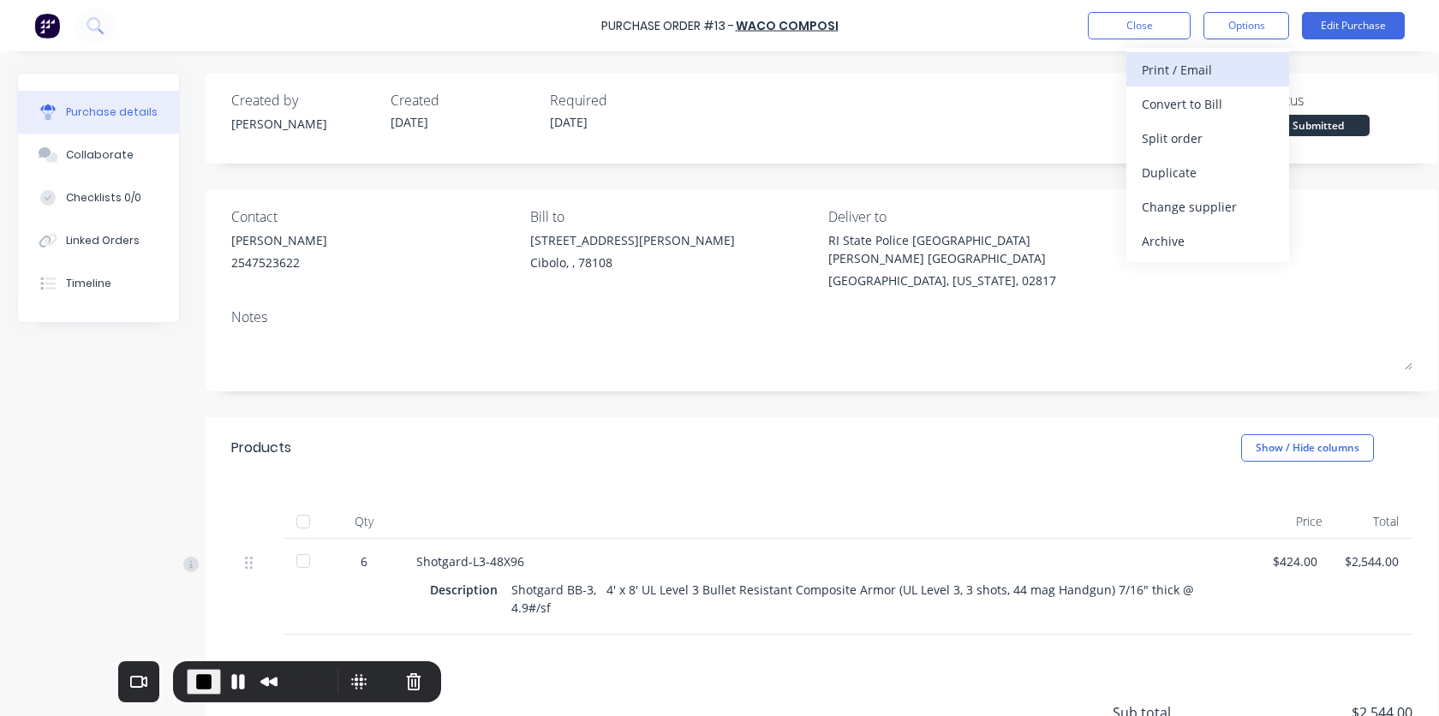
click at [1095, 74] on div "Print / Email" at bounding box center [1207, 69] width 132 height 25
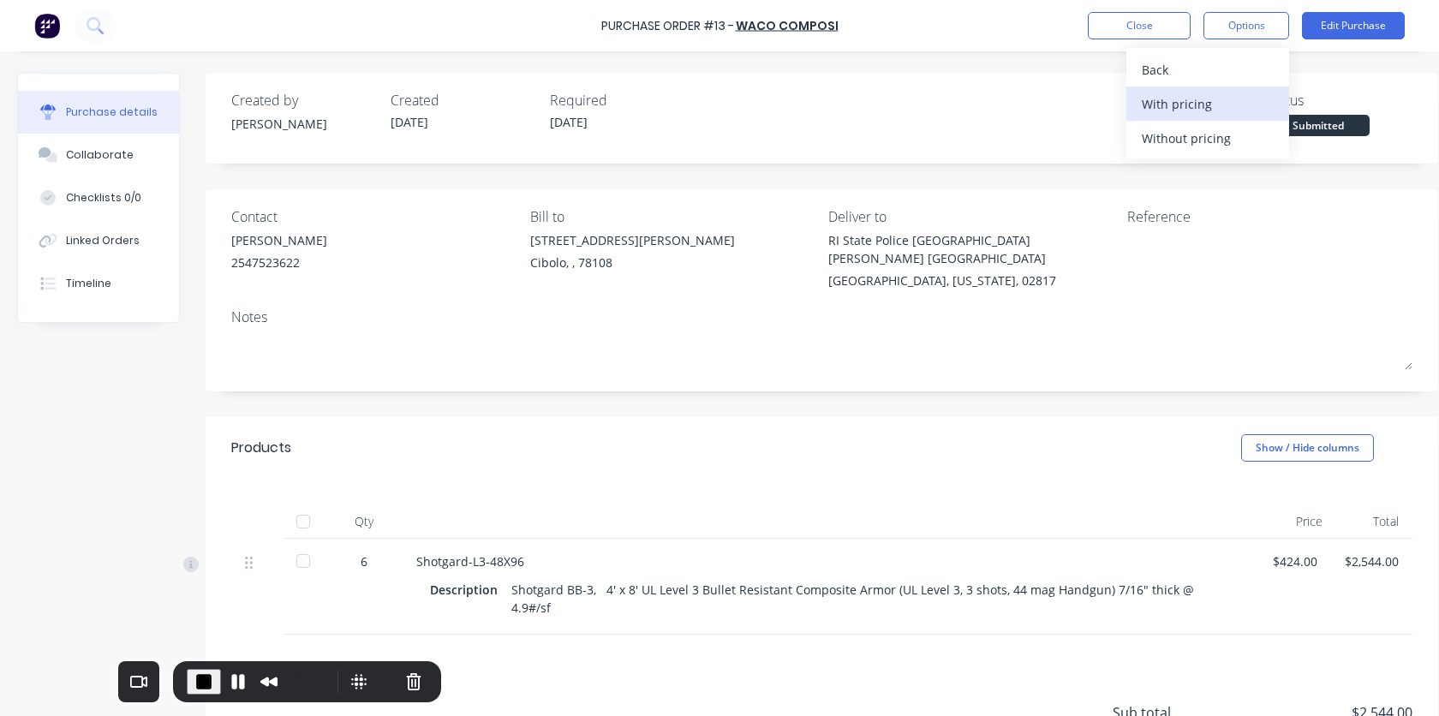
click at [1095, 104] on div "With pricing" at bounding box center [1207, 104] width 132 height 25
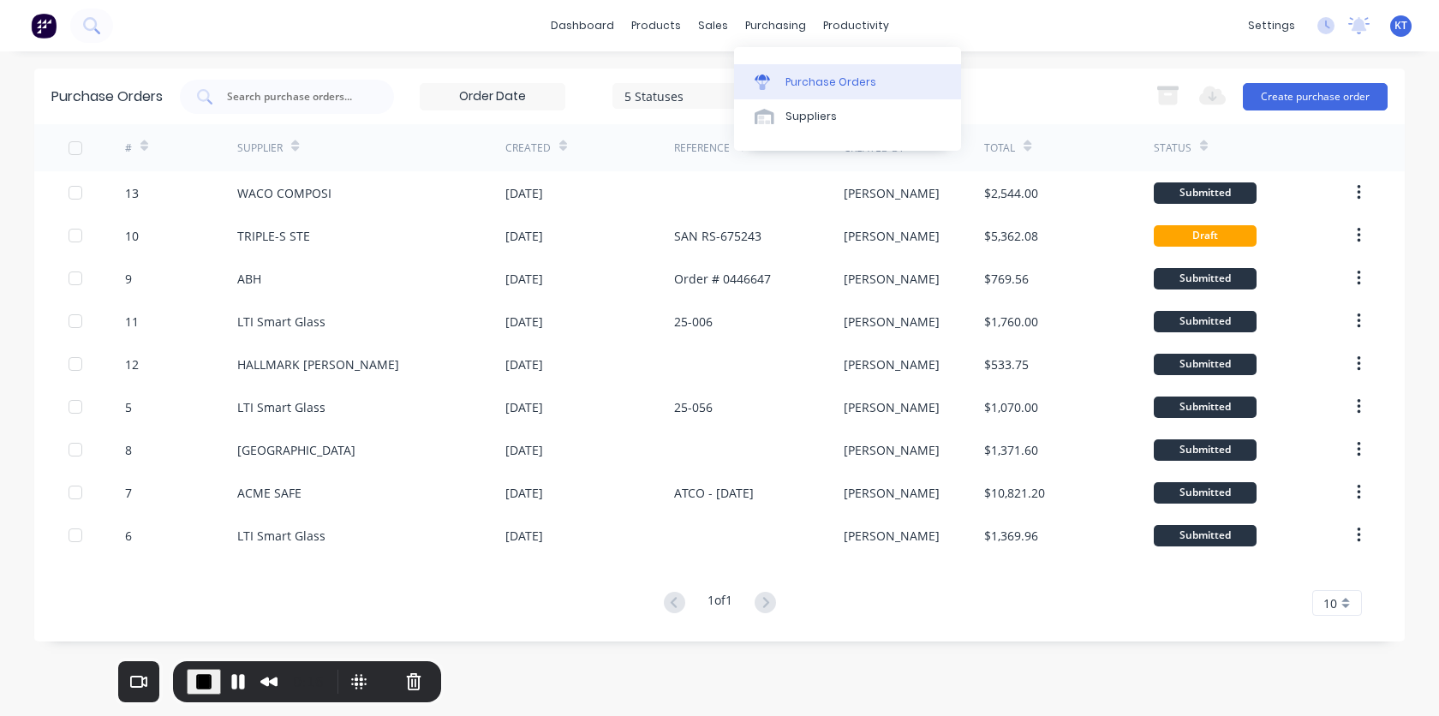
click at [779, 81] on div at bounding box center [767, 81] width 26 height 15
click at [810, 81] on div "Purchase Orders" at bounding box center [830, 81] width 91 height 15
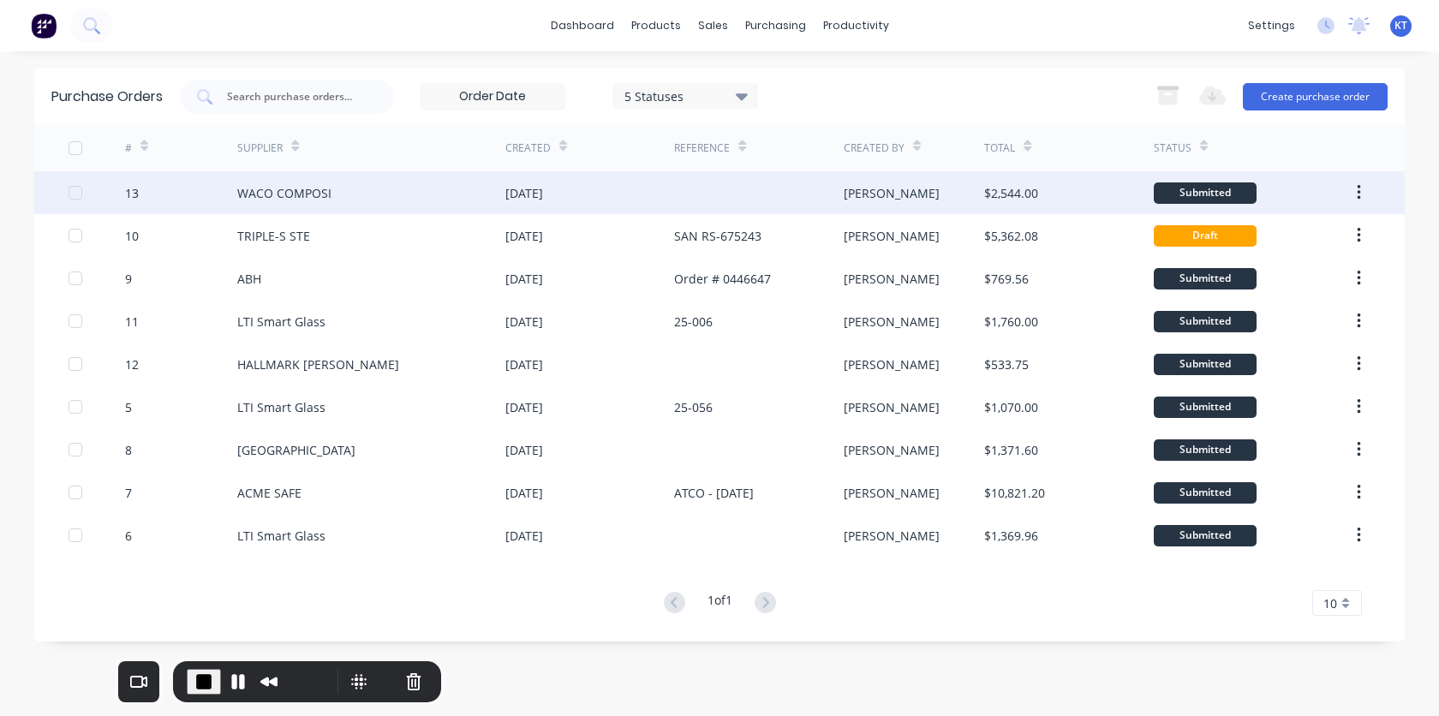
click at [527, 188] on div "[DATE]" at bounding box center [524, 193] width 38 height 18
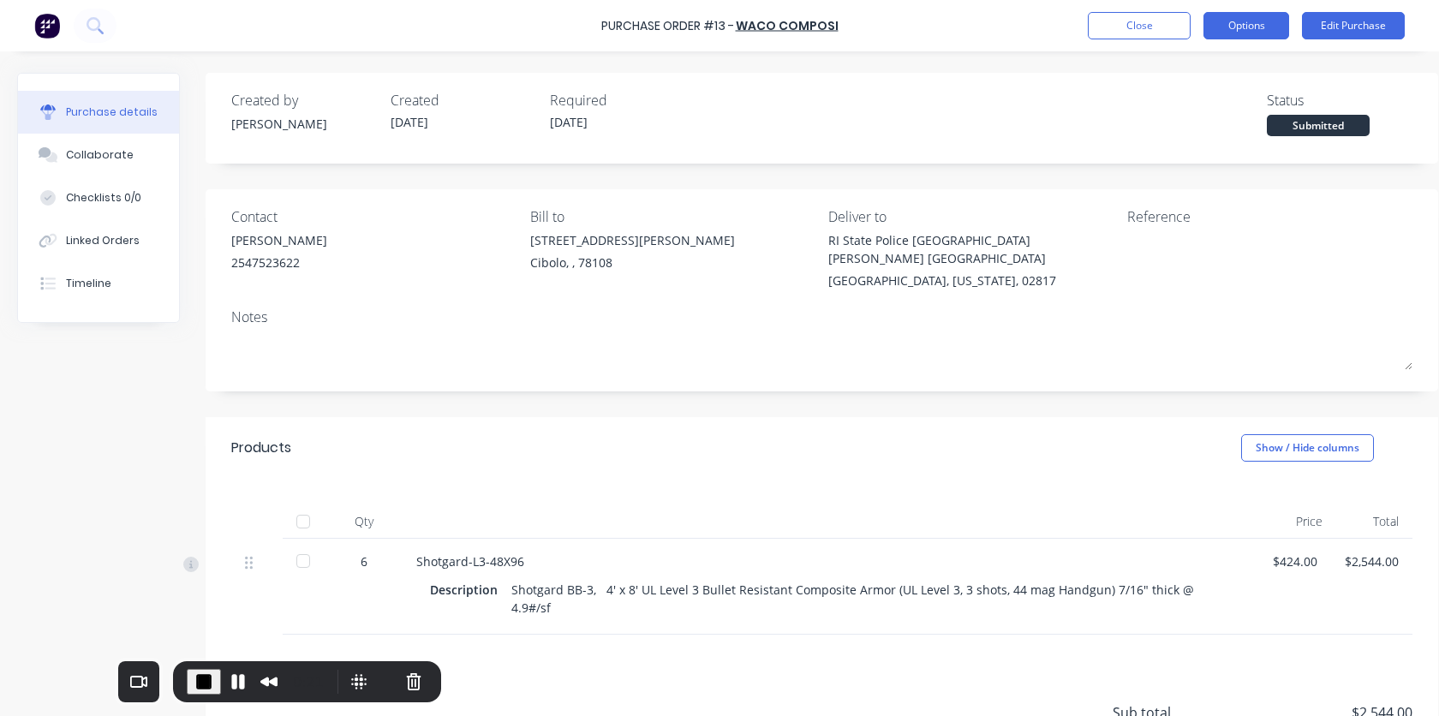
click at [1095, 31] on button "Options" at bounding box center [1246, 25] width 86 height 27
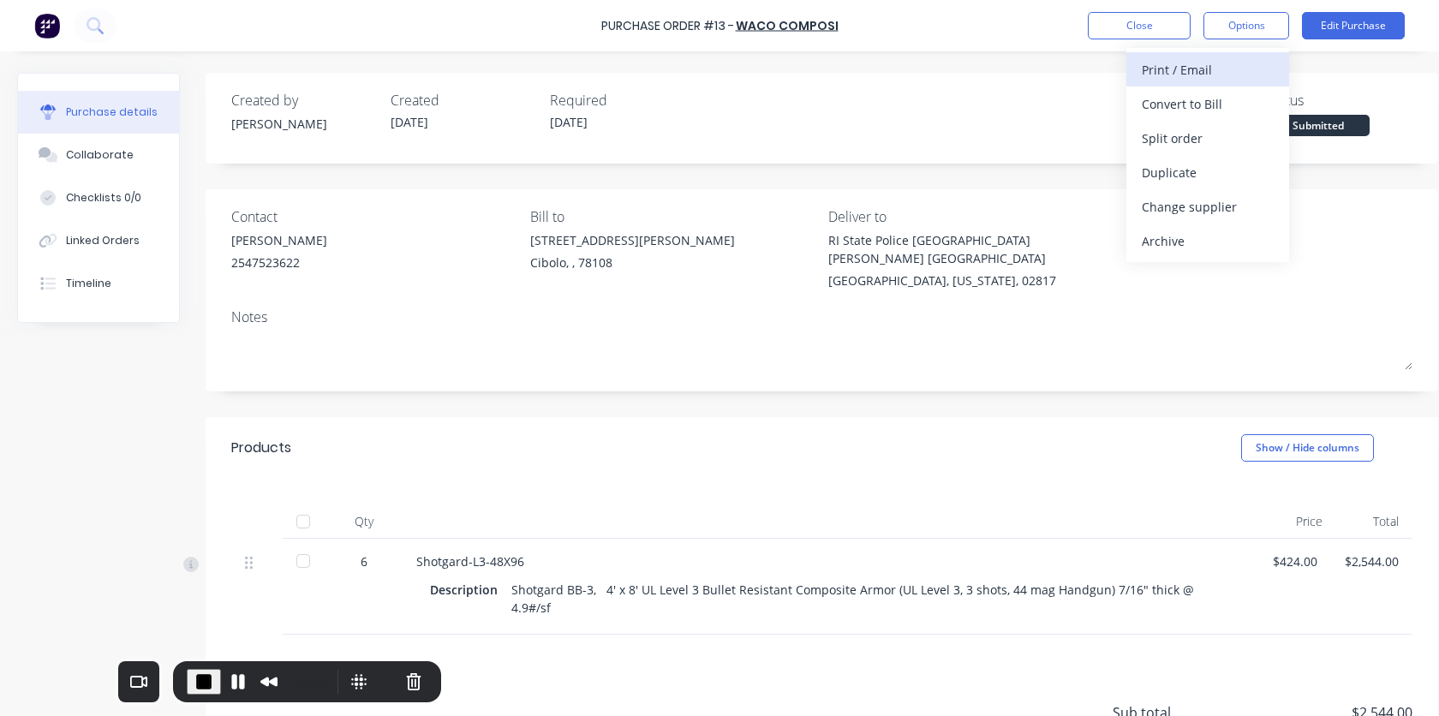
click at [1095, 72] on div "Print / Email" at bounding box center [1207, 69] width 132 height 25
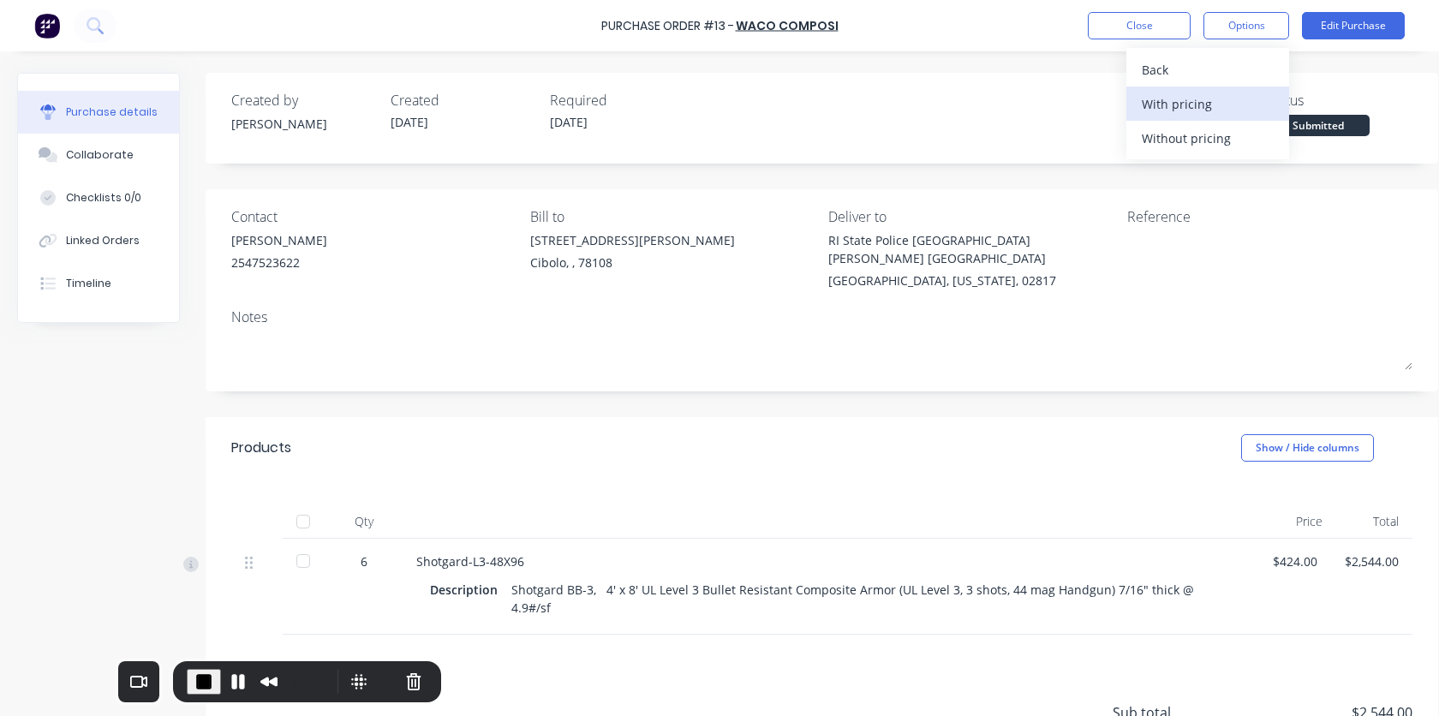
click at [1095, 100] on div "With pricing" at bounding box center [1207, 104] width 132 height 25
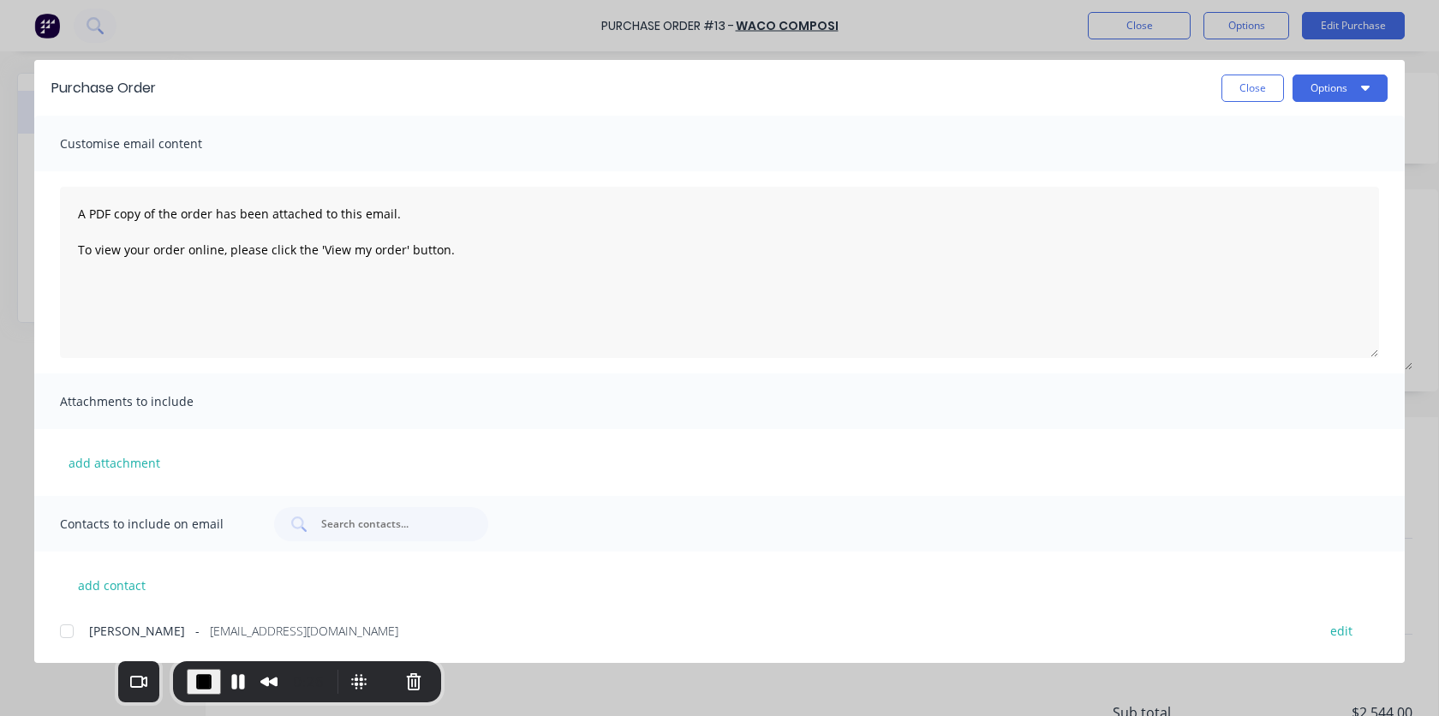
click at [69, 629] on div at bounding box center [67, 631] width 34 height 34
click at [1095, 93] on button "Options" at bounding box center [1339, 87] width 95 height 27
click at [1095, 208] on div "Email" at bounding box center [1306, 200] width 132 height 25
click at [194, 679] on span "End Recording" at bounding box center [204, 681] width 21 height 21
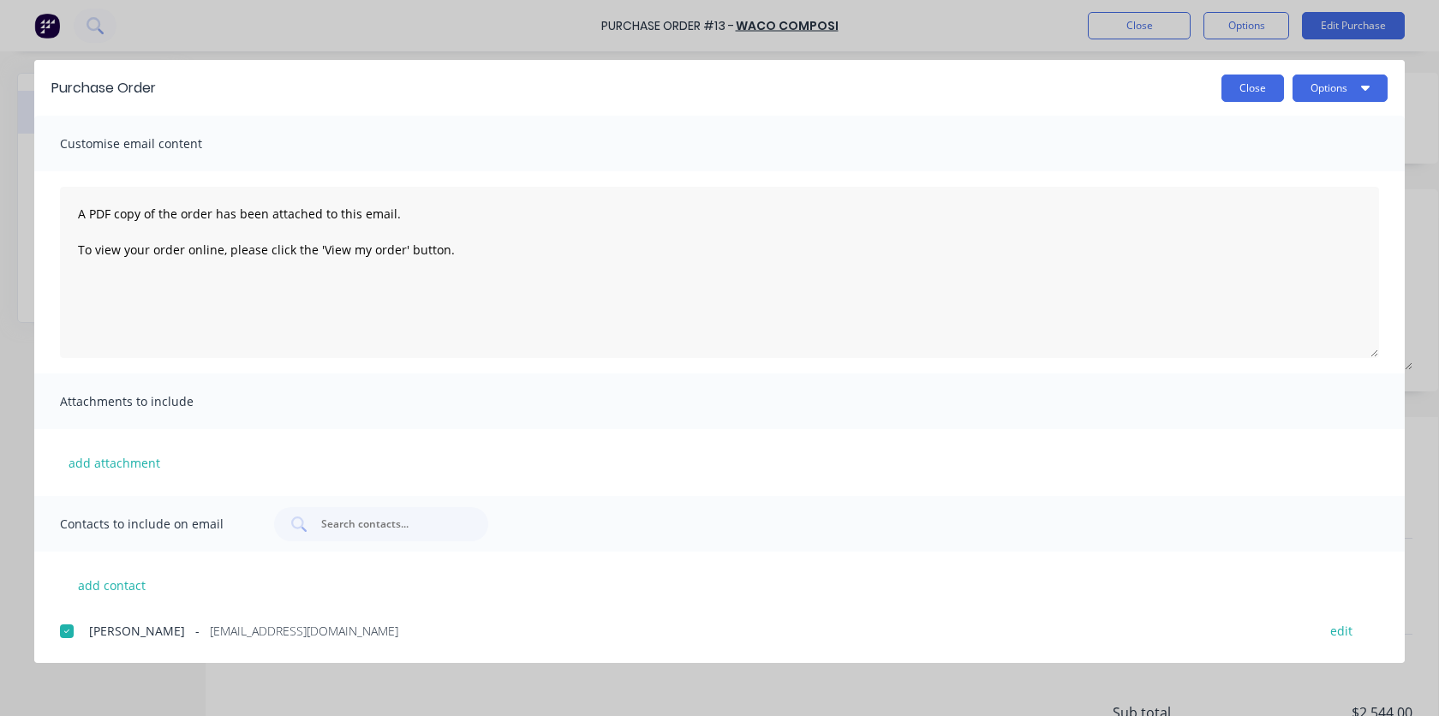
click at [1095, 85] on button "Close" at bounding box center [1252, 87] width 63 height 27
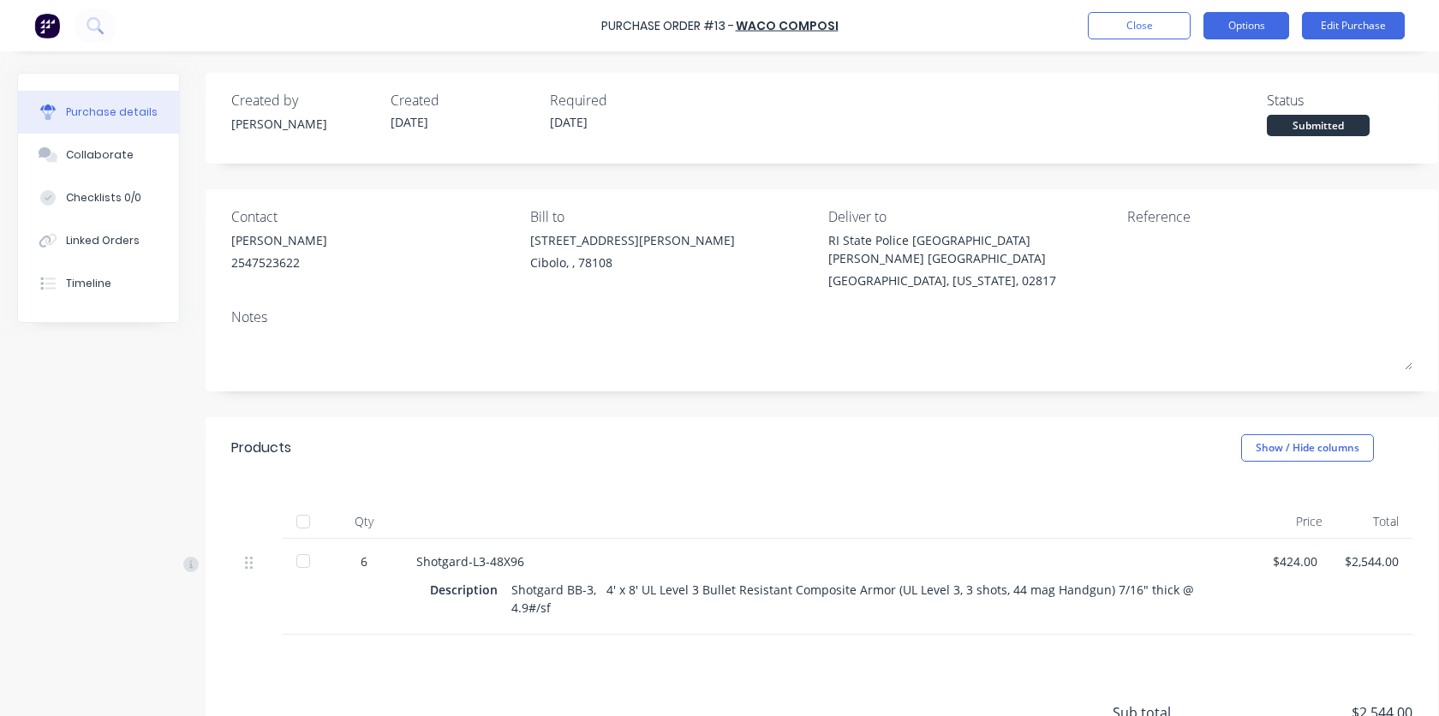
click at [1095, 33] on button "Options" at bounding box center [1246, 25] width 86 height 27
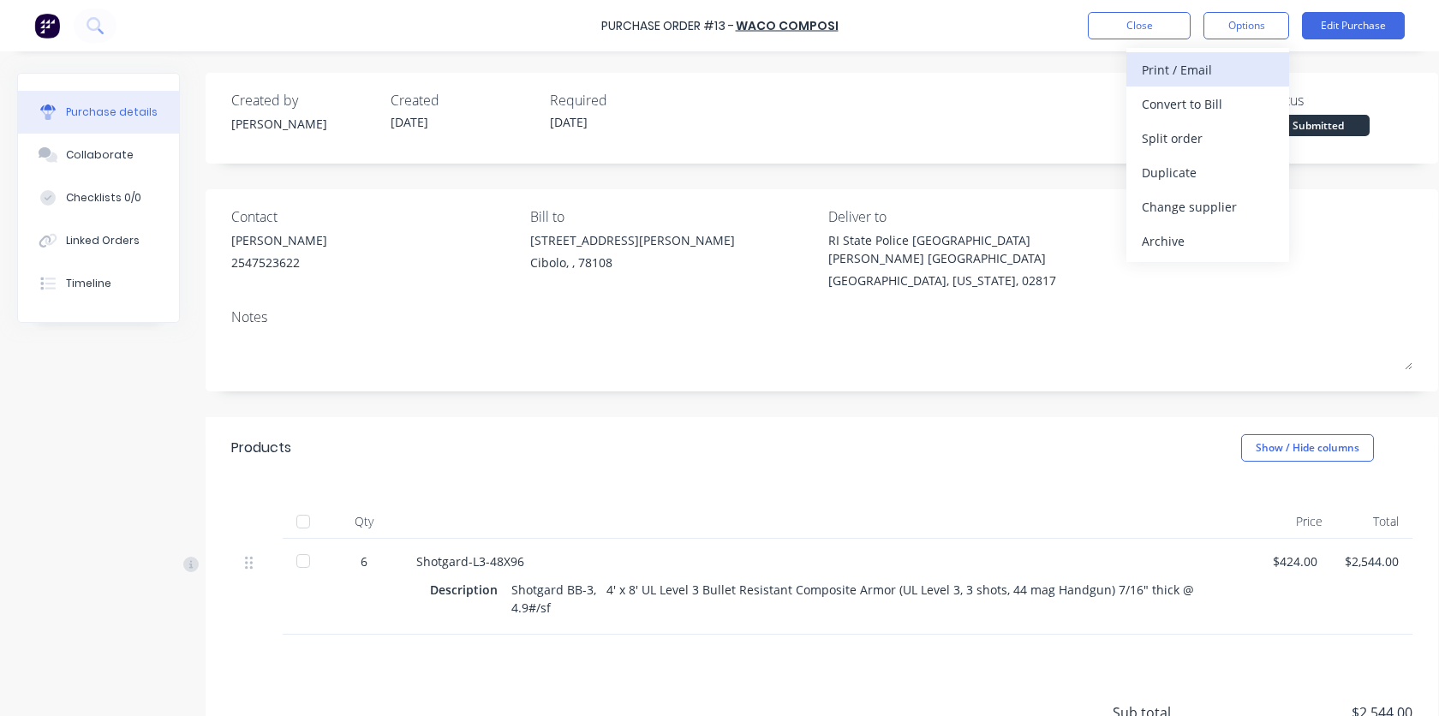
click at [1095, 74] on div "Print / Email" at bounding box center [1207, 69] width 132 height 25
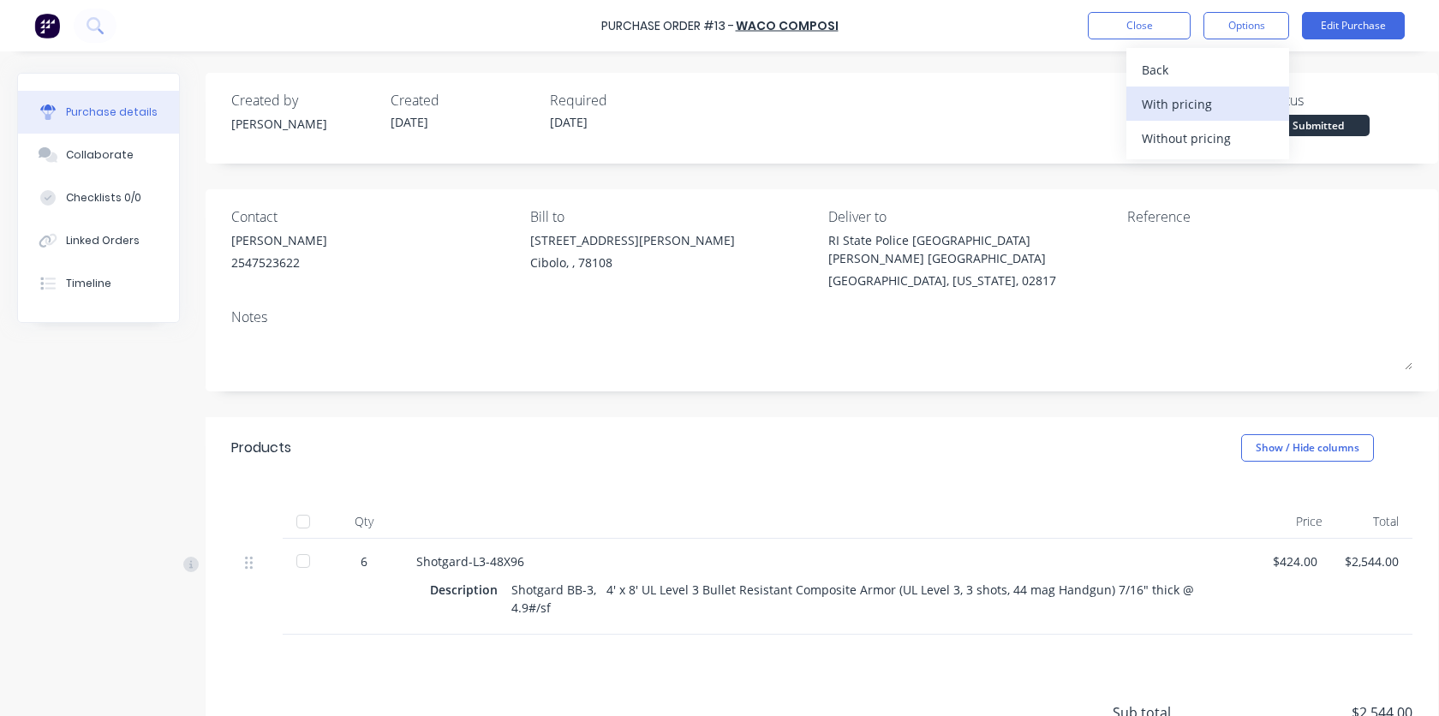
click at [1095, 110] on div "With pricing" at bounding box center [1207, 104] width 132 height 25
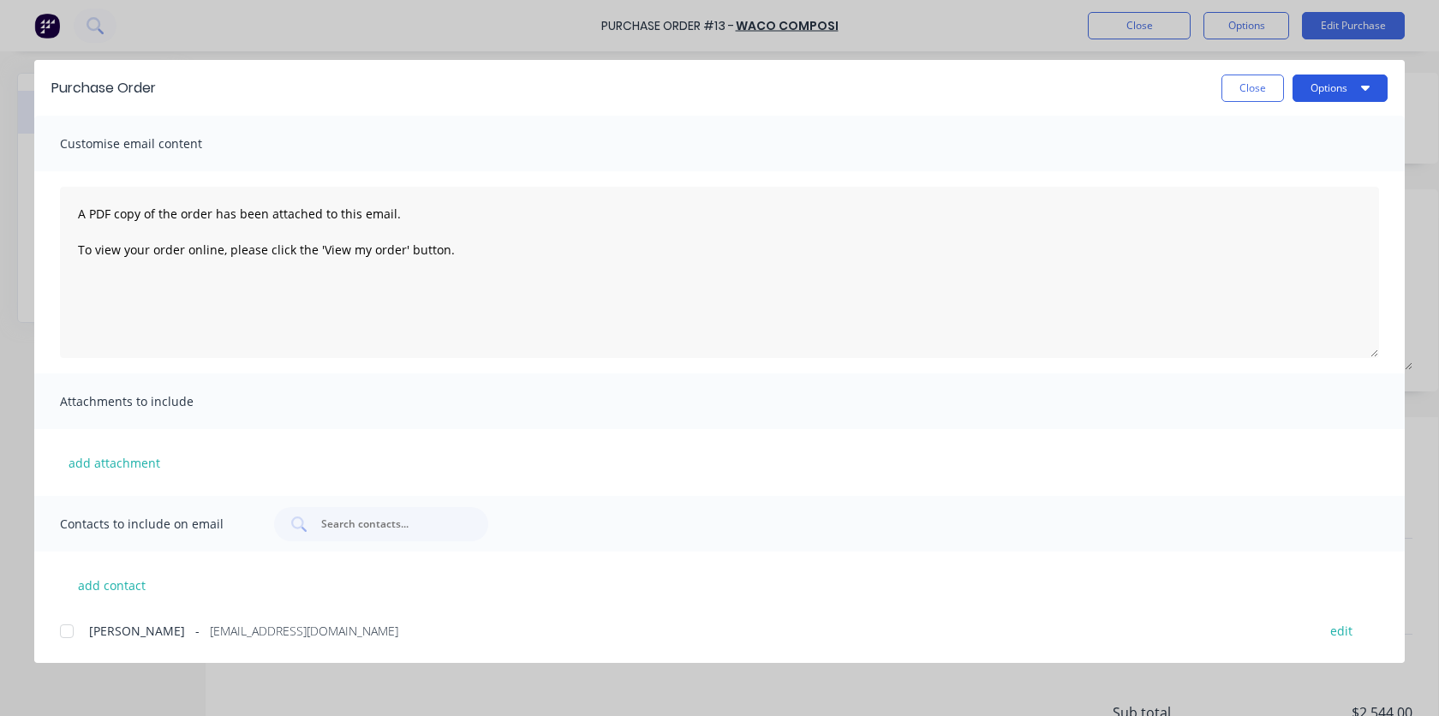
click at [1095, 97] on button "Options" at bounding box center [1339, 87] width 95 height 27
click at [1095, 146] on button "Preview" at bounding box center [1306, 132] width 163 height 34
click at [1095, 88] on button "Close" at bounding box center [1252, 87] width 63 height 27
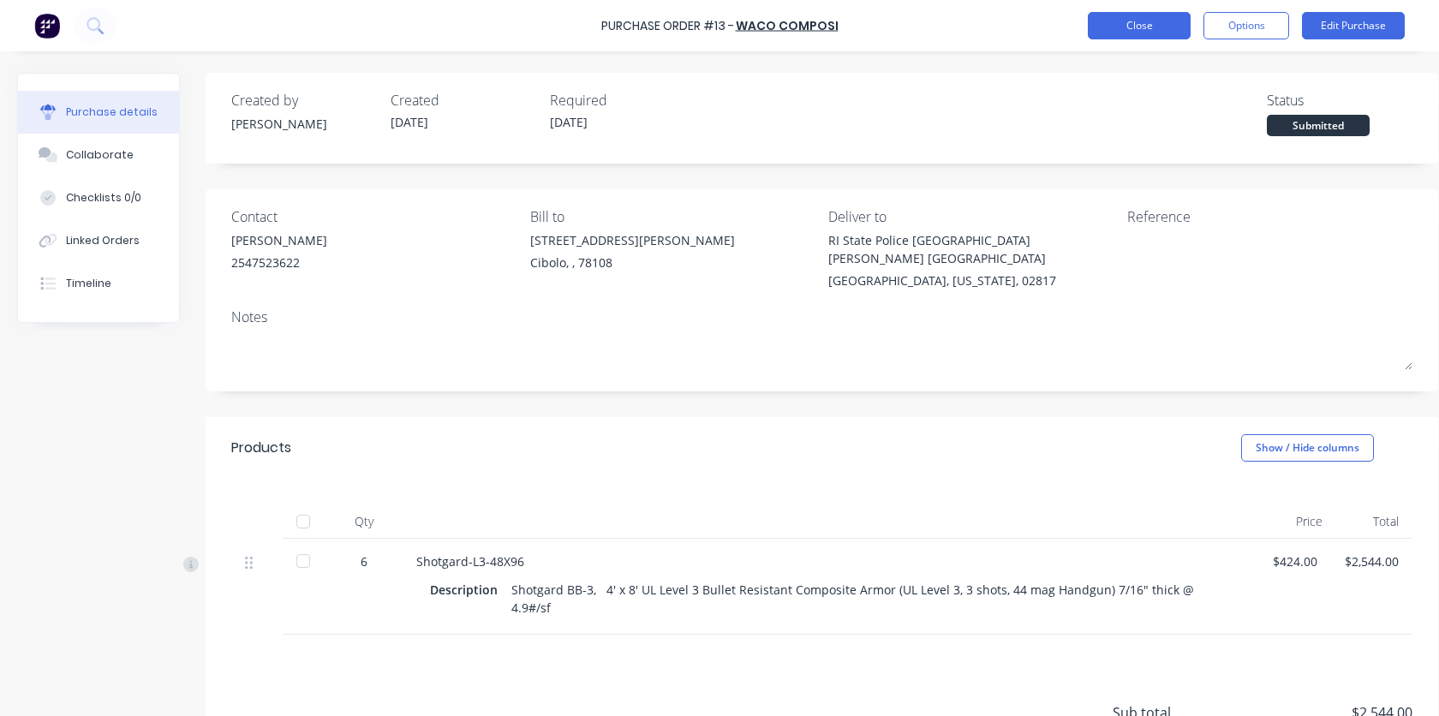
click at [1095, 21] on button "Close" at bounding box center [1139, 25] width 103 height 27
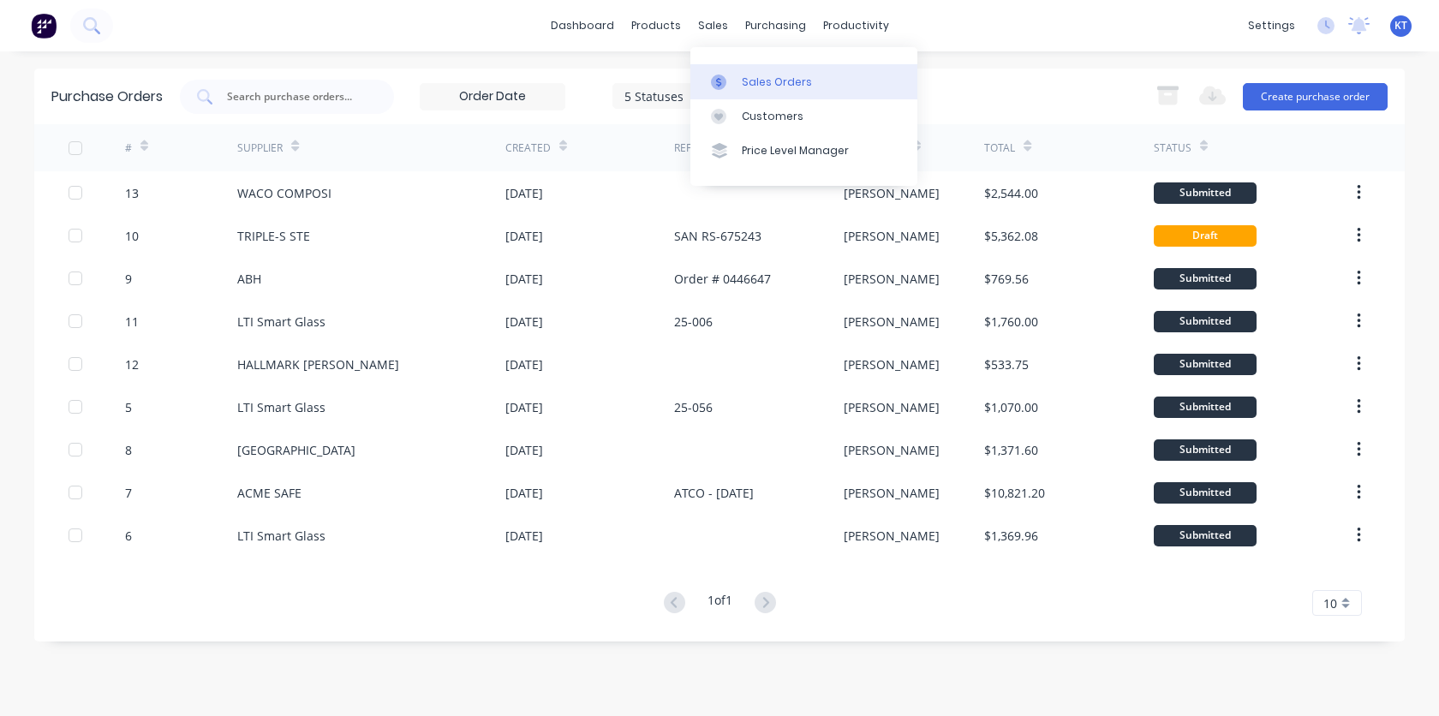
click at [744, 92] on link "Sales Orders" at bounding box center [803, 81] width 227 height 34
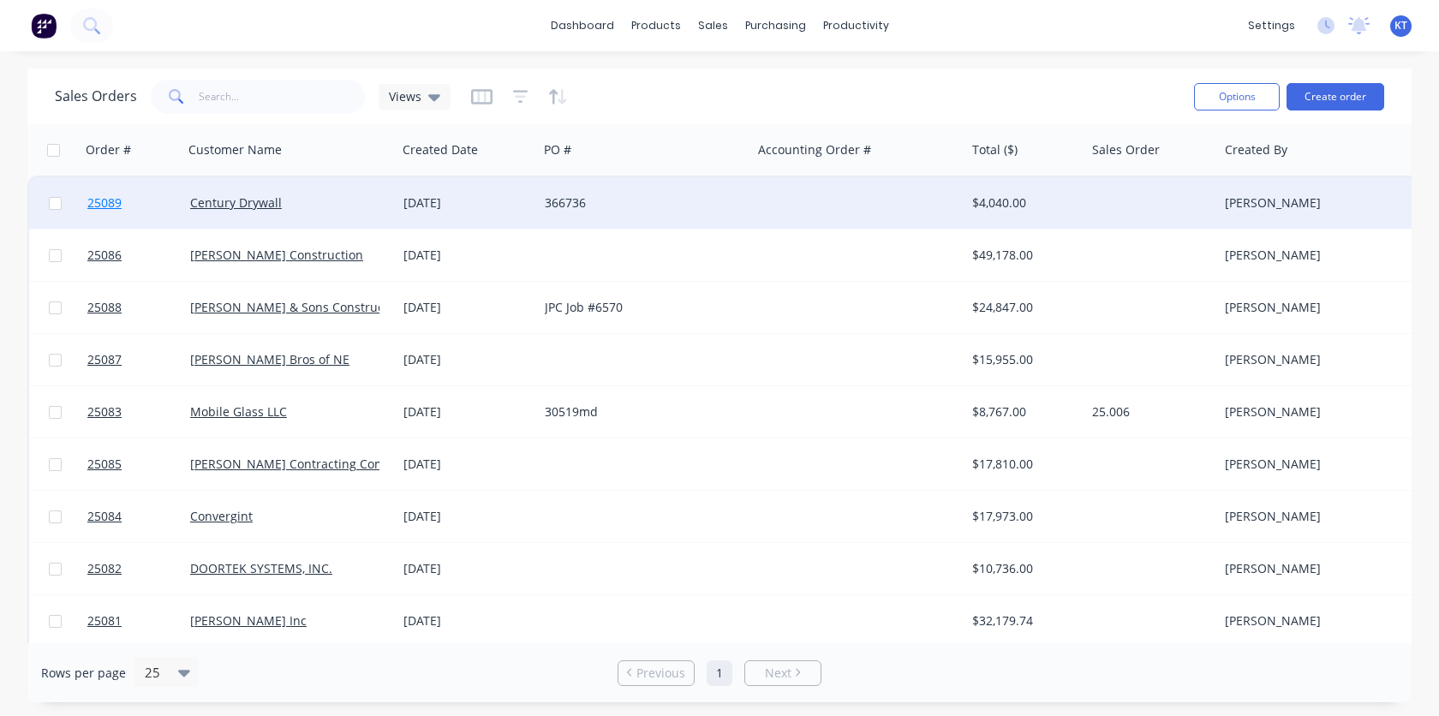
click at [102, 210] on span "25089" at bounding box center [104, 202] width 34 height 17
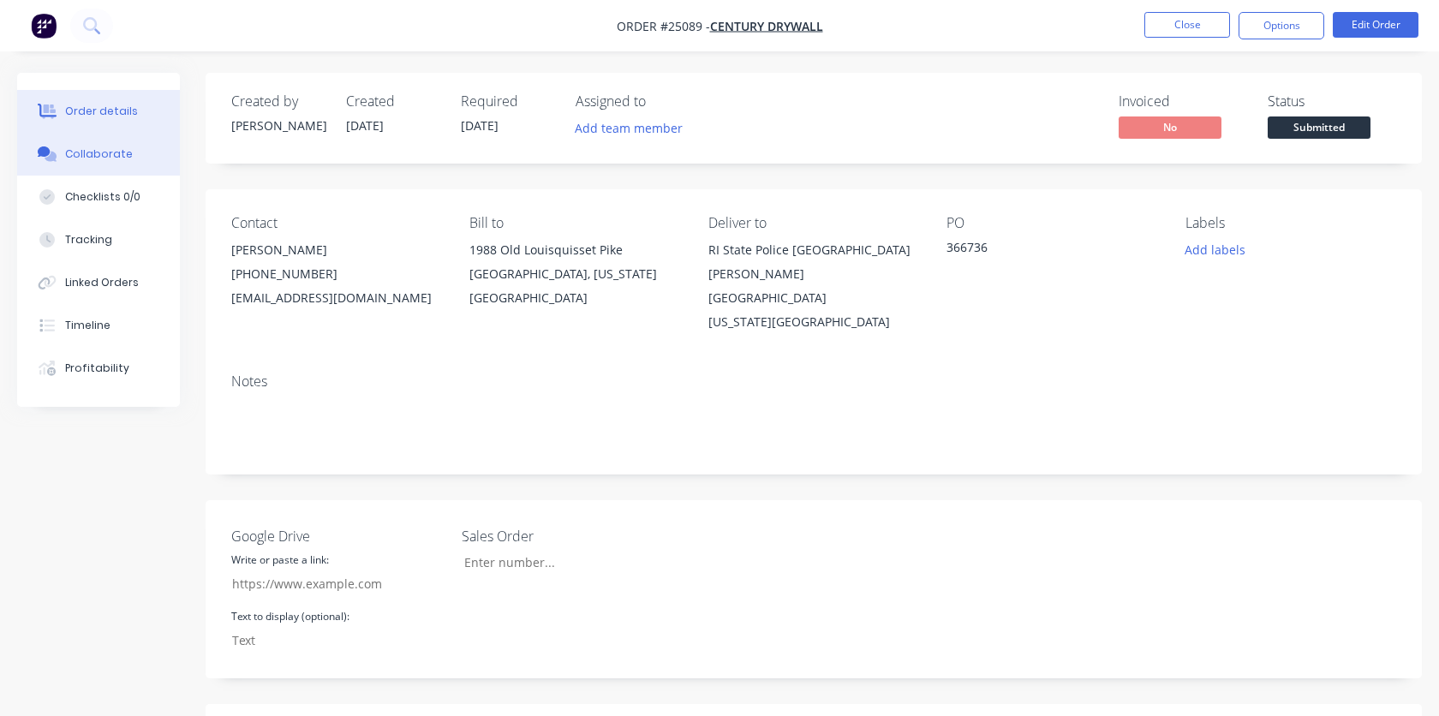
click at [86, 158] on div "Collaborate" at bounding box center [99, 153] width 68 height 15
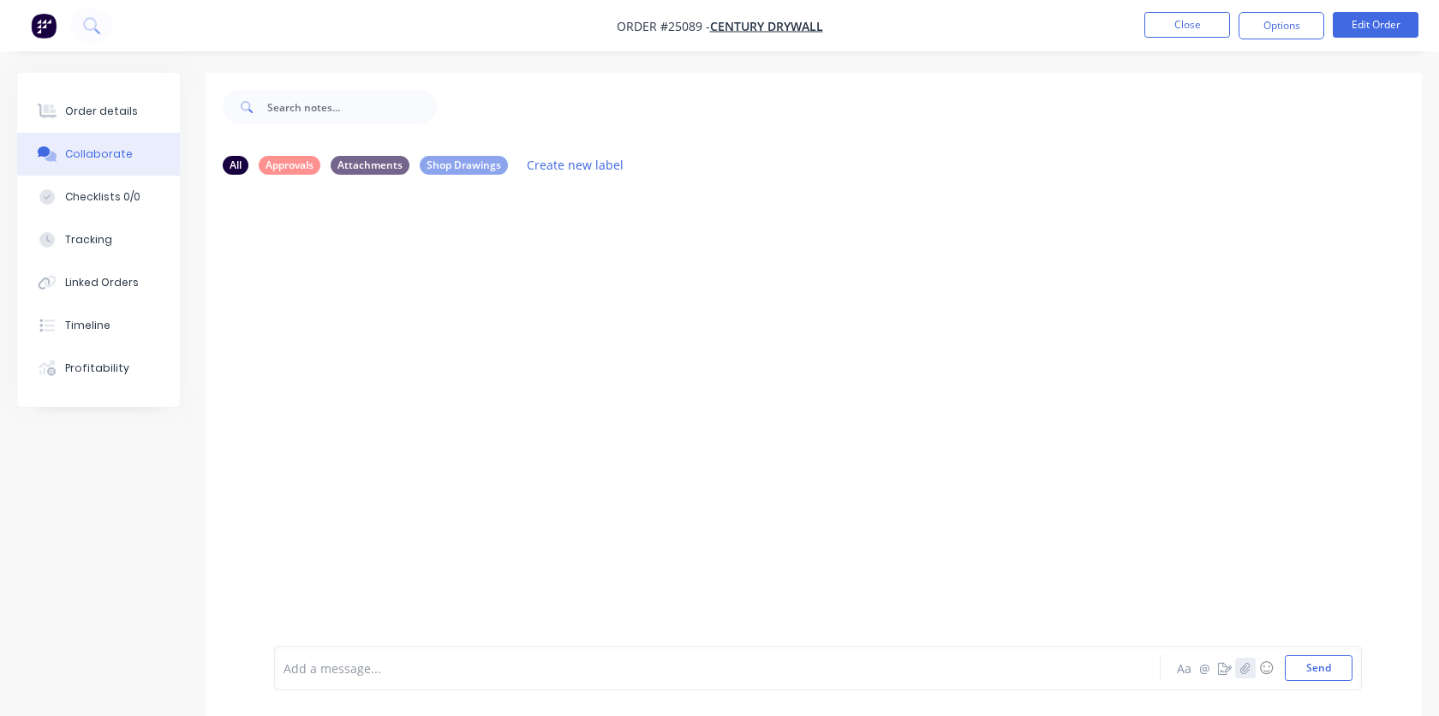
click at [1095, 669] on icon "button" at bounding box center [1244, 667] width 9 height 11
click at [1095, 674] on button "Send" at bounding box center [1318, 668] width 68 height 26
